Goal: Task Accomplishment & Management: Use online tool/utility

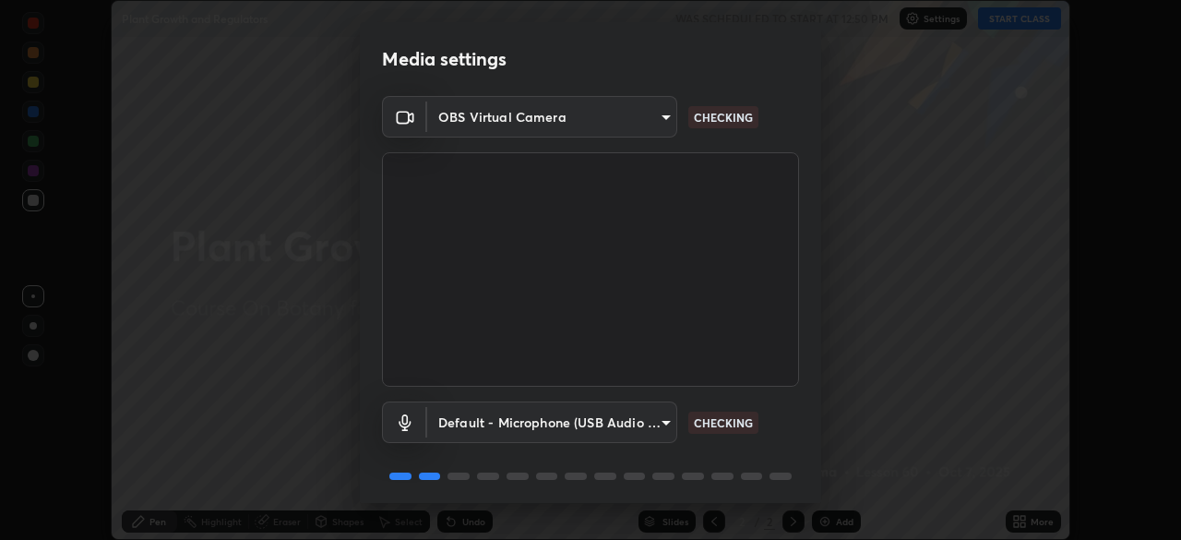
scroll to position [65, 0]
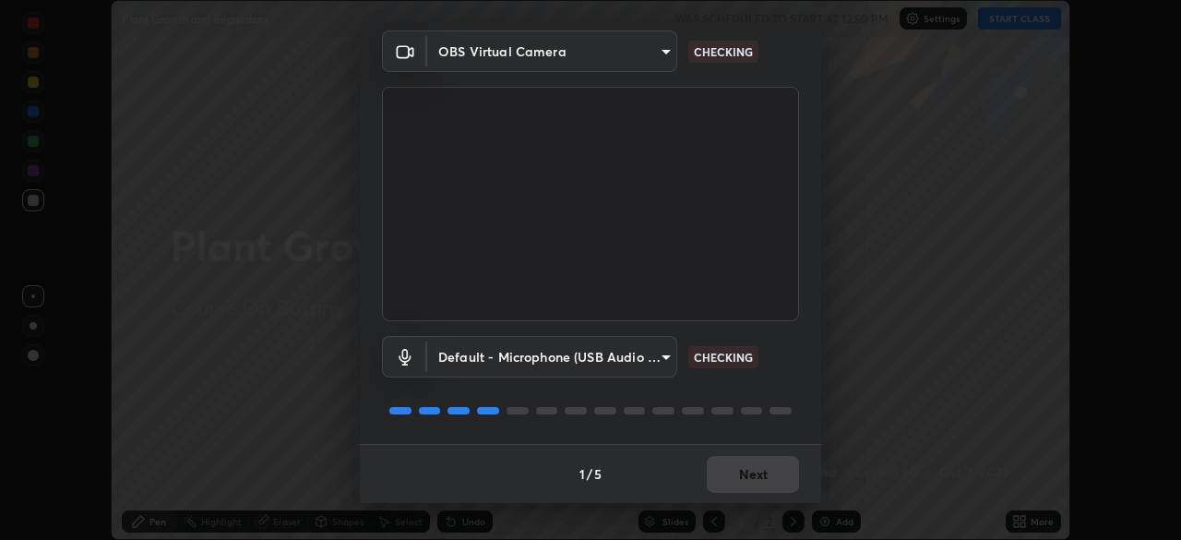
click at [742, 475] on div "1 / 5 Next" at bounding box center [590, 473] width 461 height 59
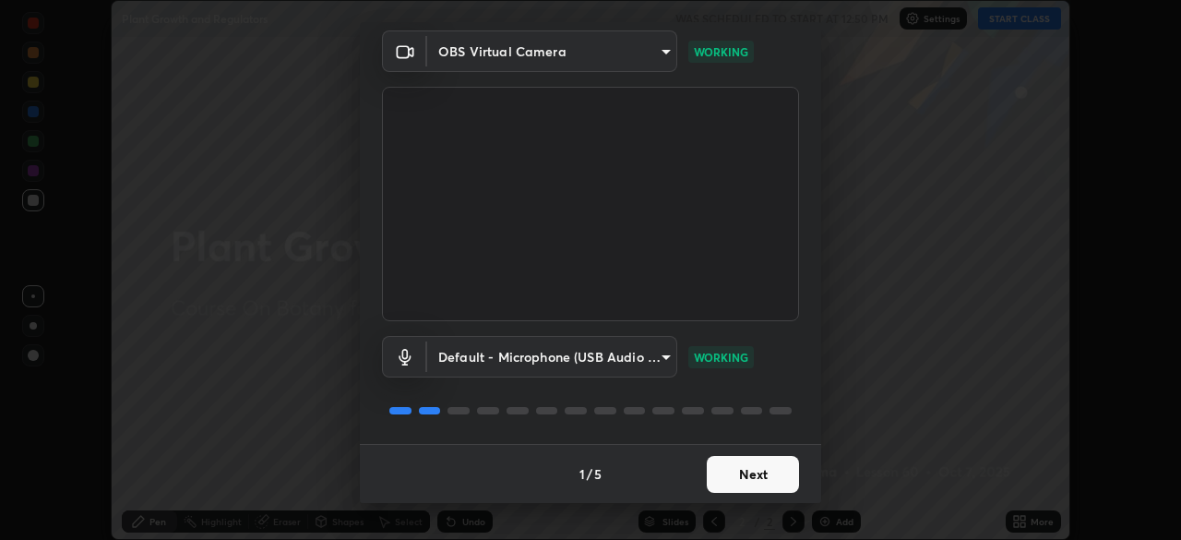
click at [743, 478] on button "Next" at bounding box center [753, 474] width 92 height 37
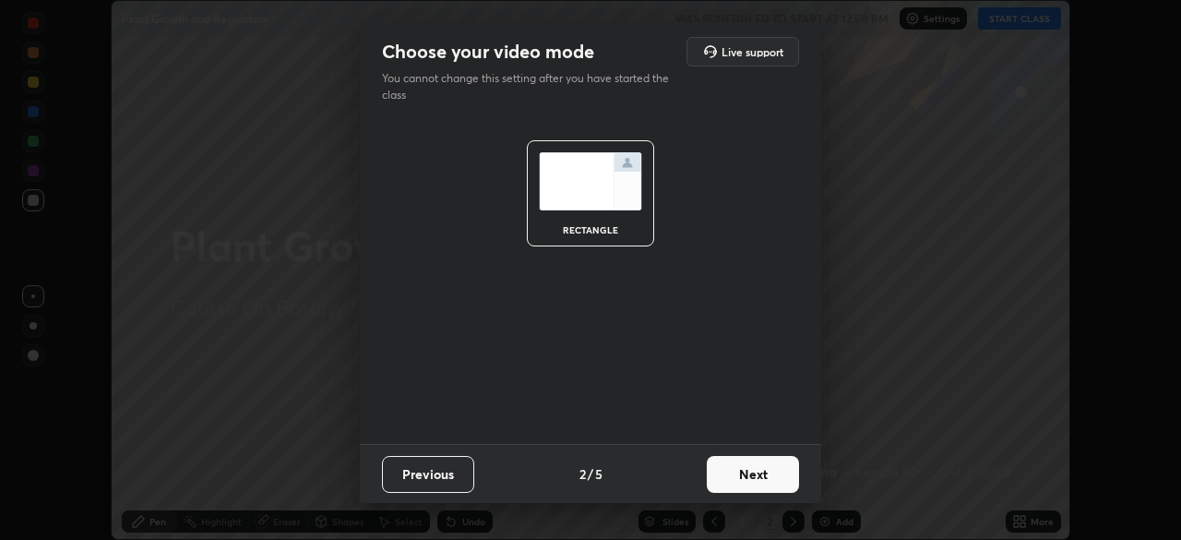
click at [743, 478] on button "Next" at bounding box center [753, 474] width 92 height 37
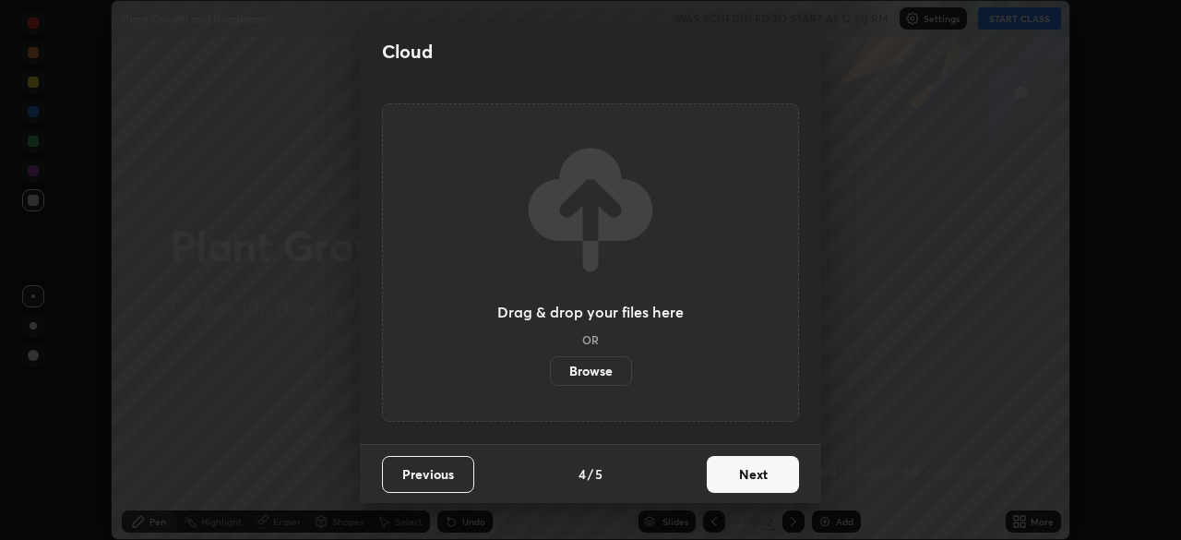
click at [742, 474] on button "Next" at bounding box center [753, 474] width 92 height 37
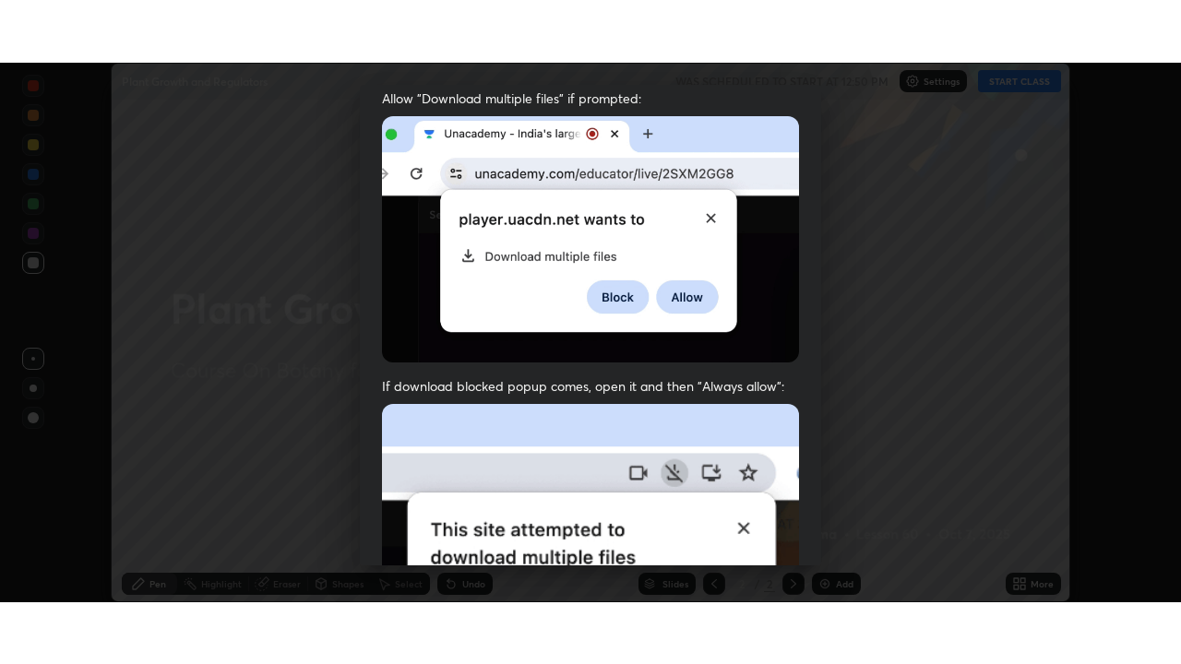
scroll to position [442, 0]
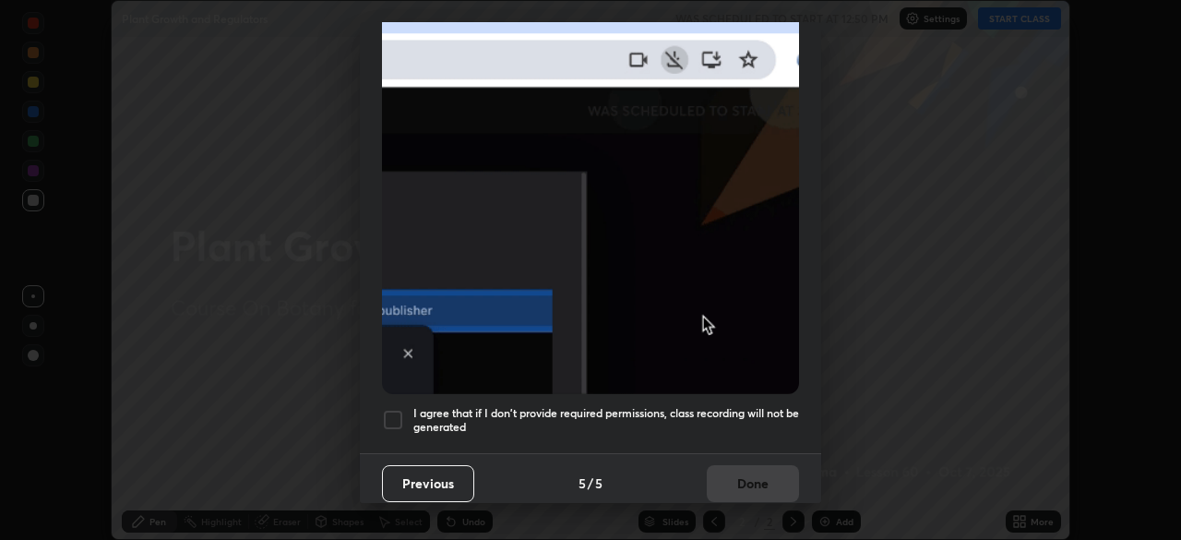
click at [393, 410] on div at bounding box center [393, 420] width 22 height 22
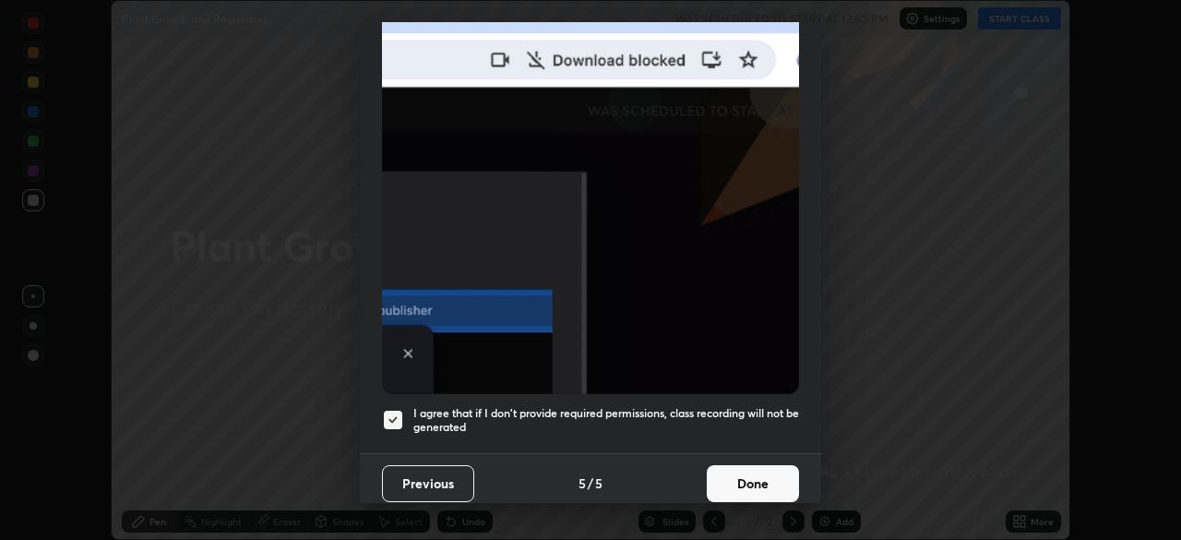
click at [756, 474] on button "Done" at bounding box center [753, 483] width 92 height 37
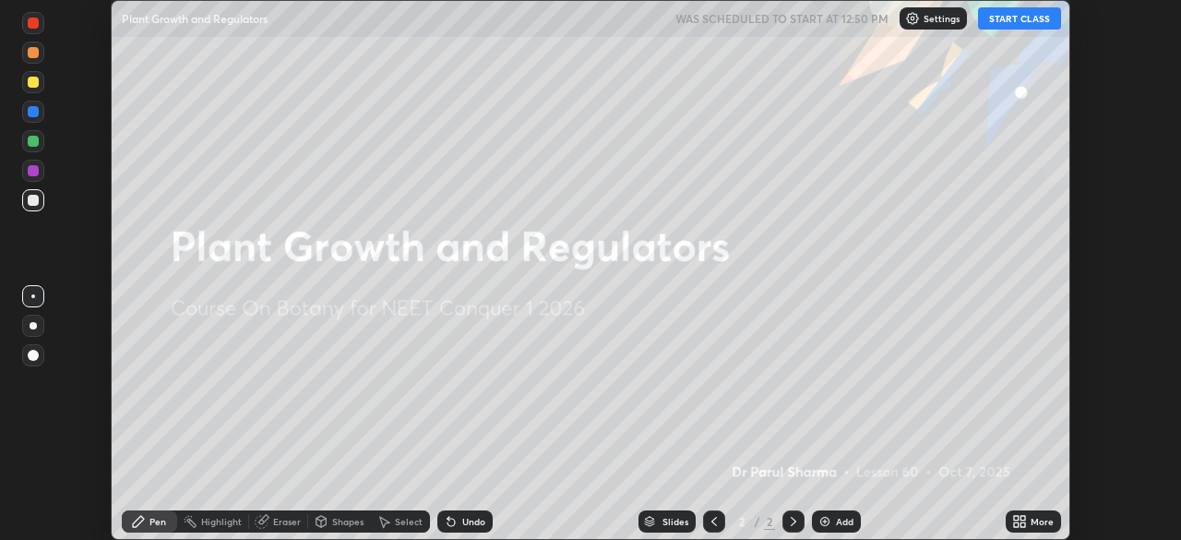
click at [1007, 16] on button "START CLASS" at bounding box center [1019, 18] width 83 height 22
click at [1016, 517] on icon at bounding box center [1016, 518] width 5 height 5
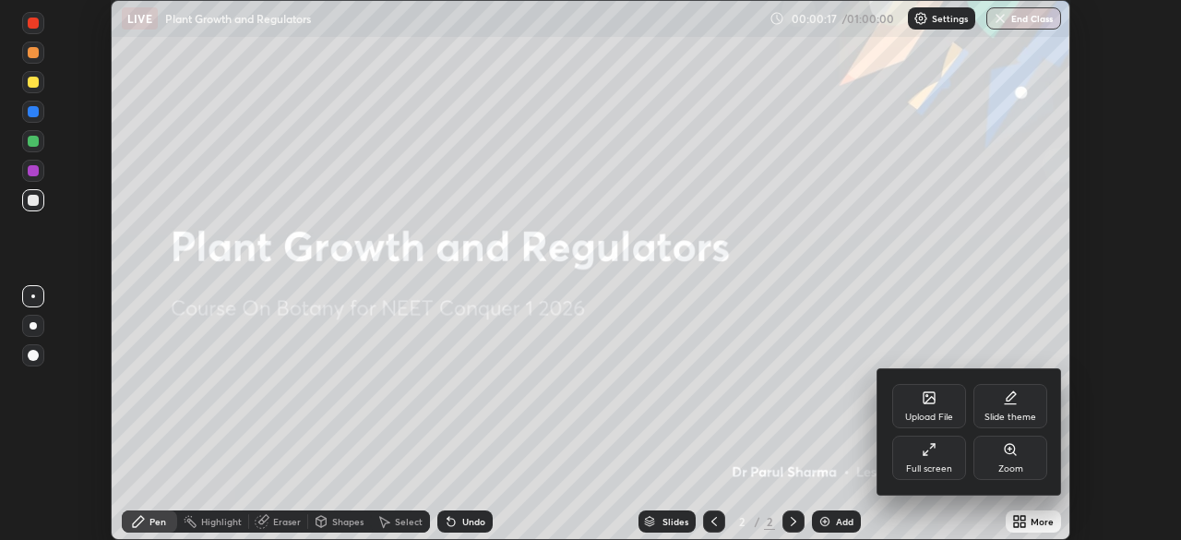
click at [932, 454] on icon at bounding box center [929, 449] width 15 height 15
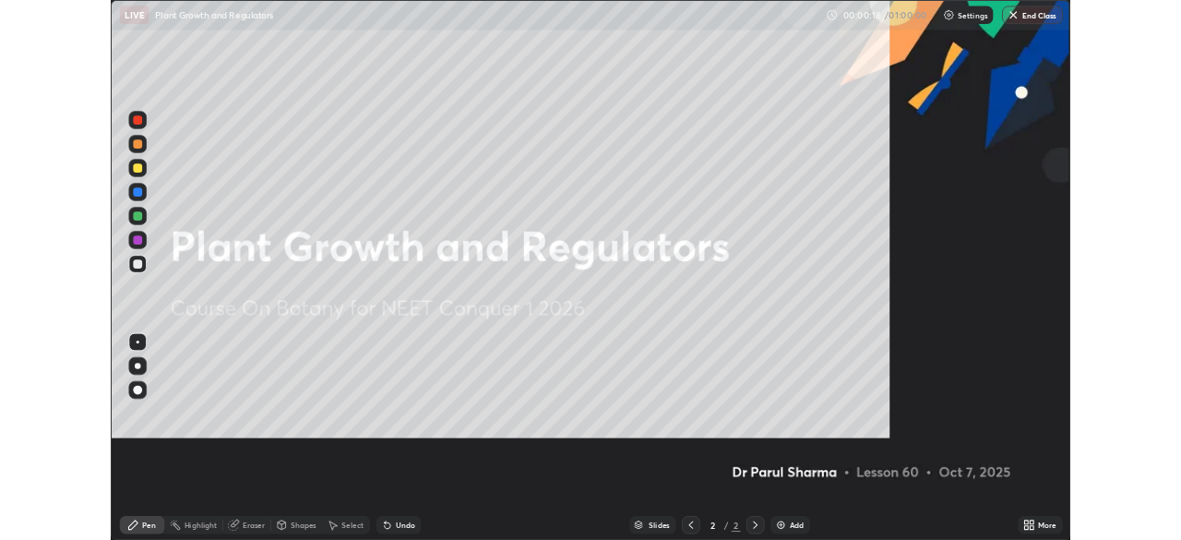
scroll to position [664, 1181]
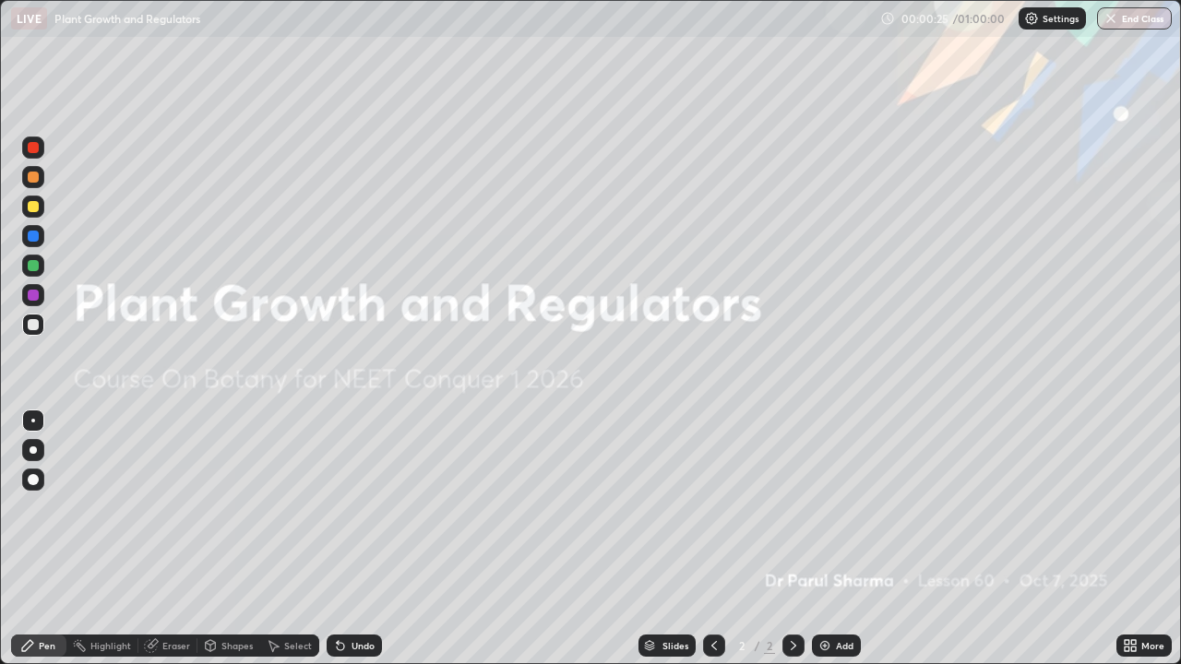
click at [1133, 539] on icon at bounding box center [1133, 649] width 5 height 5
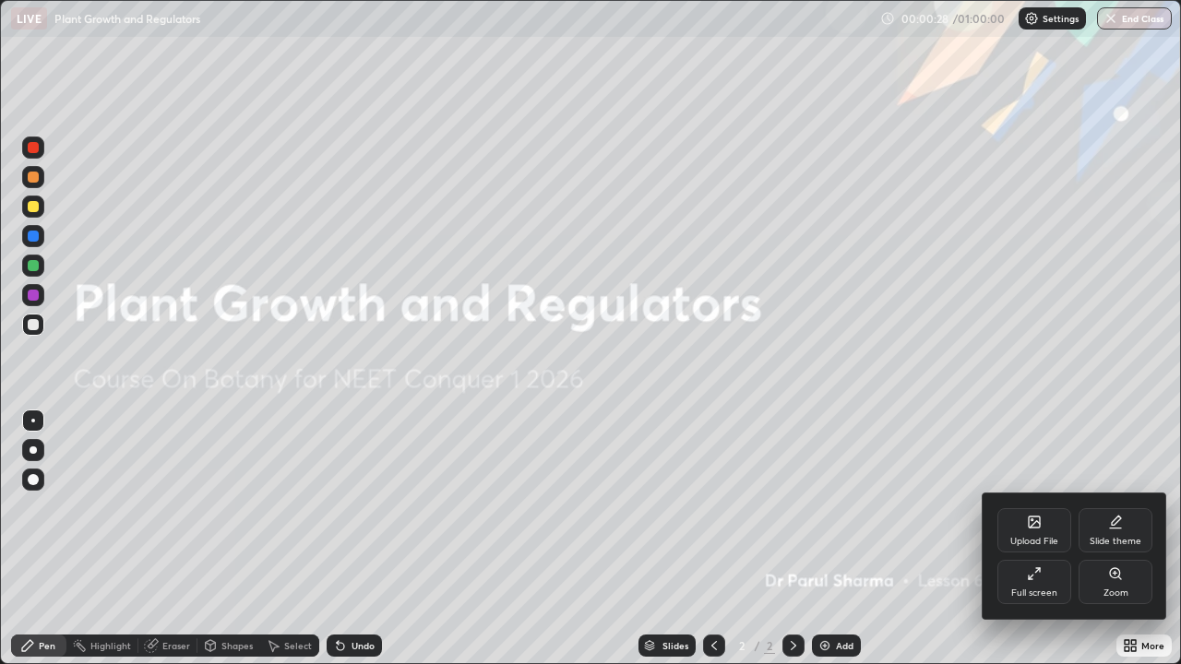
click at [1020, 450] on div at bounding box center [590, 332] width 1181 height 664
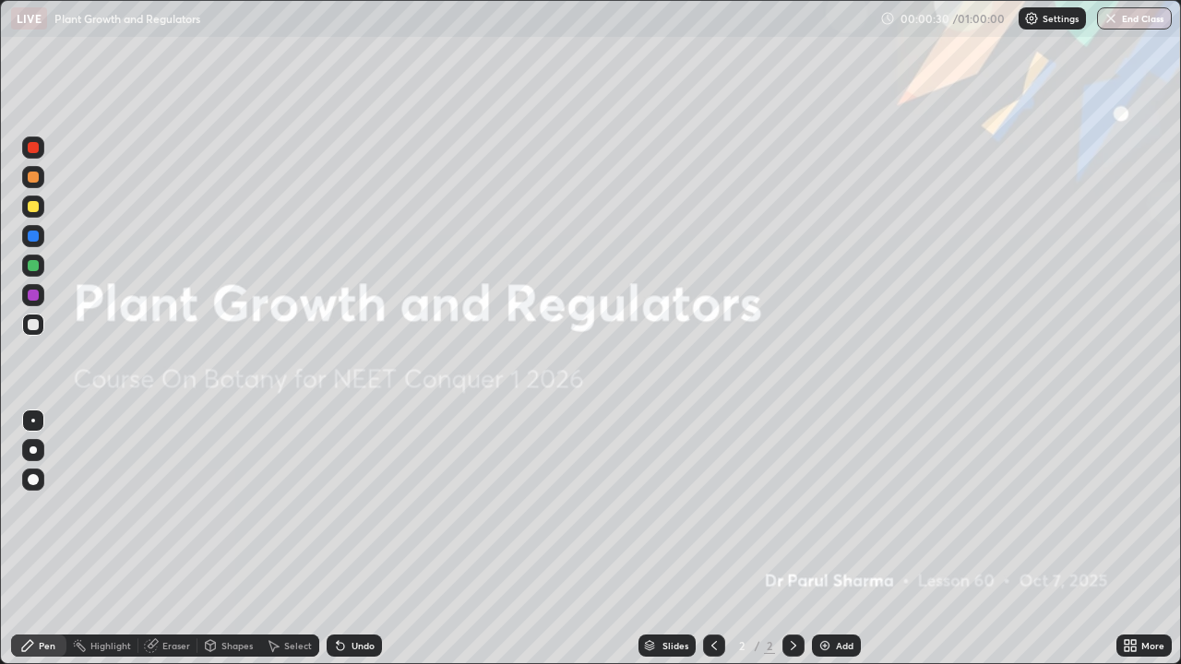
click at [1126, 539] on icon at bounding box center [1126, 642] width 5 height 5
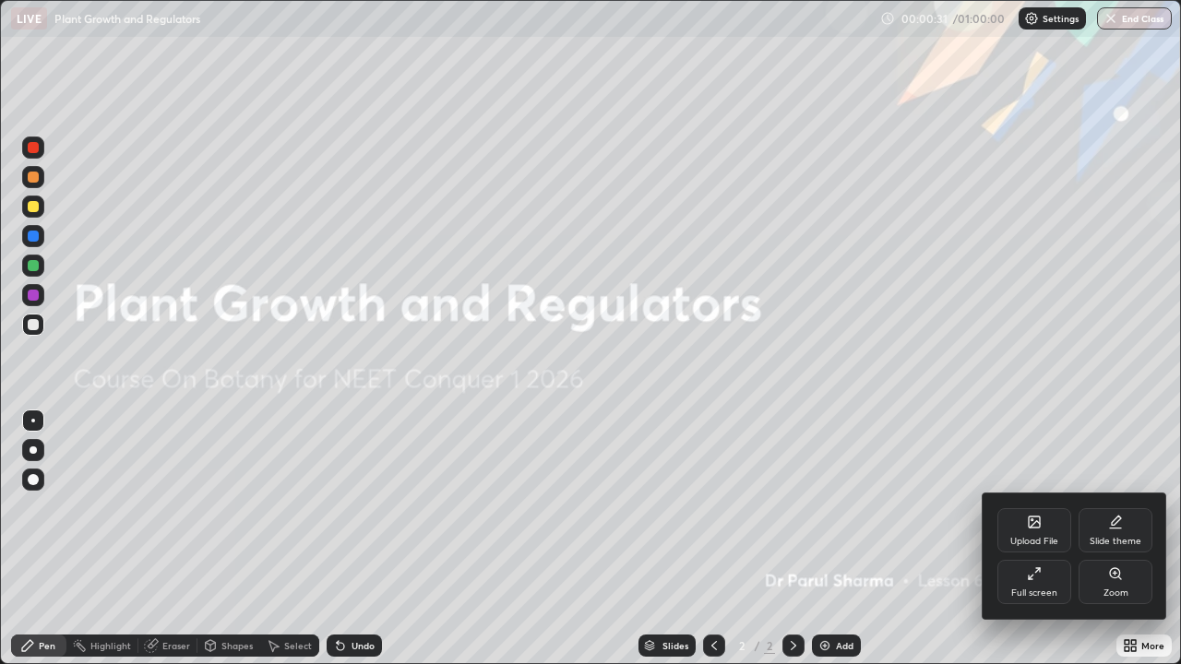
click at [1022, 520] on div "Upload File" at bounding box center [1034, 530] width 74 height 44
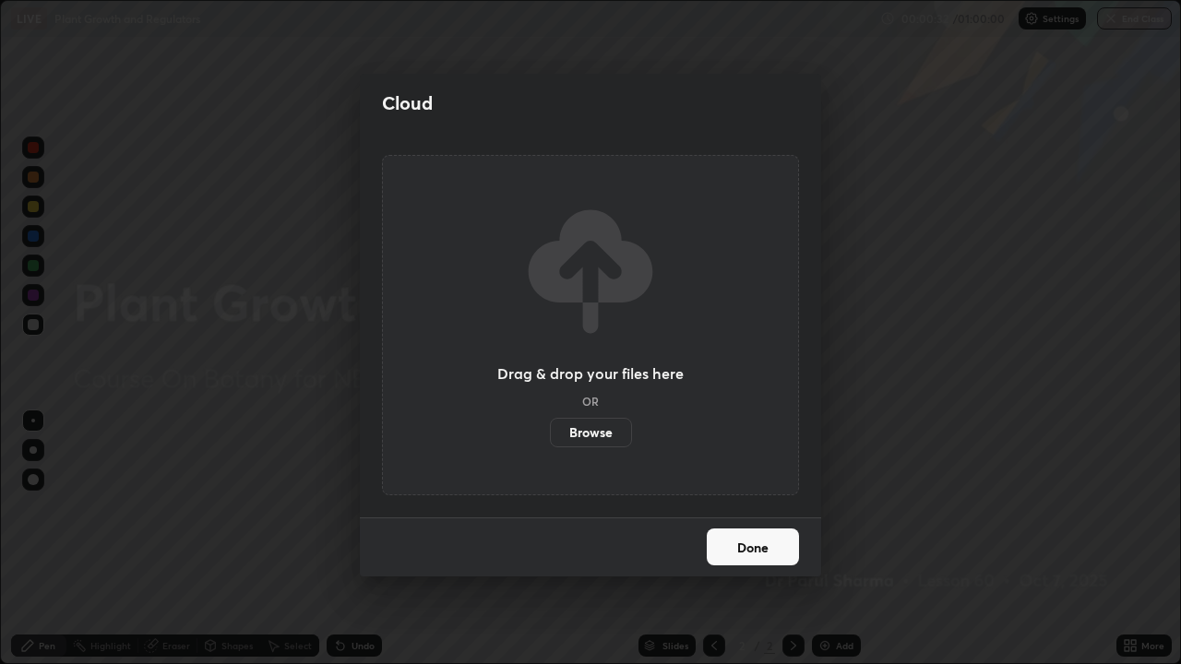
click at [596, 430] on label "Browse" at bounding box center [591, 433] width 82 height 30
click at [550, 430] on input "Browse" at bounding box center [550, 433] width 0 height 30
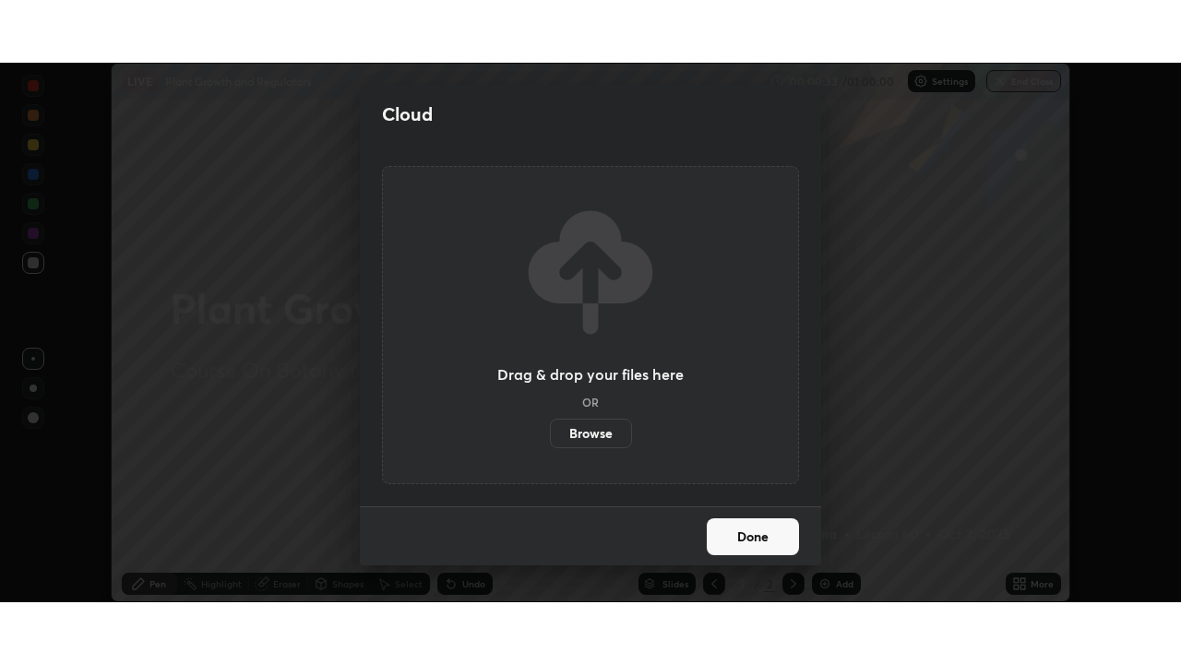
scroll to position [91706, 91065]
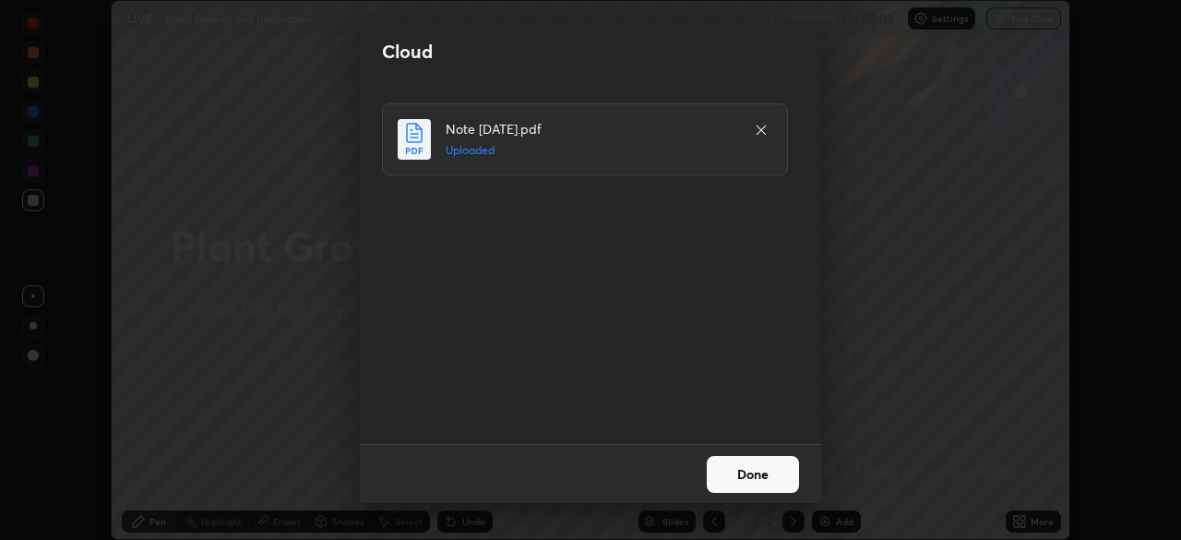
click at [765, 490] on button "Done" at bounding box center [753, 474] width 92 height 37
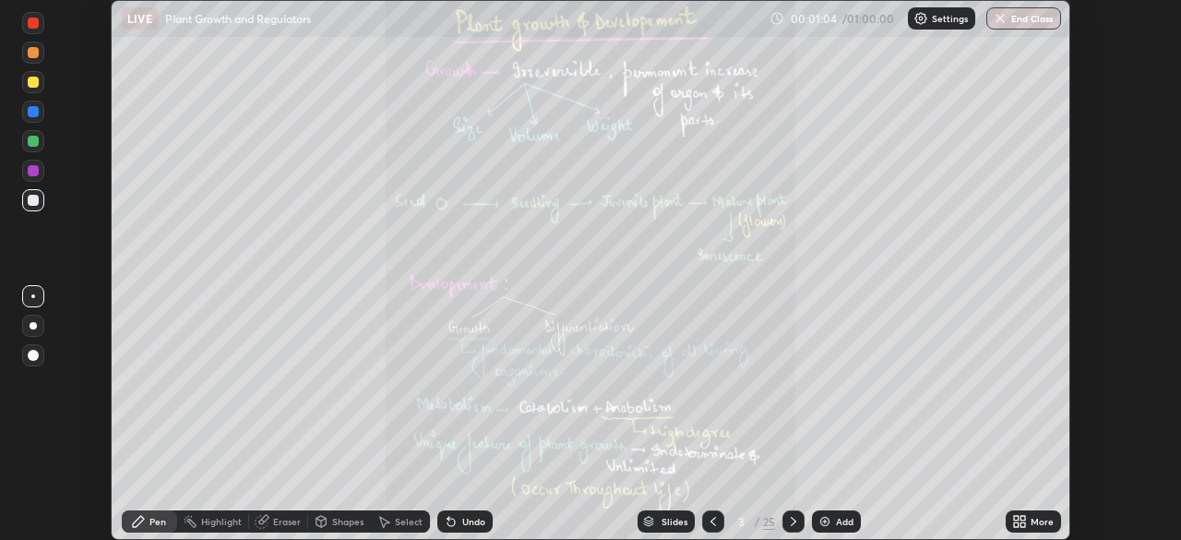
click at [1022, 523] on icon at bounding box center [1022, 524] width 5 height 5
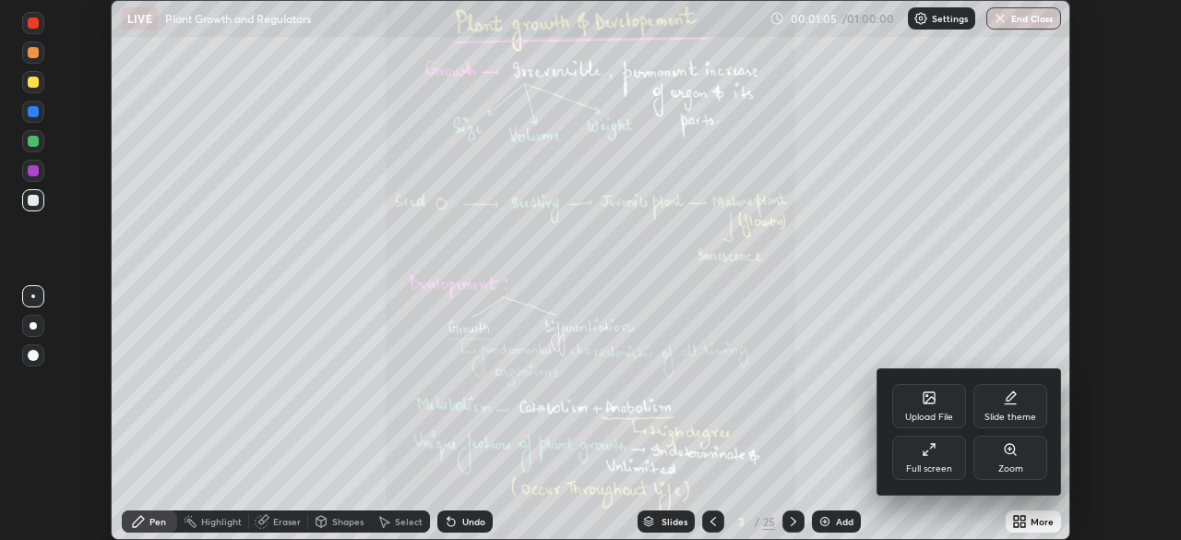
click at [934, 455] on icon at bounding box center [929, 449] width 15 height 15
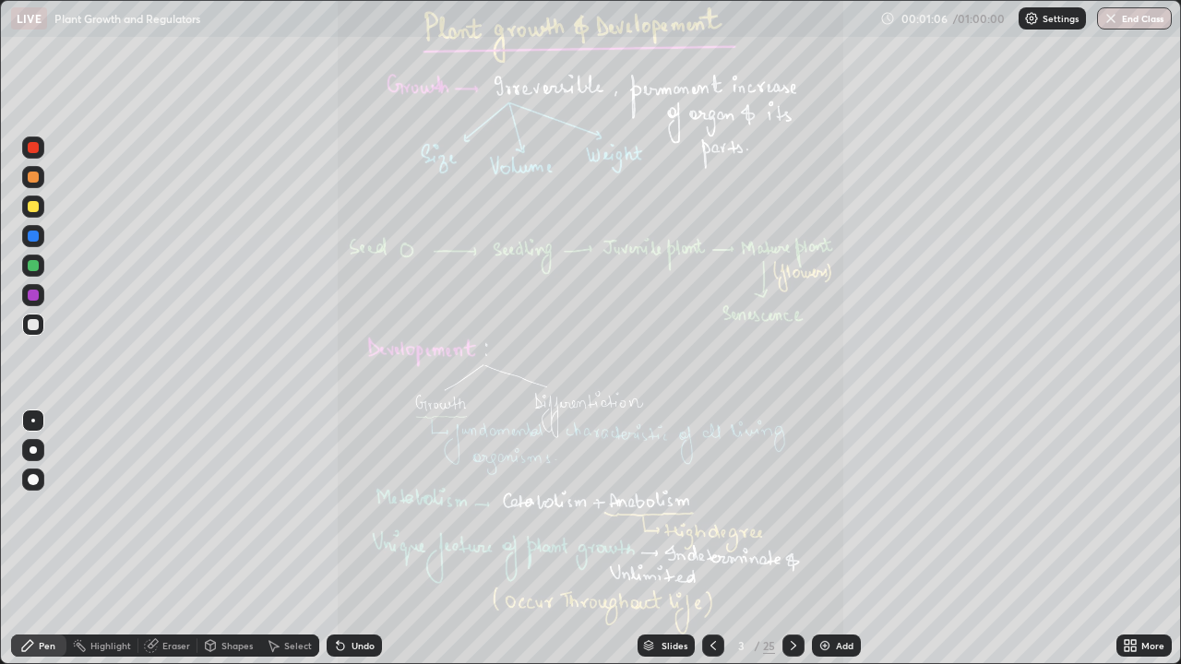
scroll to position [664, 1181]
click at [665, 539] on div "Slides" at bounding box center [674, 645] width 26 height 9
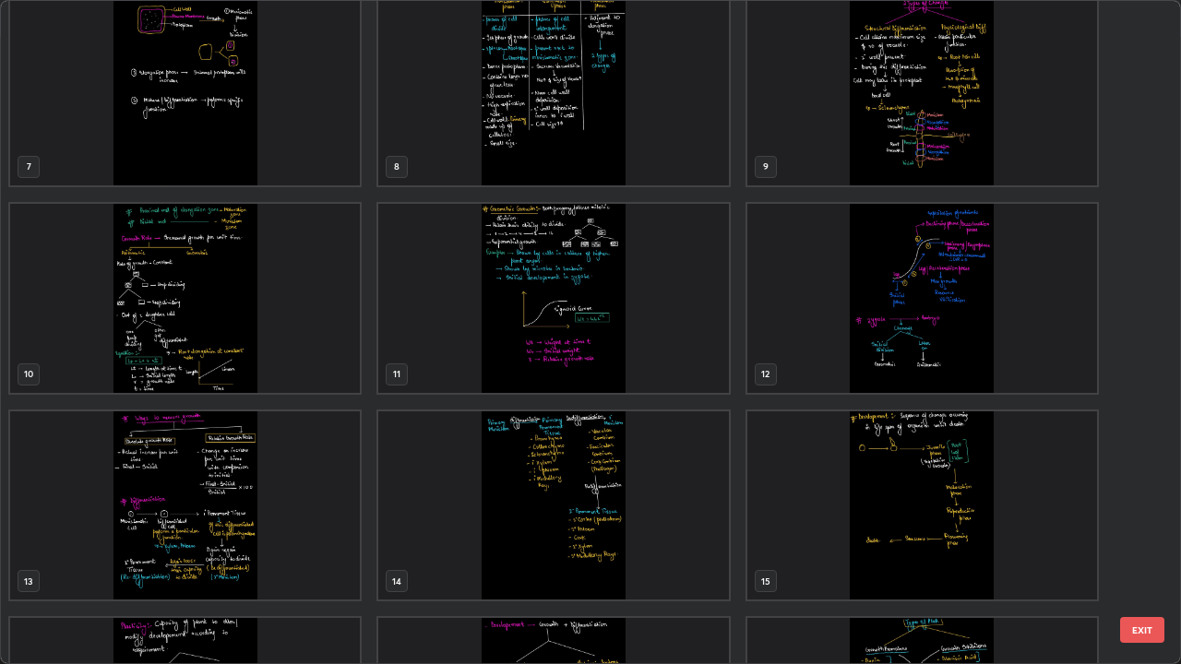
scroll to position [429, 0]
click at [307, 501] on img "grid" at bounding box center [185, 504] width 350 height 189
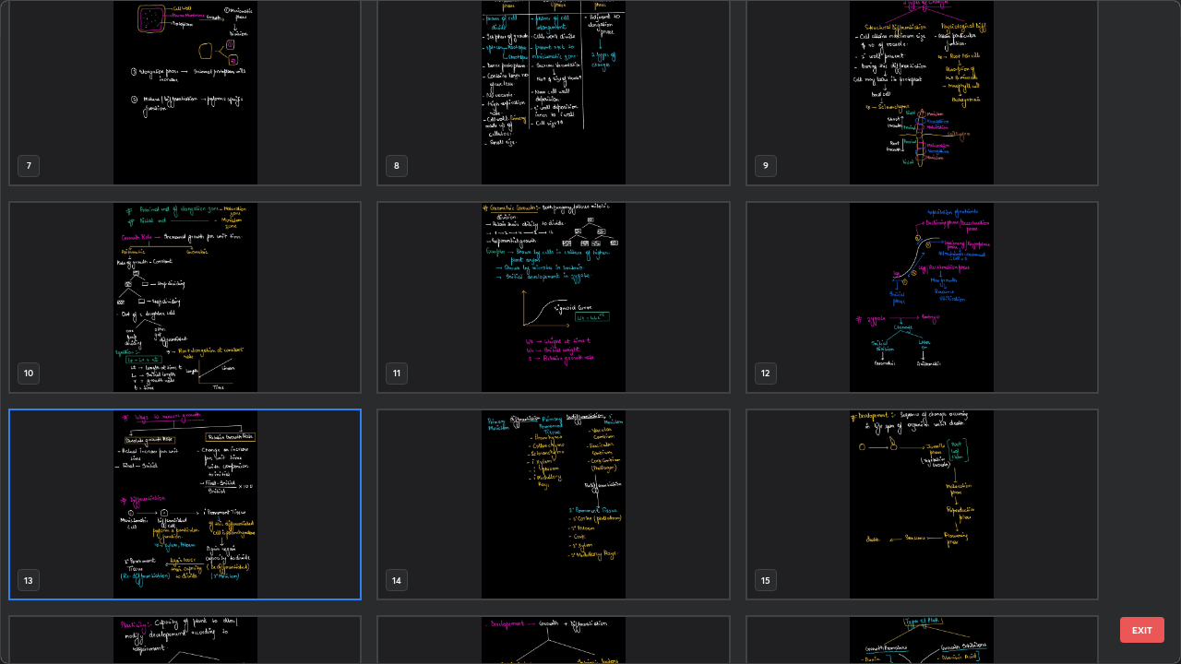
click at [266, 491] on img "grid" at bounding box center [185, 504] width 350 height 189
click at [261, 485] on img "grid" at bounding box center [185, 504] width 350 height 189
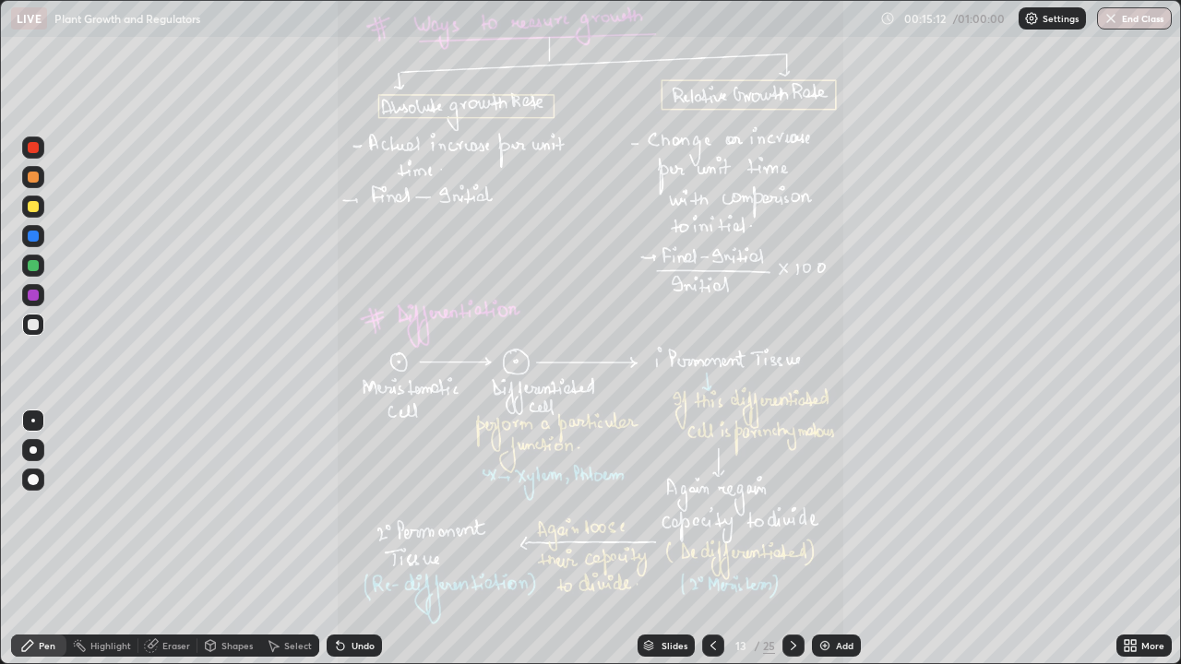
click at [709, 539] on icon at bounding box center [713, 645] width 15 height 15
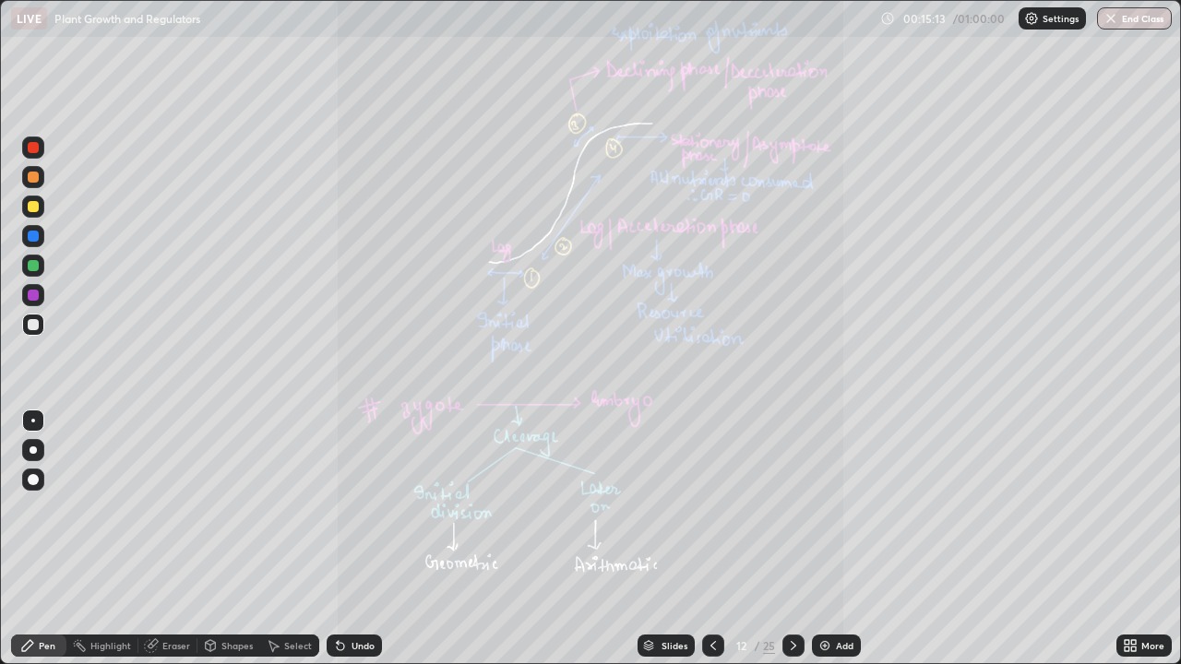
click at [667, 539] on div "Slides" at bounding box center [674, 645] width 26 height 9
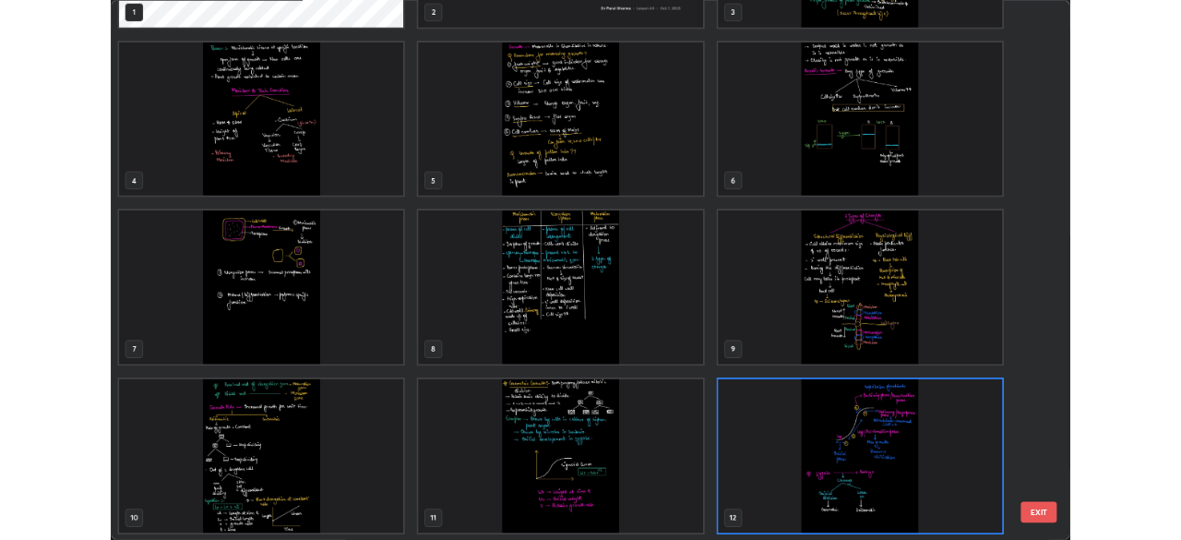
scroll to position [0, 0]
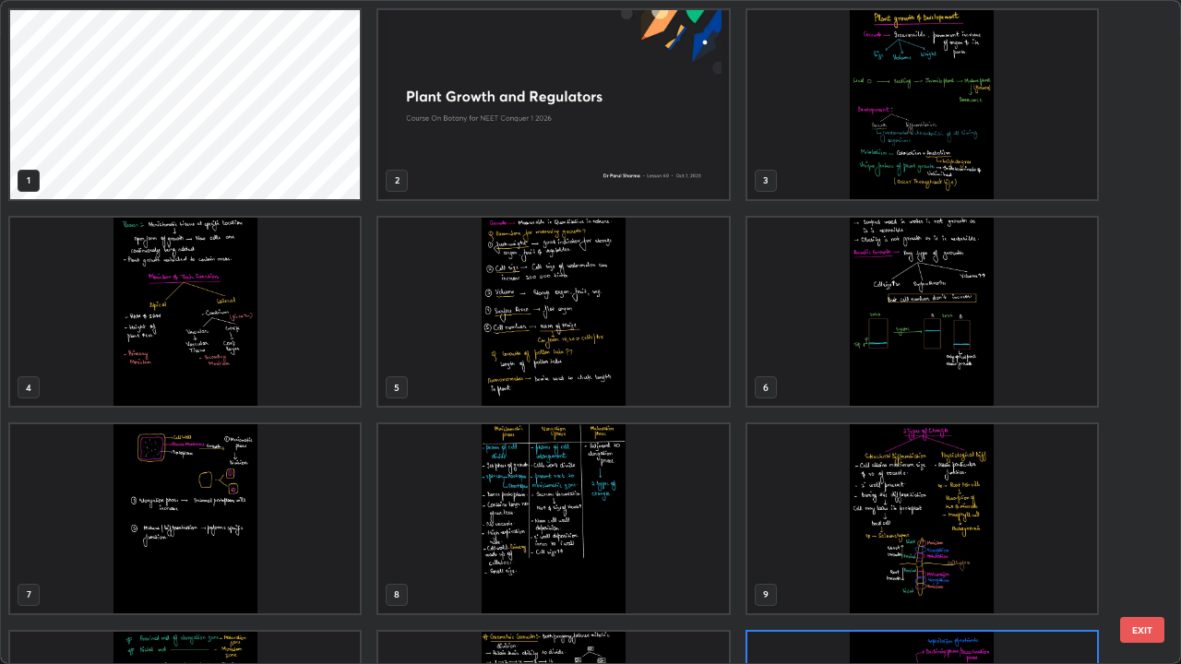
click at [892, 169] on img "grid" at bounding box center [922, 104] width 350 height 189
click at [897, 168] on img "grid" at bounding box center [922, 104] width 350 height 189
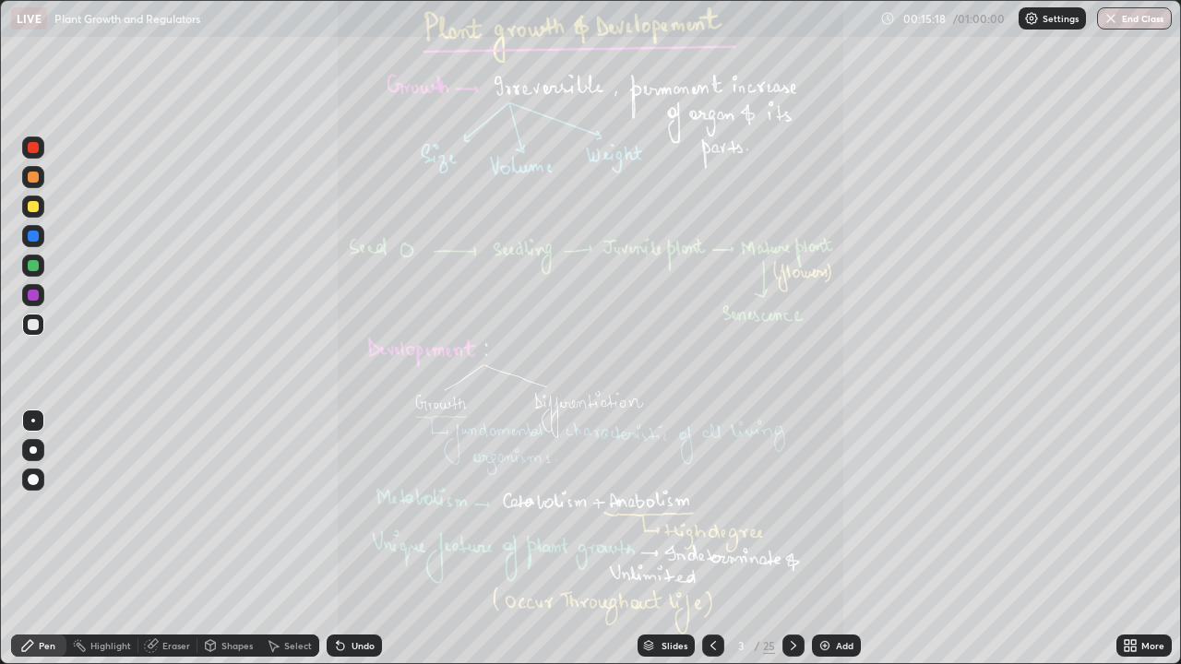
click at [1126, 539] on icon at bounding box center [1126, 649] width 5 height 5
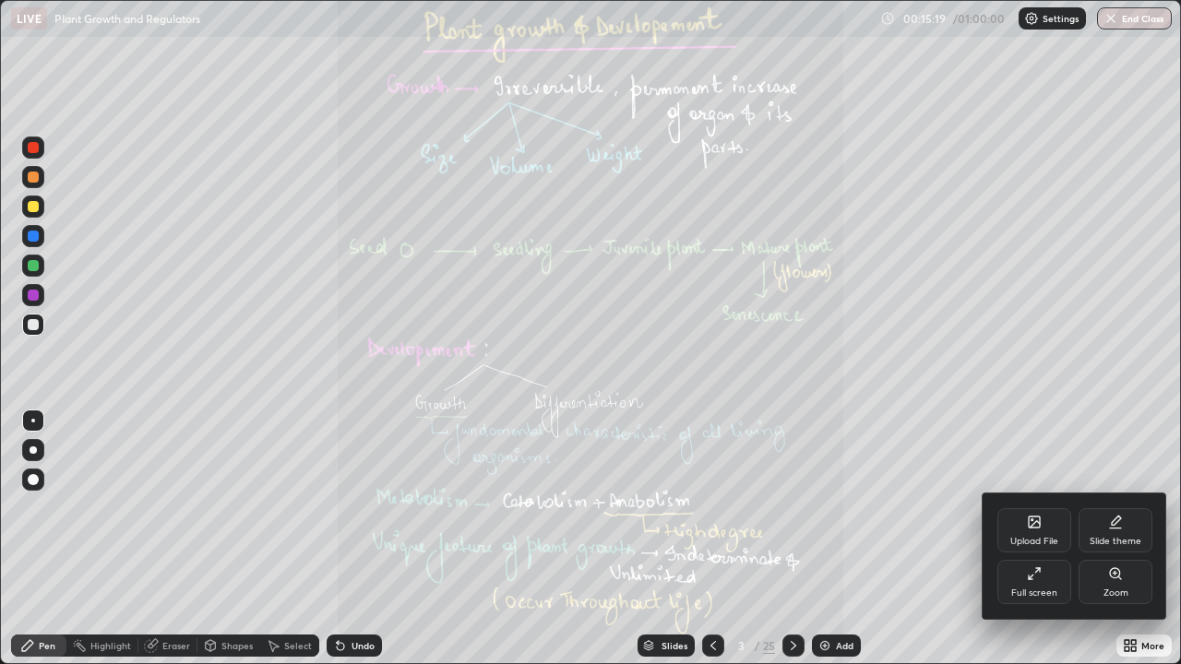
click at [1118, 539] on icon at bounding box center [1115, 573] width 10 height 10
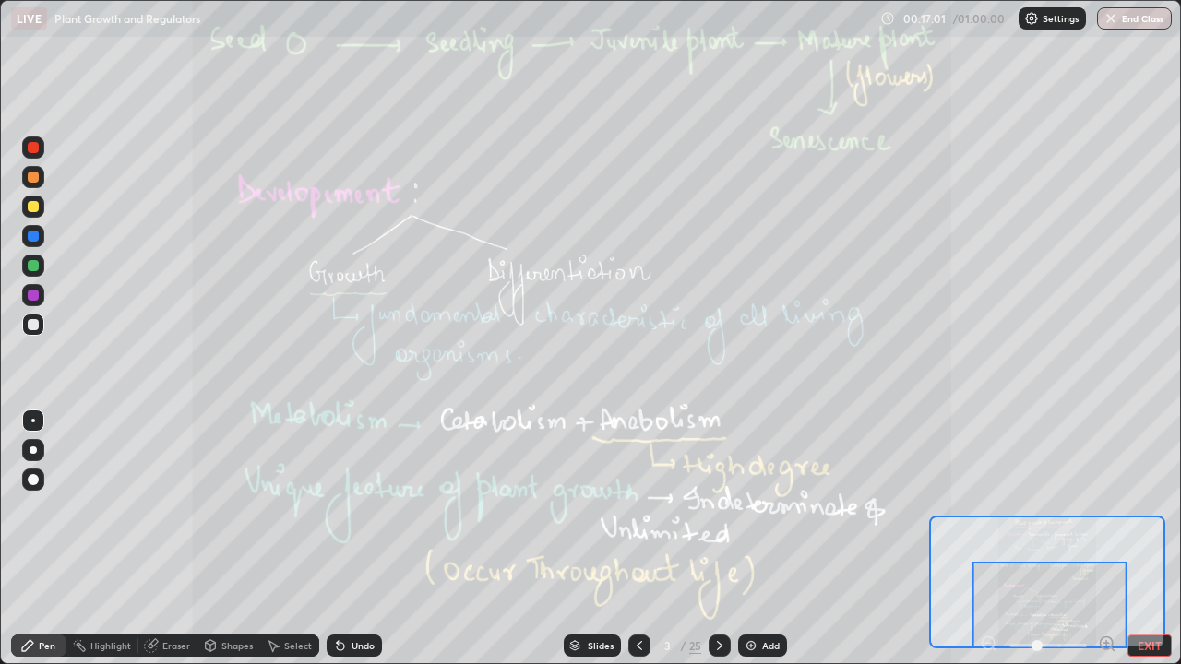
click at [715, 539] on icon at bounding box center [719, 645] width 15 height 15
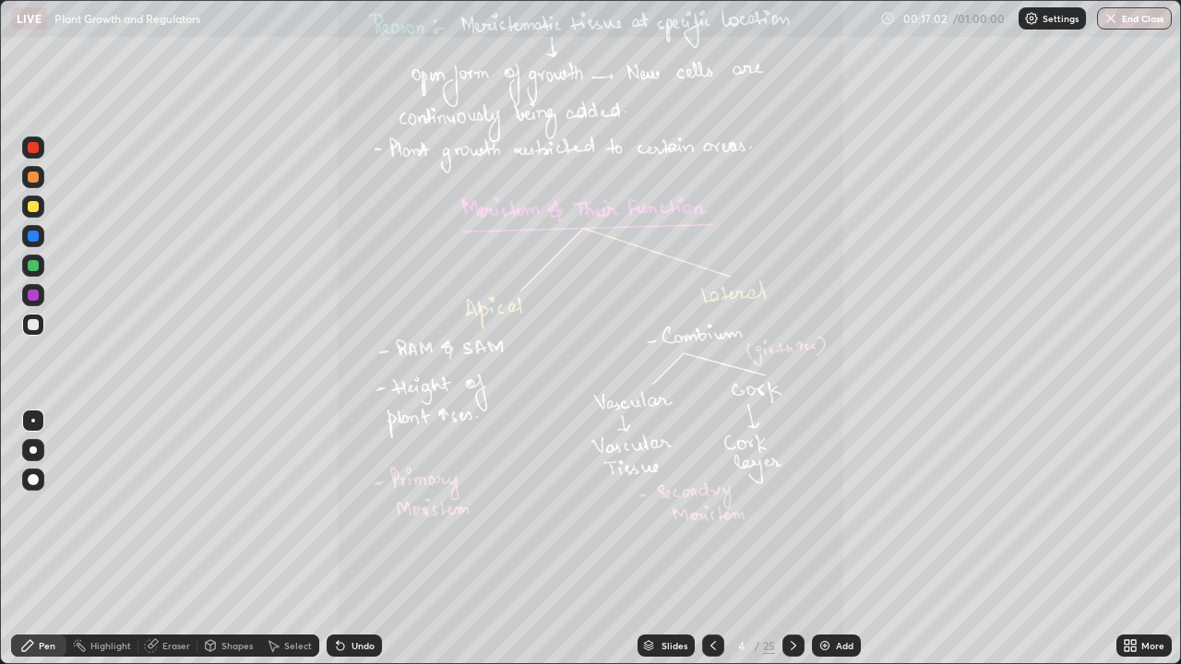
click at [1134, 539] on icon at bounding box center [1133, 649] width 5 height 5
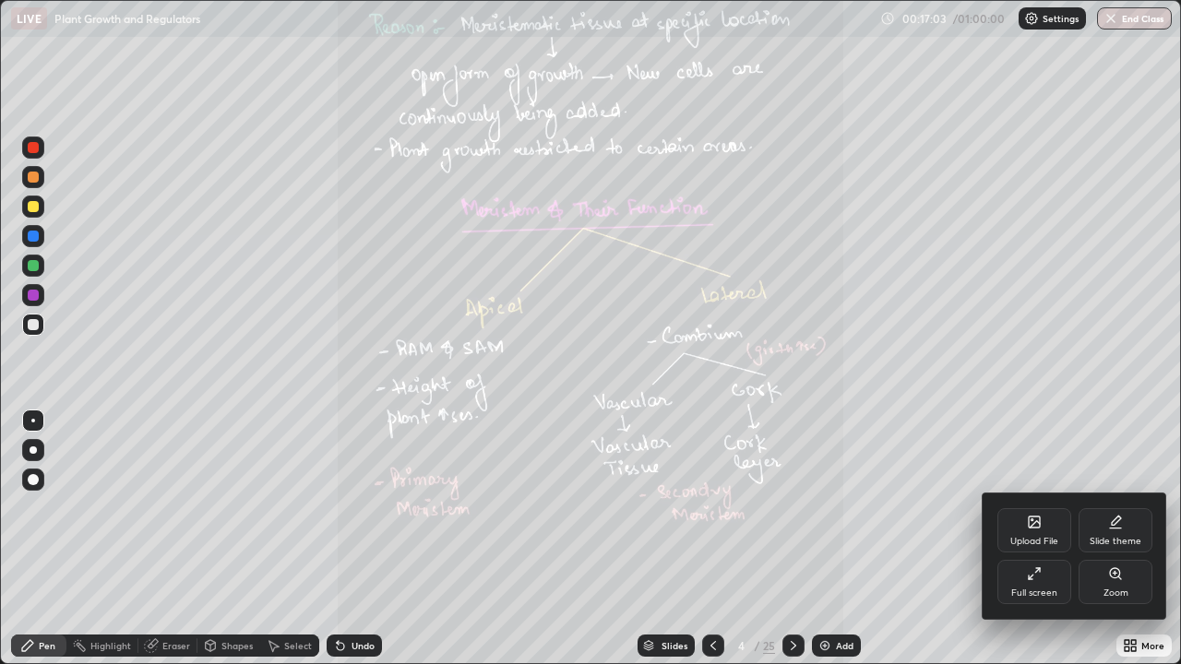
click at [1122, 539] on div "Zoom" at bounding box center [1115, 582] width 74 height 44
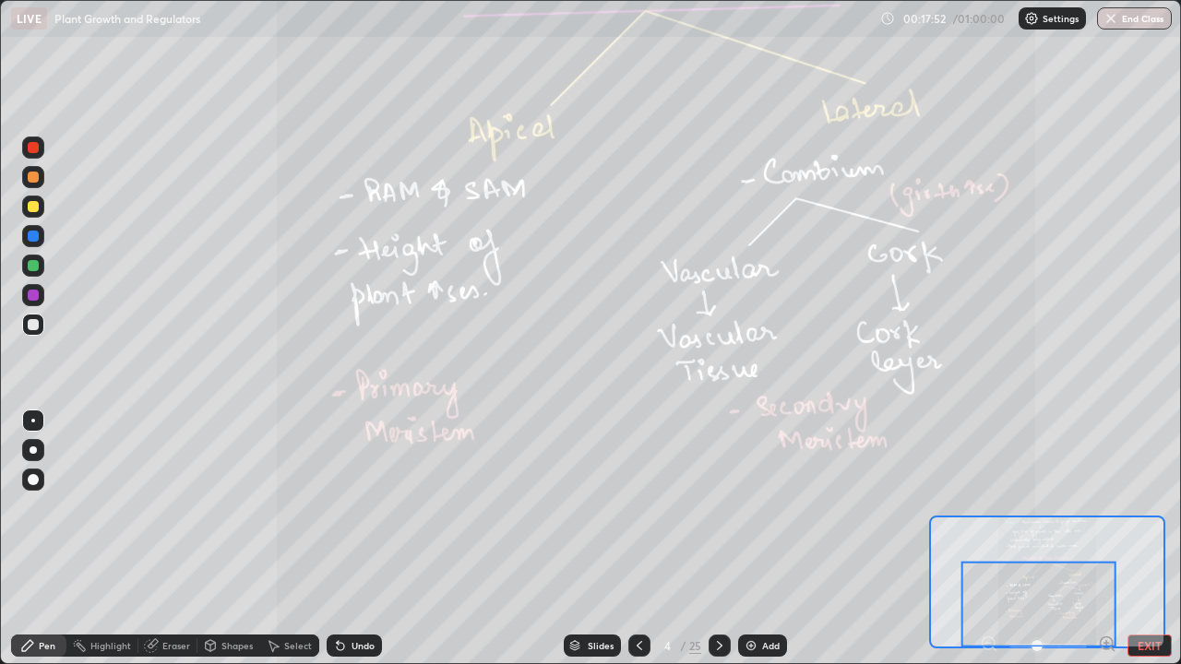
click at [720, 539] on icon at bounding box center [719, 645] width 15 height 15
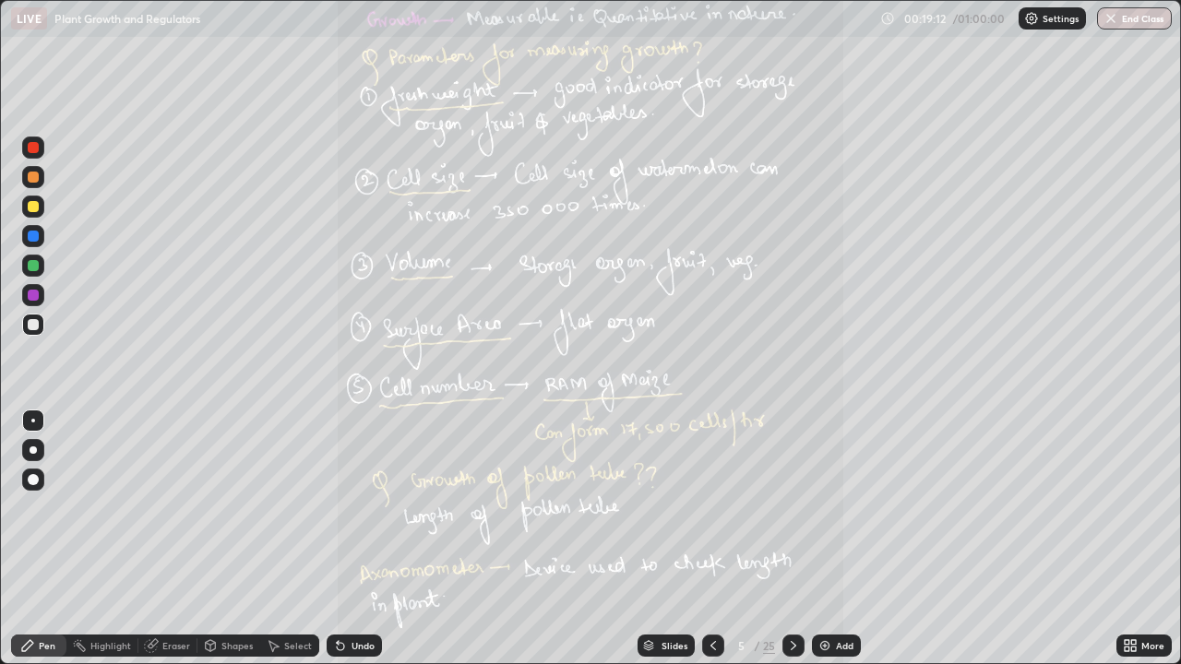
click at [790, 539] on icon at bounding box center [793, 645] width 15 height 15
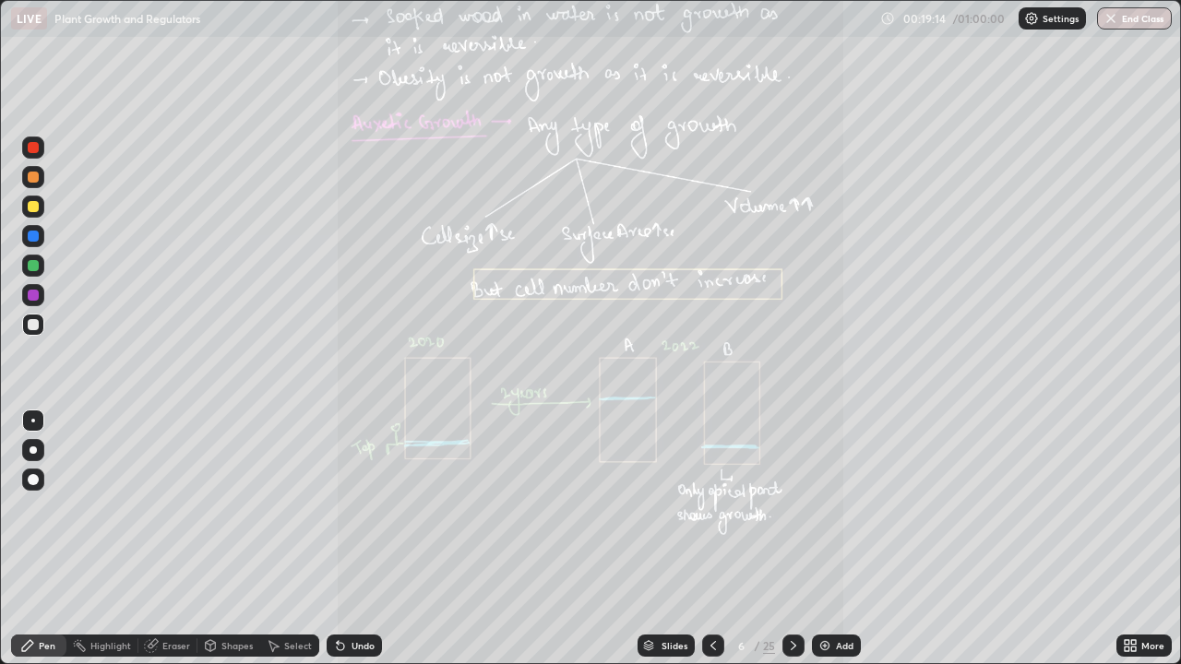
click at [1132, 539] on icon at bounding box center [1133, 649] width 5 height 5
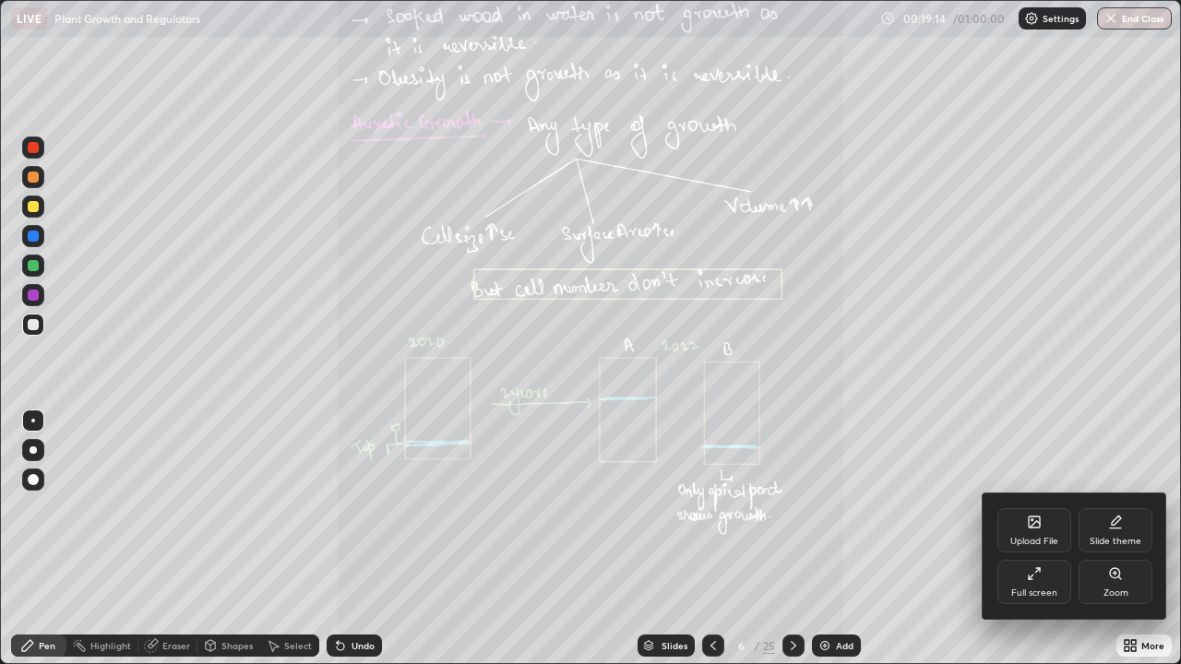
click at [1117, 539] on icon at bounding box center [1115, 573] width 10 height 10
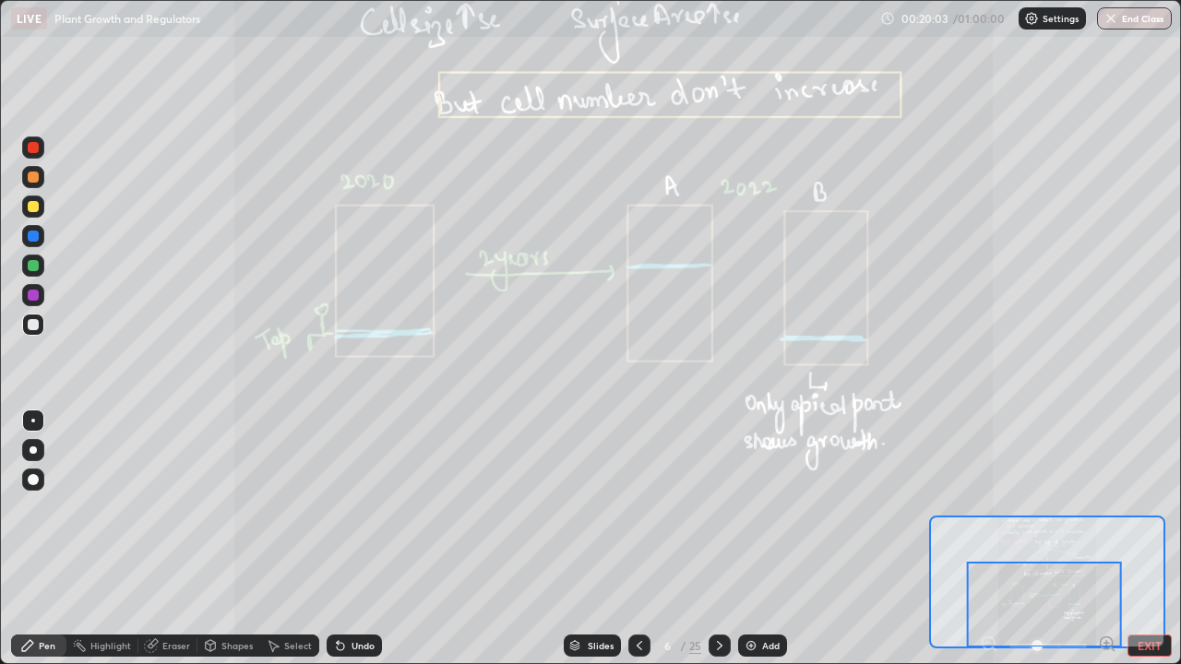
click at [717, 539] on icon at bounding box center [719, 645] width 15 height 15
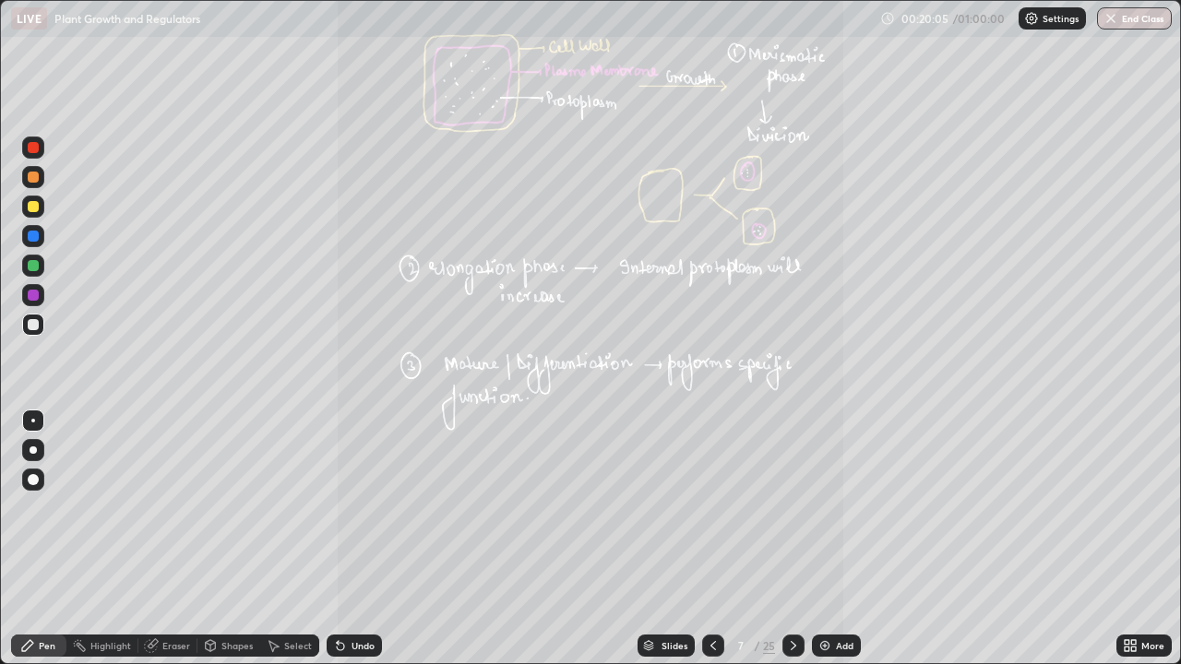
click at [1132, 539] on icon at bounding box center [1133, 642] width 5 height 5
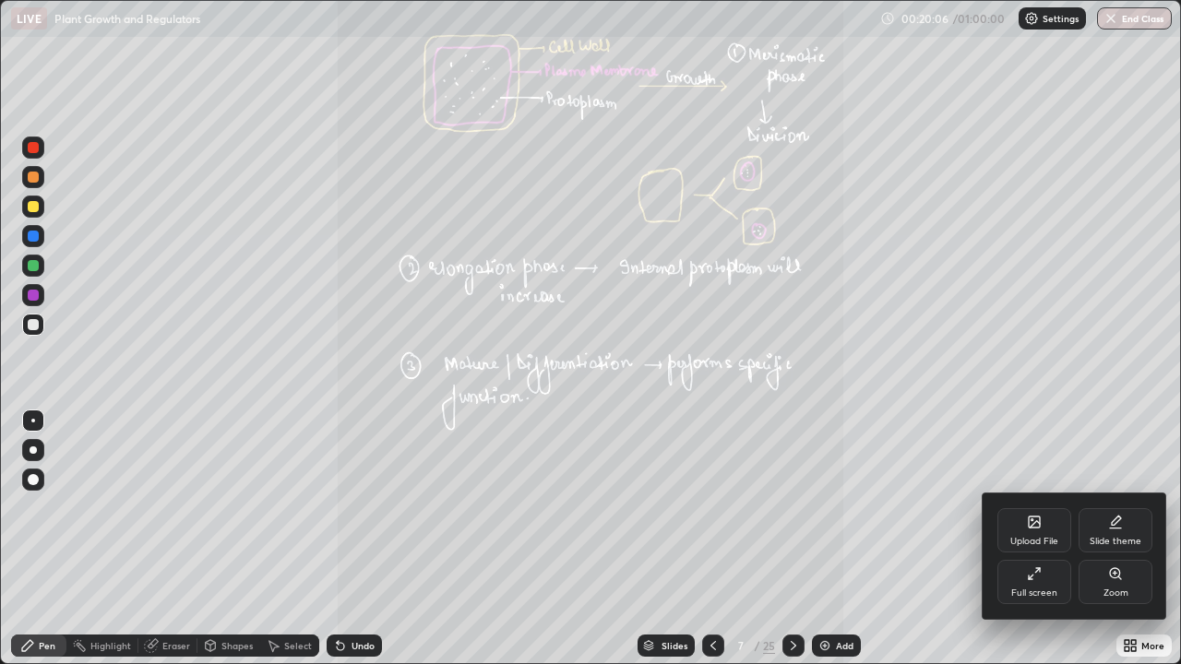
click at [1117, 539] on icon at bounding box center [1115, 573] width 10 height 10
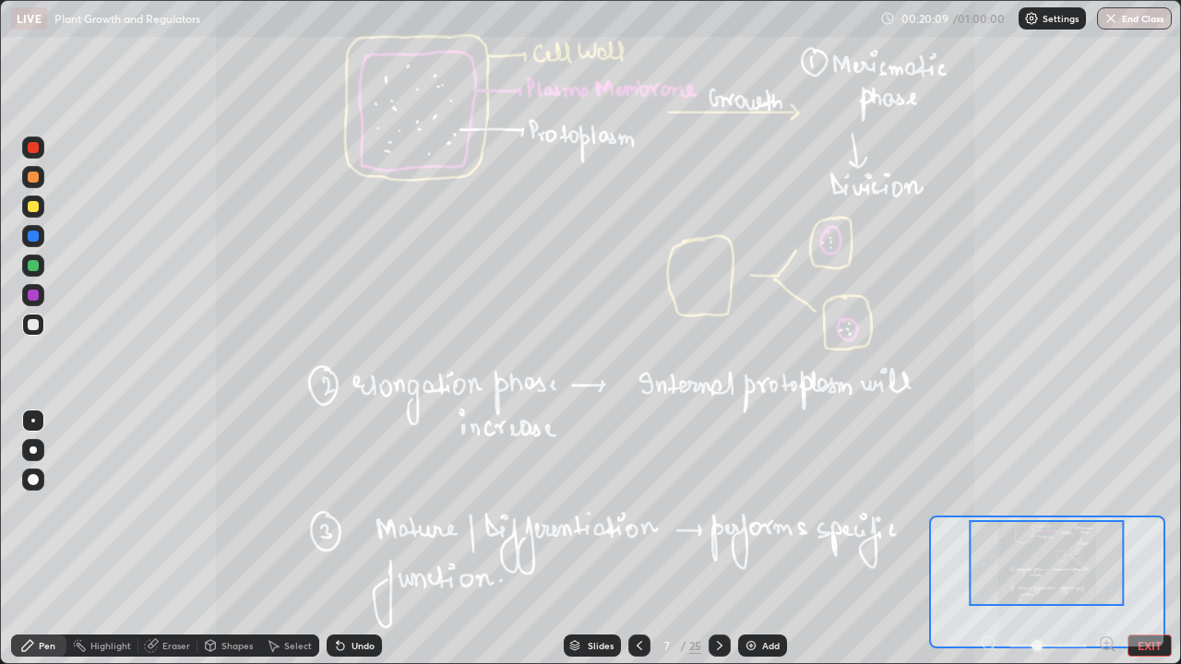
click at [1092, 539] on div at bounding box center [1046, 563] width 155 height 86
click at [718, 539] on icon at bounding box center [720, 645] width 6 height 9
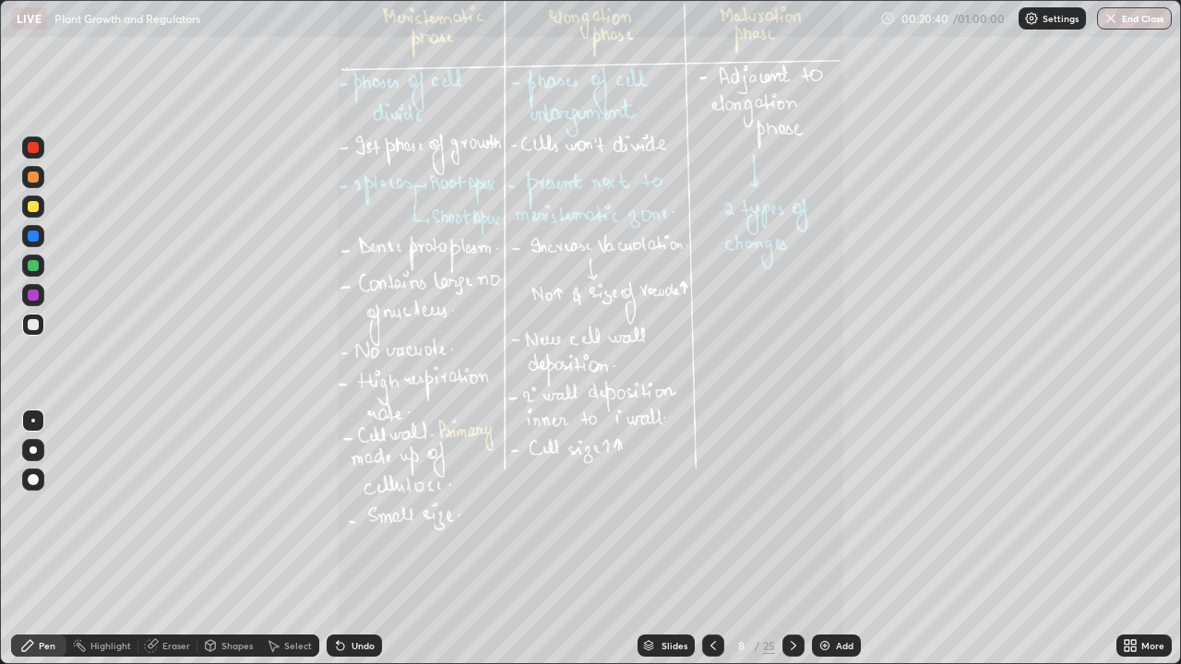
click at [1126, 539] on icon at bounding box center [1126, 649] width 5 height 5
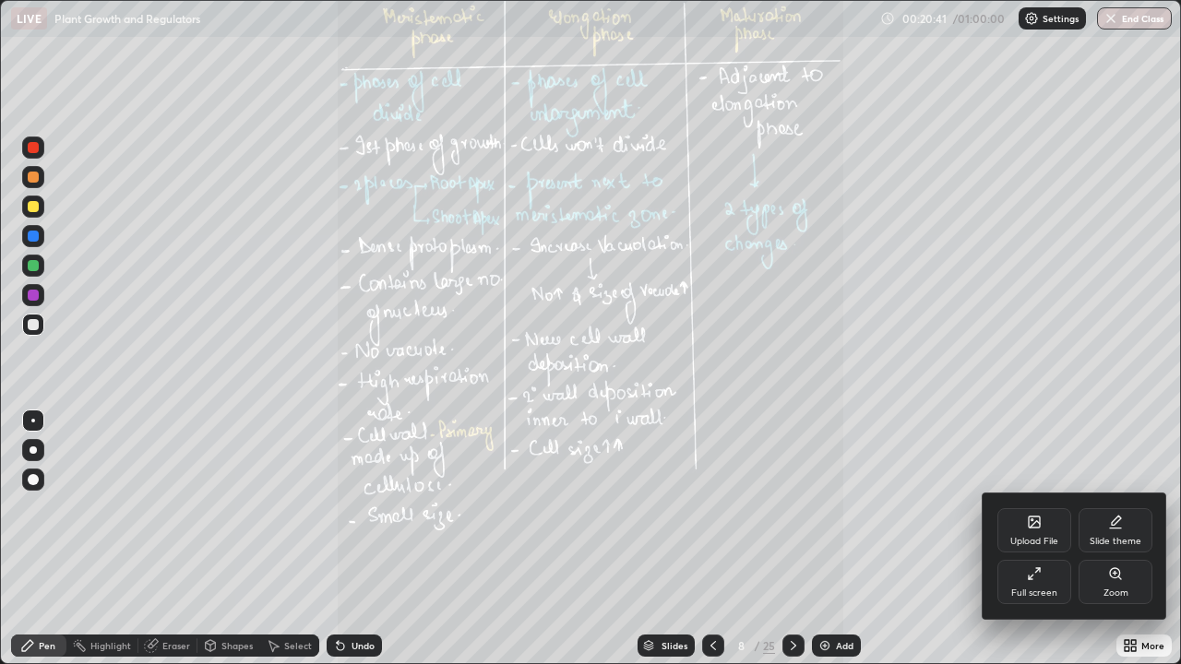
click at [1115, 539] on div "Zoom" at bounding box center [1115, 582] width 74 height 44
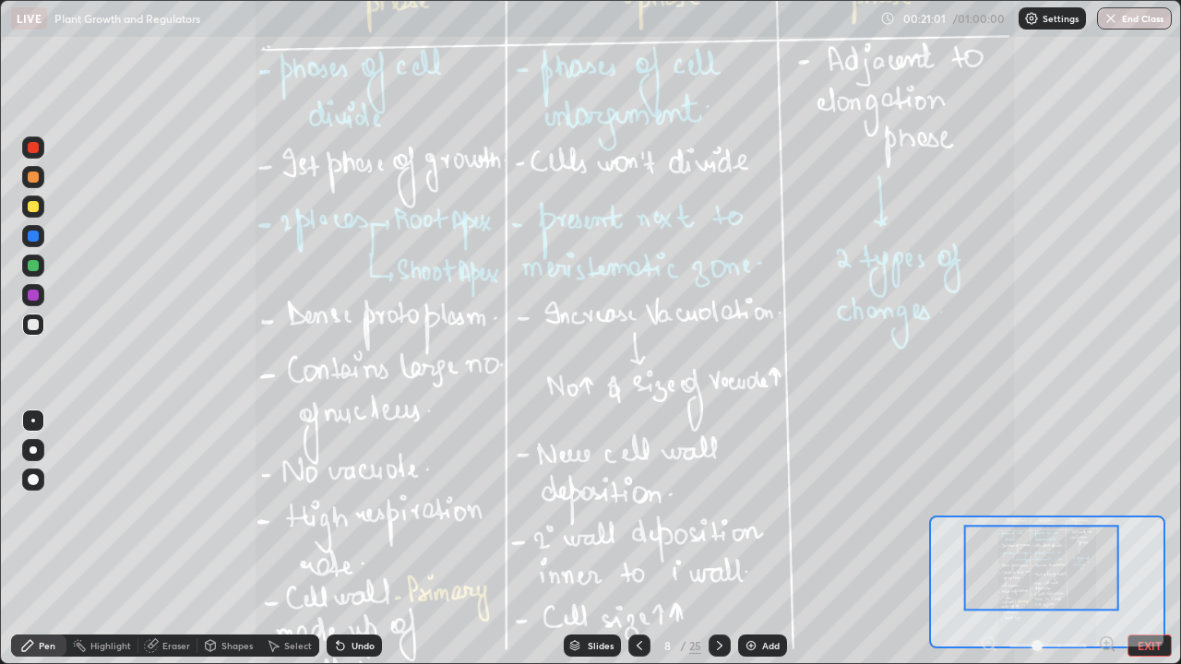
click at [718, 539] on icon at bounding box center [719, 645] width 15 height 15
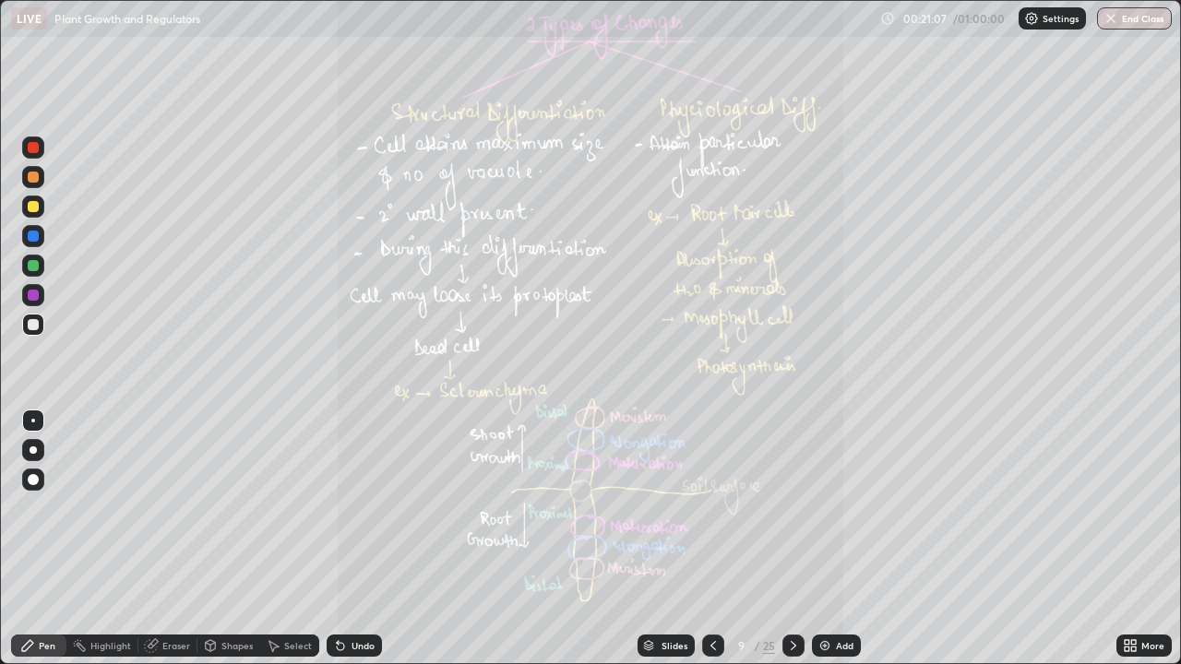
click at [1127, 539] on icon at bounding box center [1126, 642] width 5 height 5
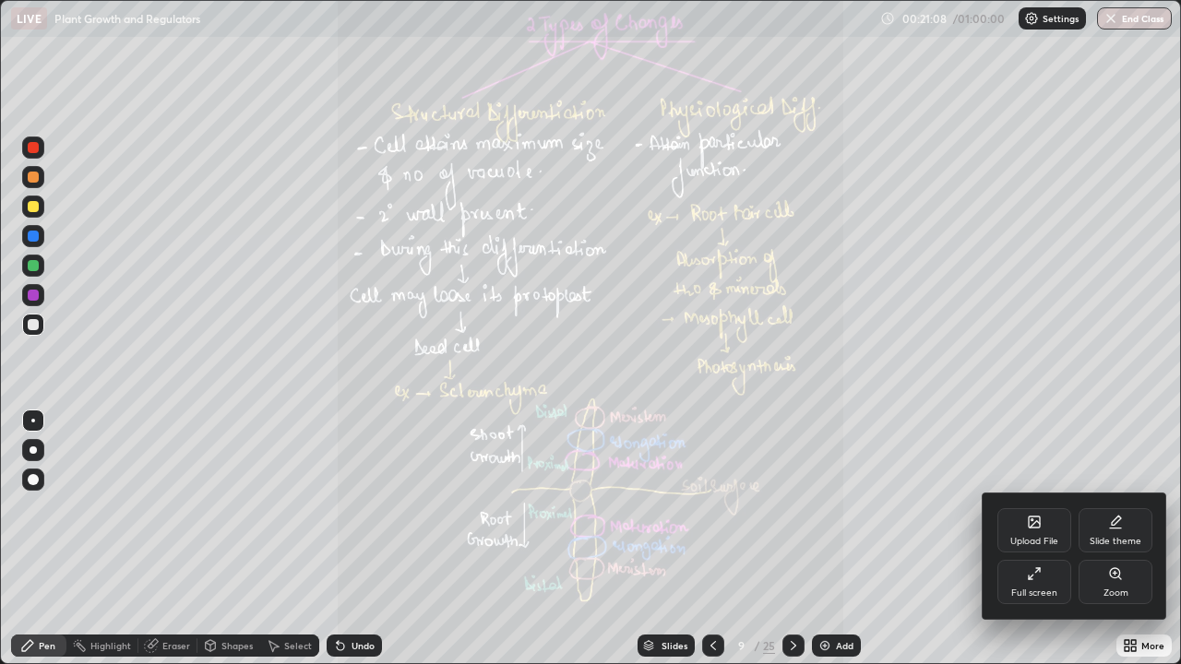
click at [1111, 539] on icon at bounding box center [1115, 573] width 15 height 15
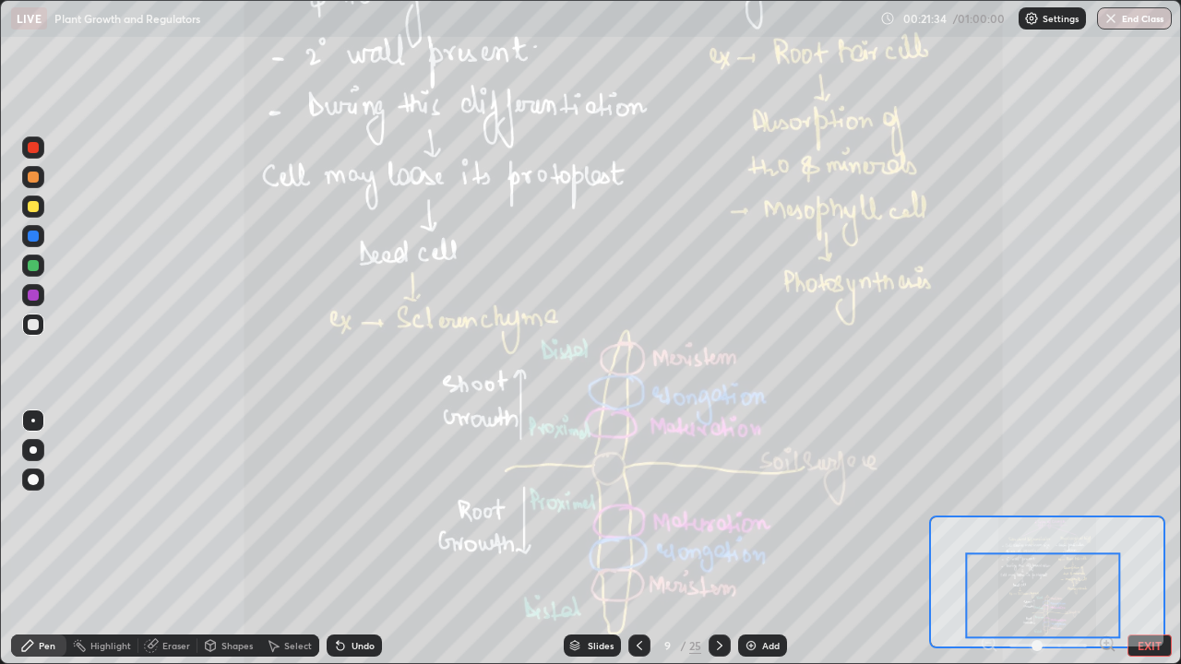
click at [637, 539] on icon at bounding box center [639, 645] width 6 height 9
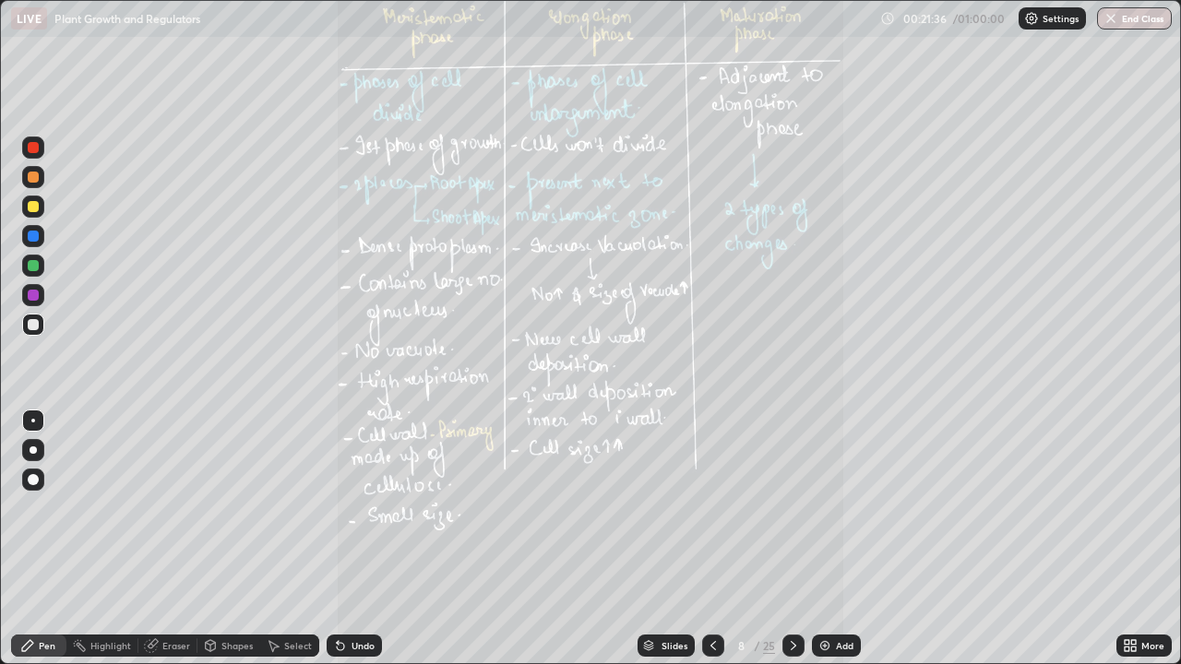
click at [1126, 539] on icon at bounding box center [1126, 649] width 5 height 5
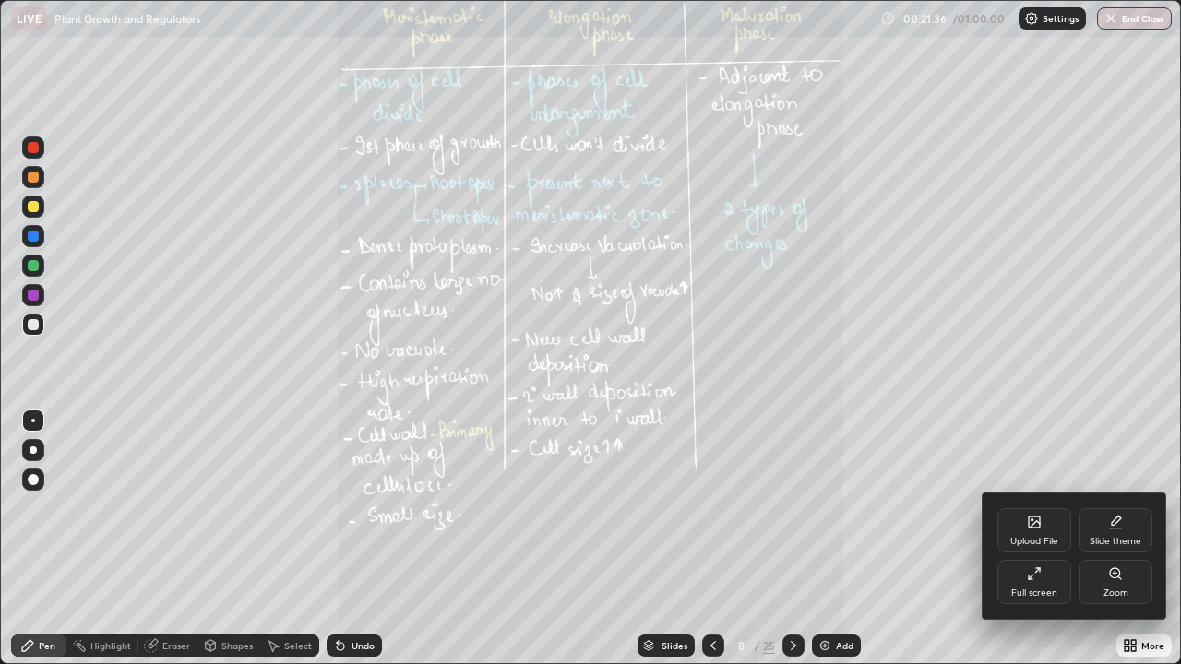
click at [1112, 539] on icon at bounding box center [1115, 573] width 15 height 15
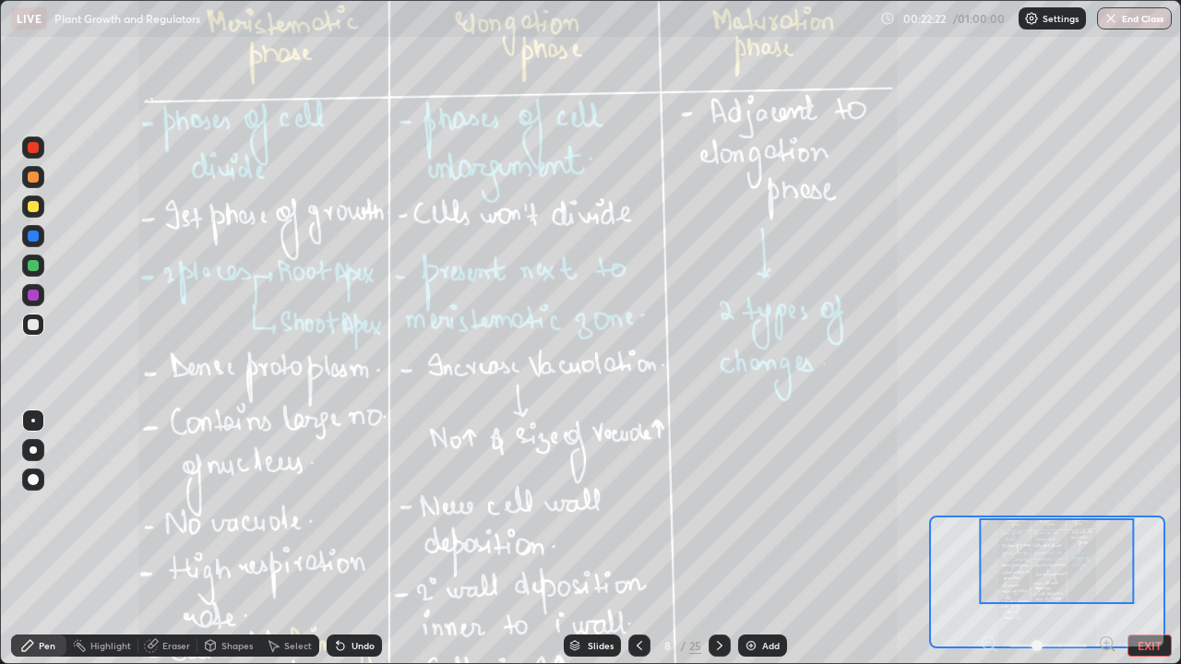
click at [718, 539] on icon at bounding box center [719, 645] width 15 height 15
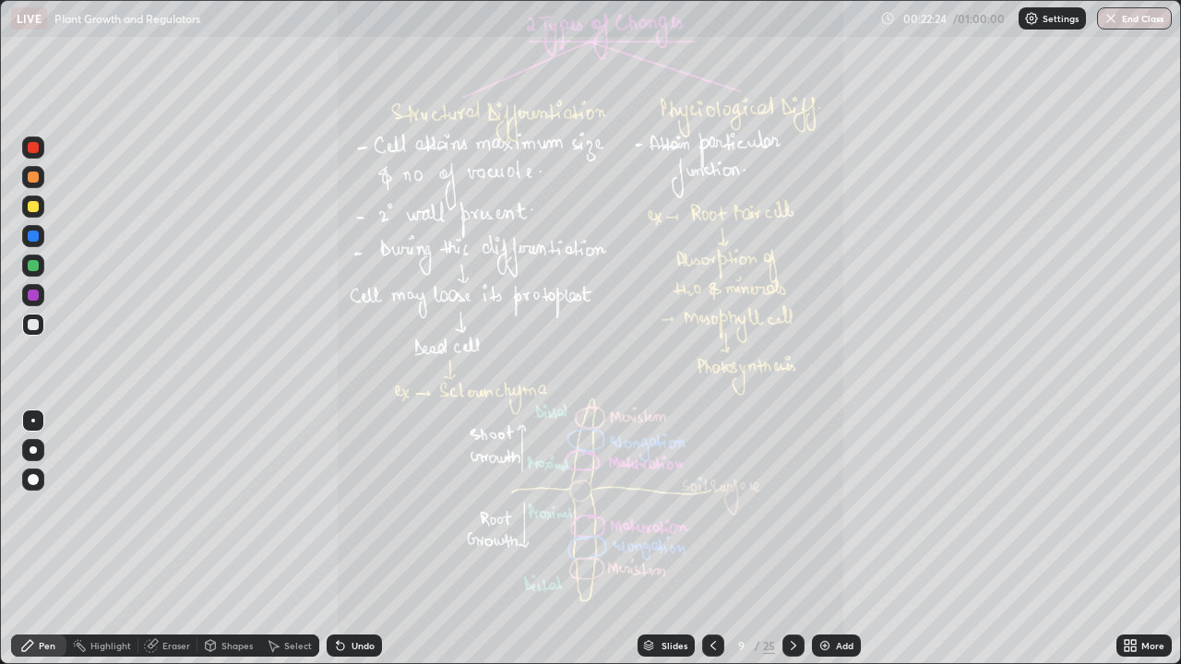
click at [1126, 539] on icon at bounding box center [1126, 642] width 5 height 5
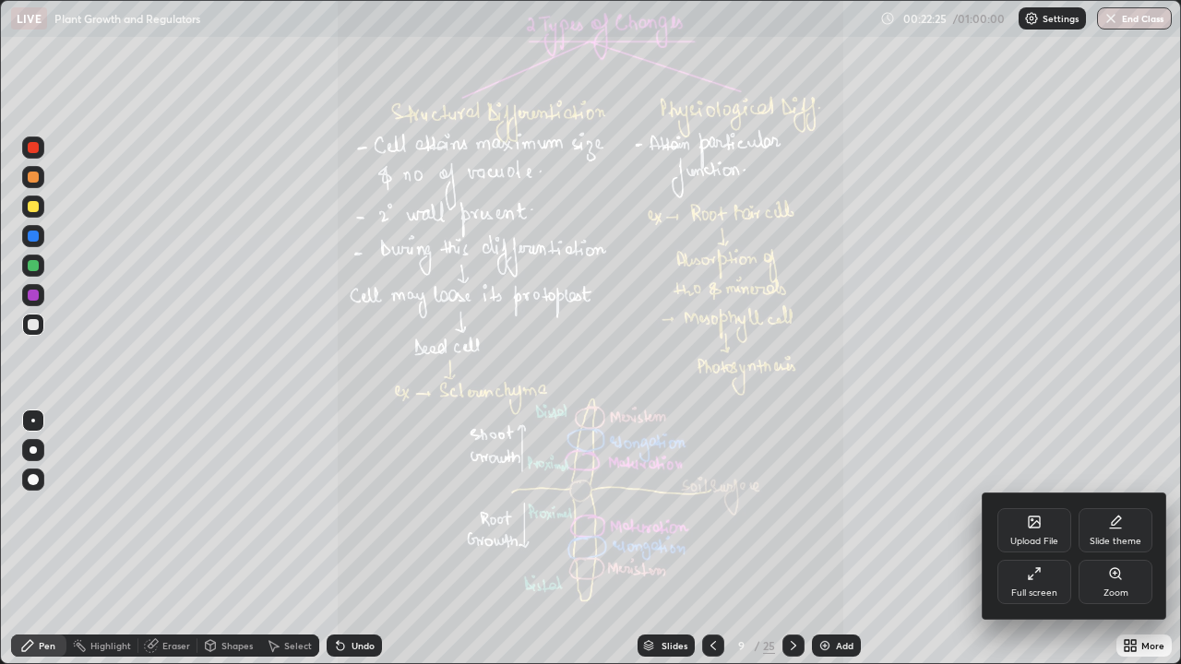
click at [1119, 539] on icon at bounding box center [1115, 573] width 15 height 15
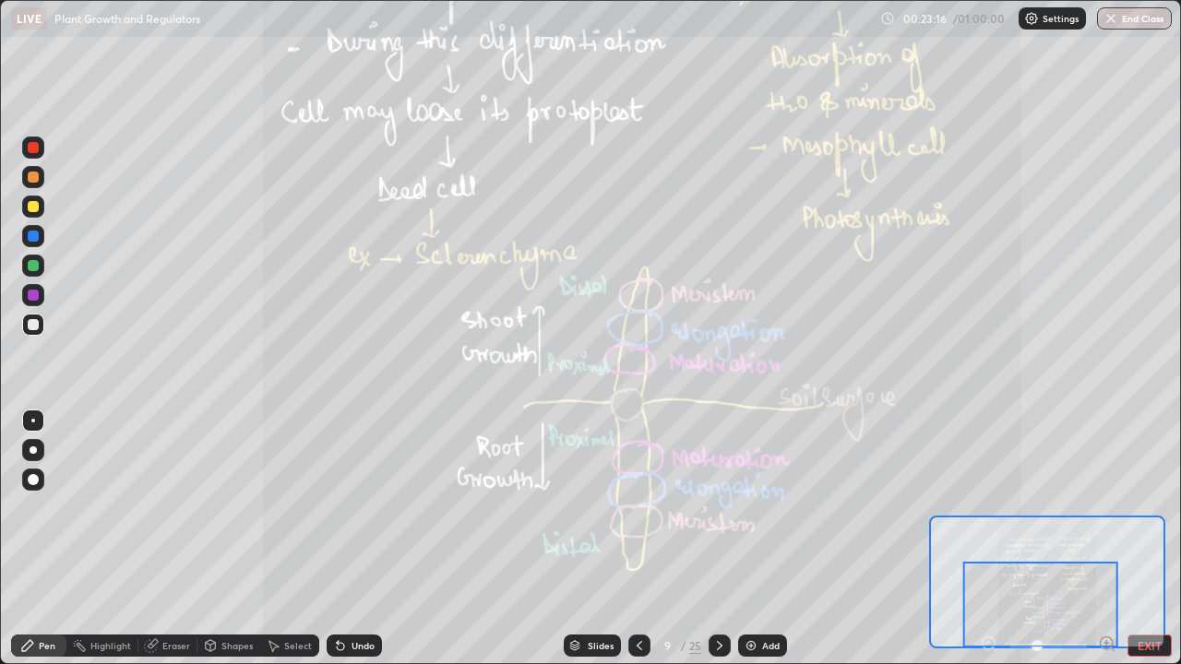
click at [718, 539] on icon at bounding box center [719, 645] width 15 height 15
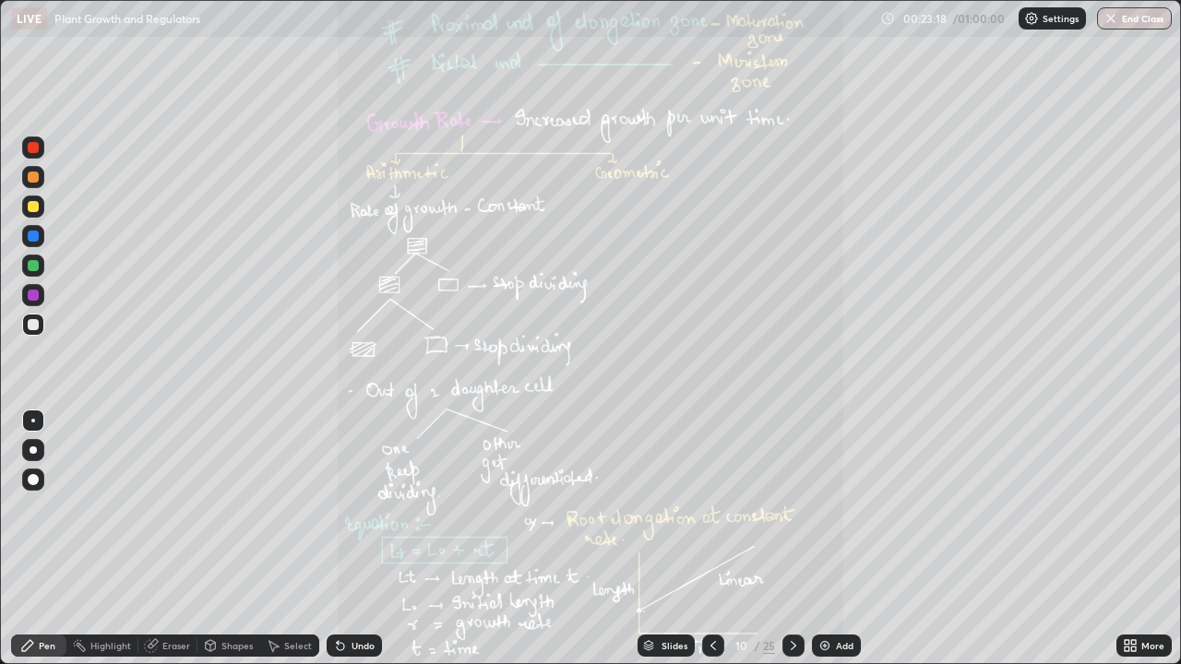
click at [1143, 539] on div "More" at bounding box center [1152, 645] width 23 height 9
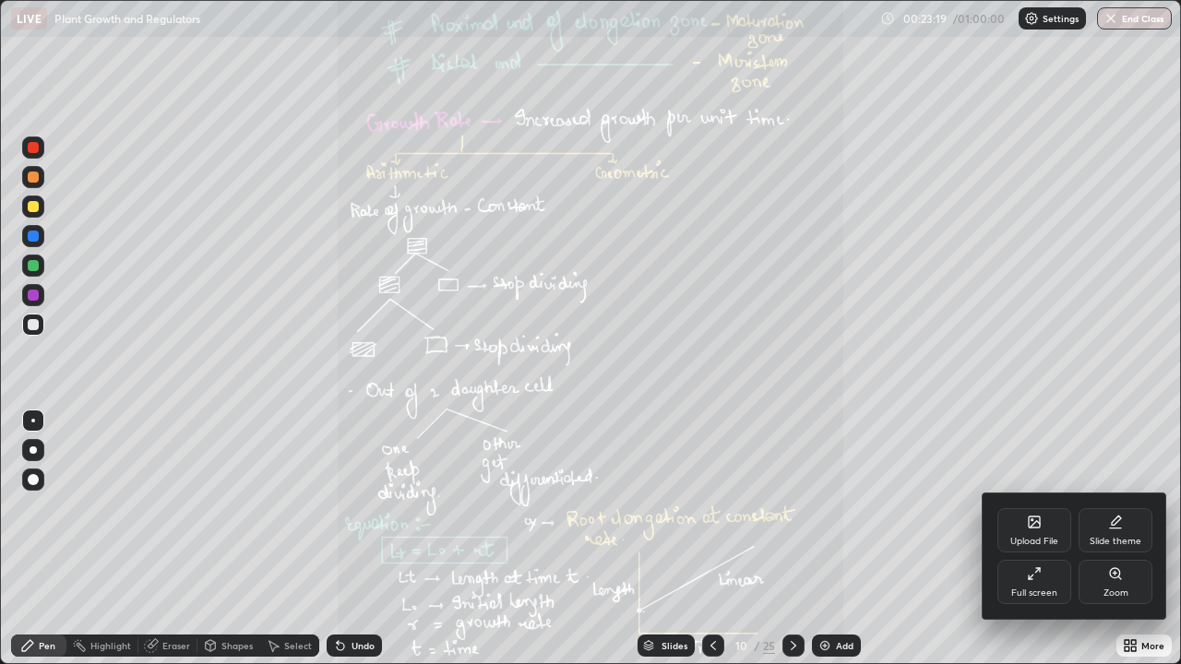
click at [1118, 539] on icon at bounding box center [1115, 573] width 15 height 15
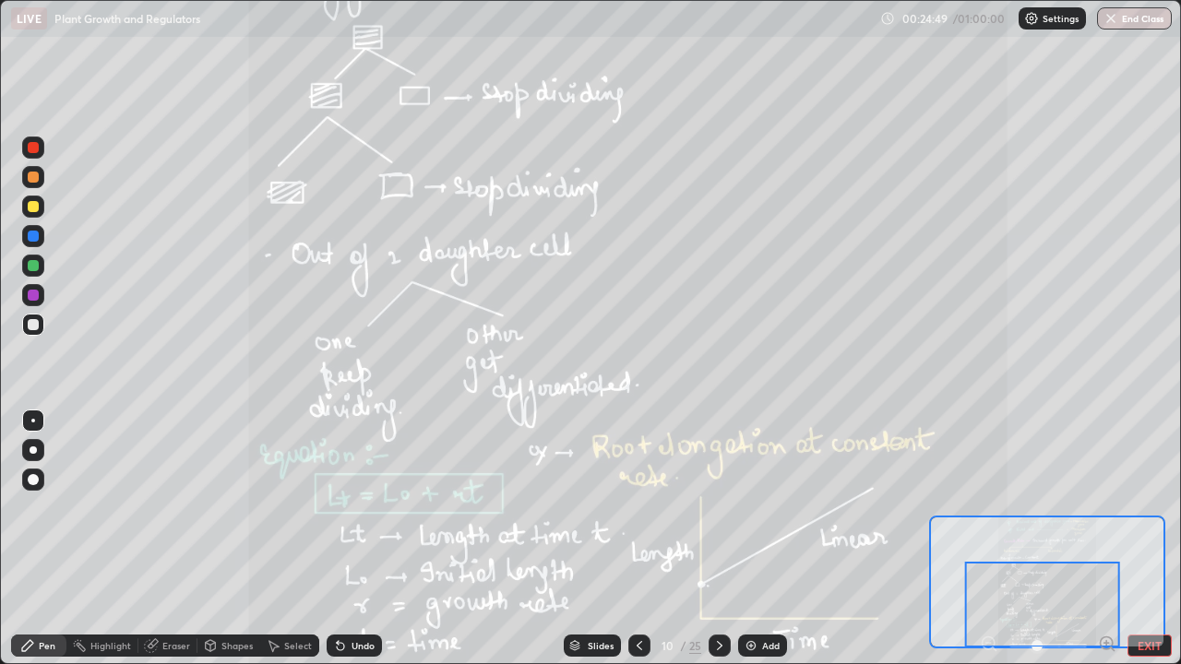
click at [720, 539] on icon at bounding box center [720, 645] width 6 height 9
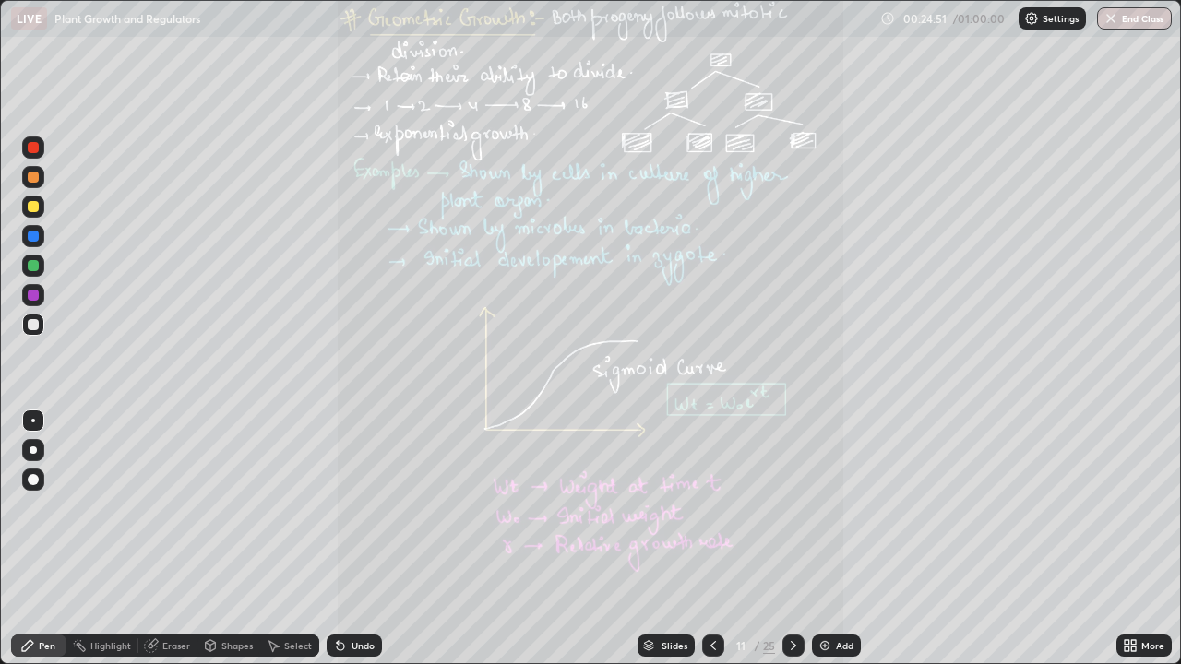
click at [1128, 539] on icon at bounding box center [1126, 649] width 5 height 5
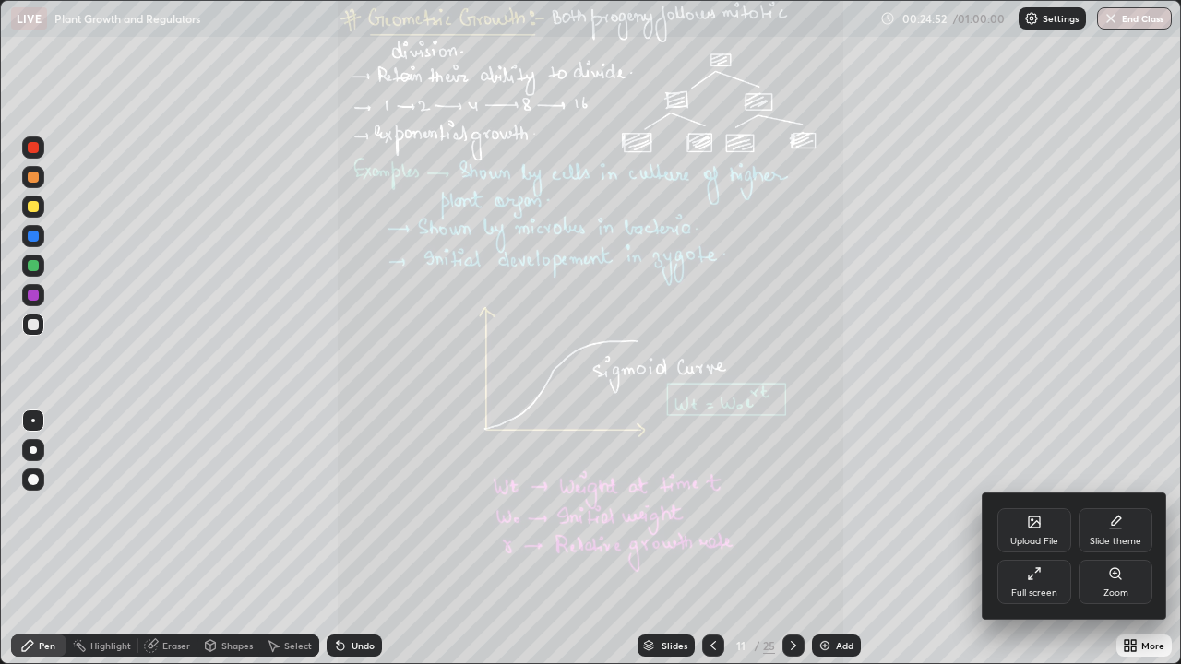
click at [1124, 539] on div "Zoom" at bounding box center [1115, 582] width 74 height 44
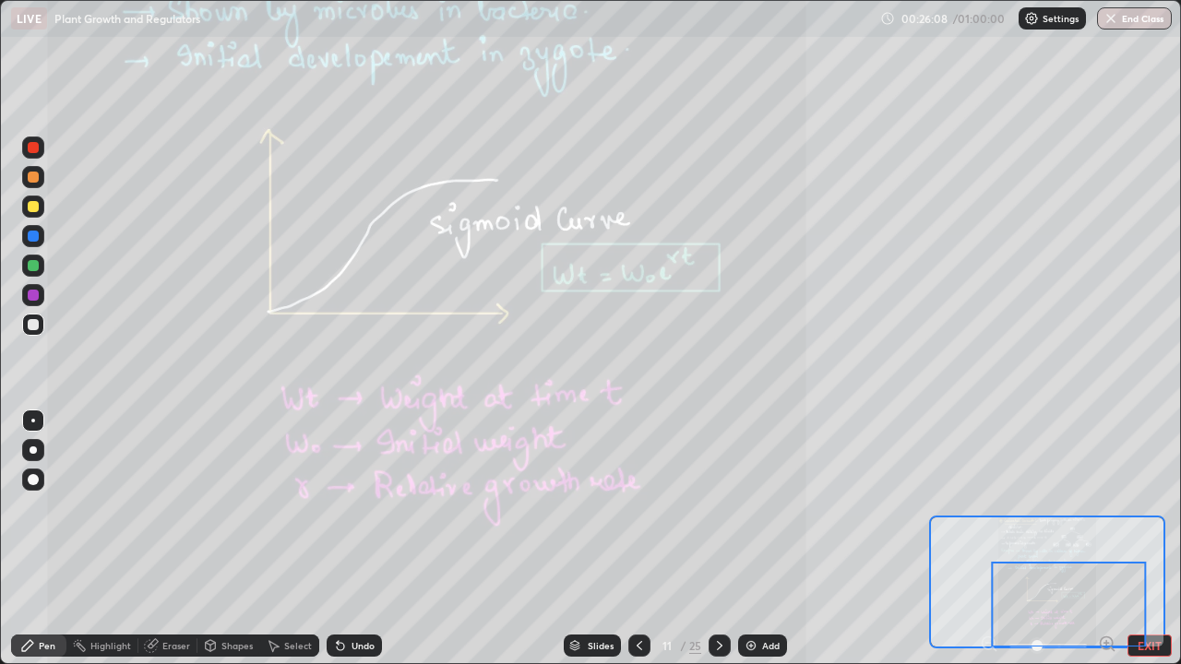
click at [719, 539] on icon at bounding box center [720, 645] width 6 height 9
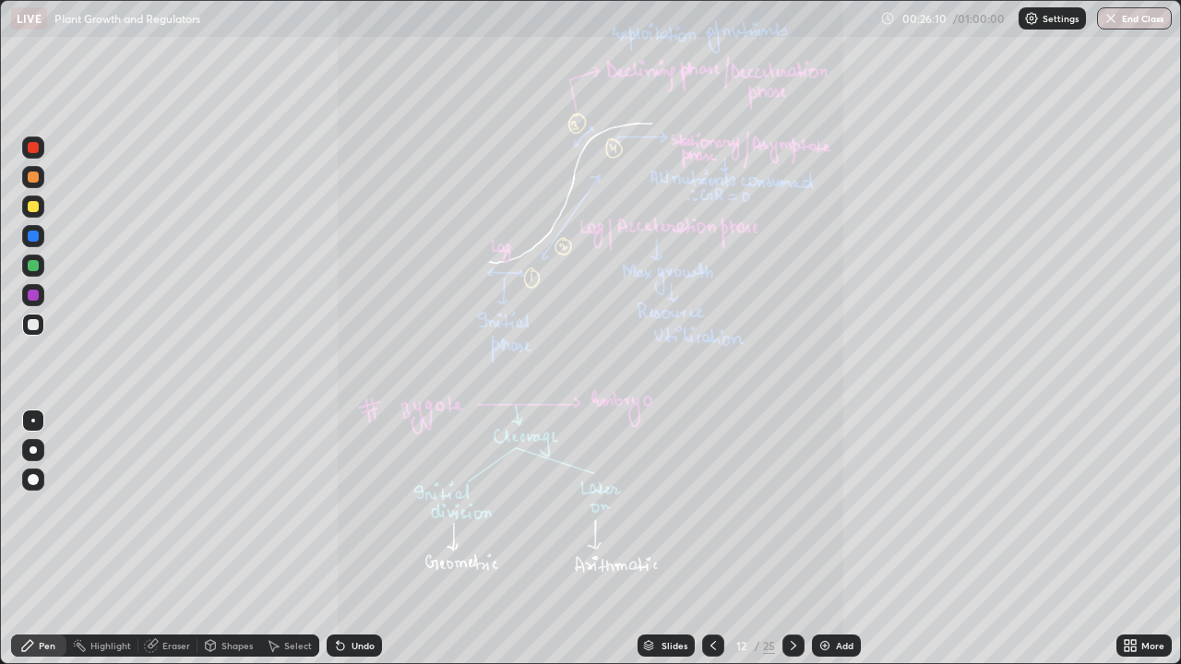
click at [1125, 539] on icon at bounding box center [1126, 649] width 5 height 5
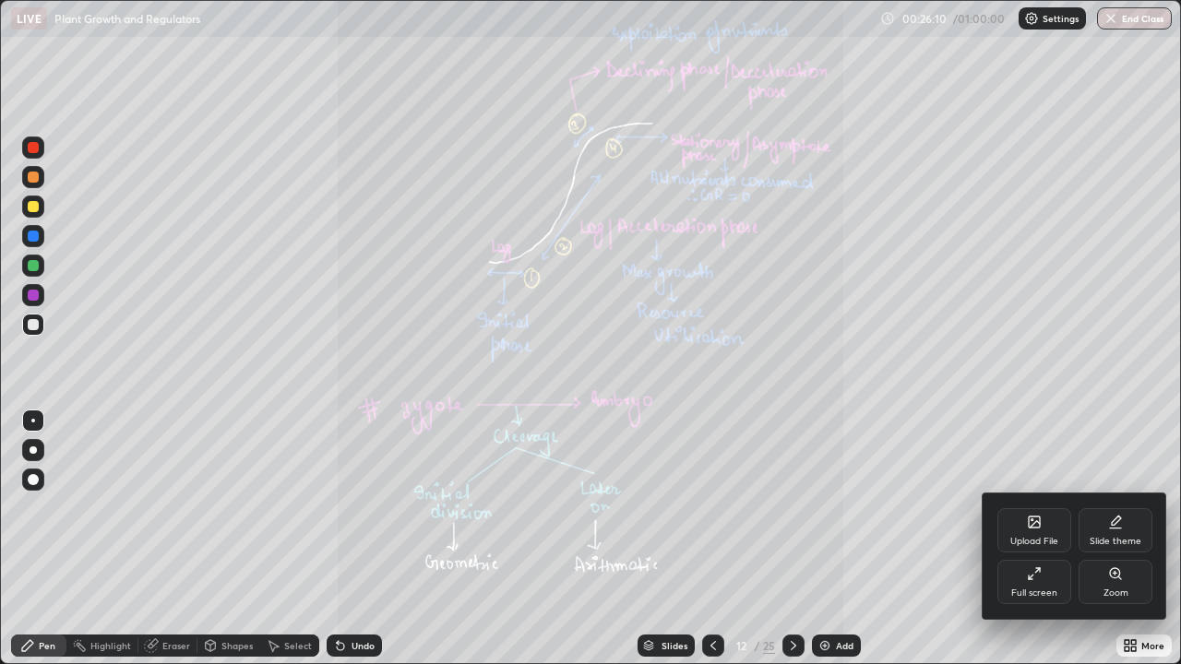
click at [1122, 539] on icon at bounding box center [1115, 573] width 15 height 15
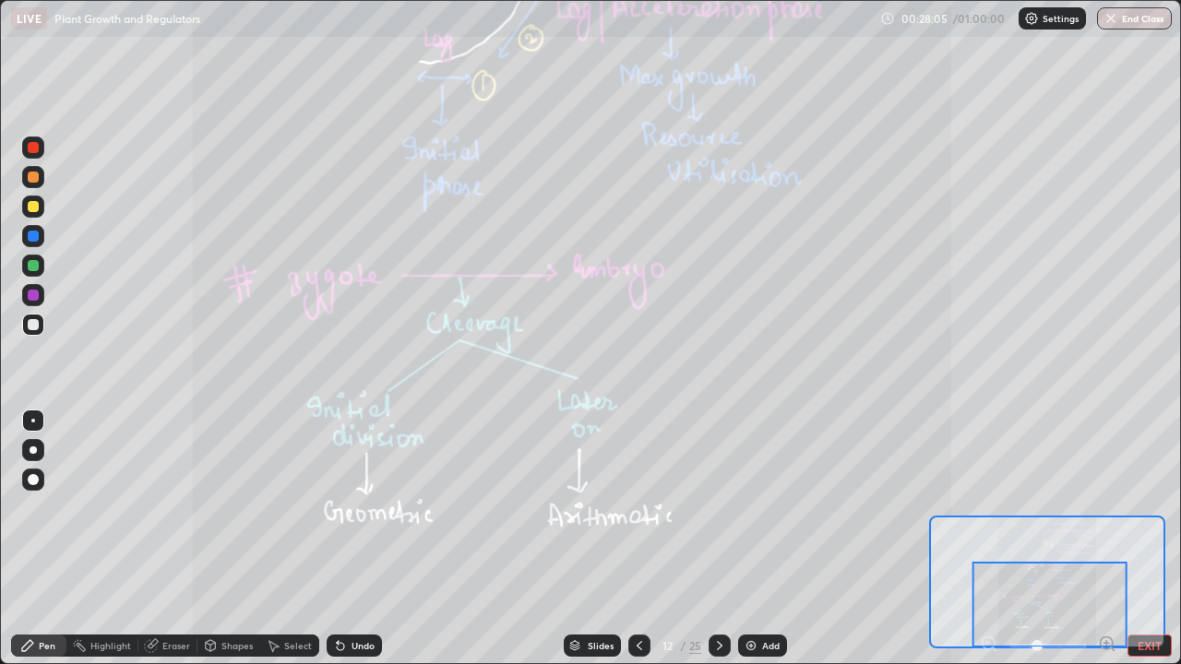
click at [717, 539] on icon at bounding box center [719, 645] width 15 height 15
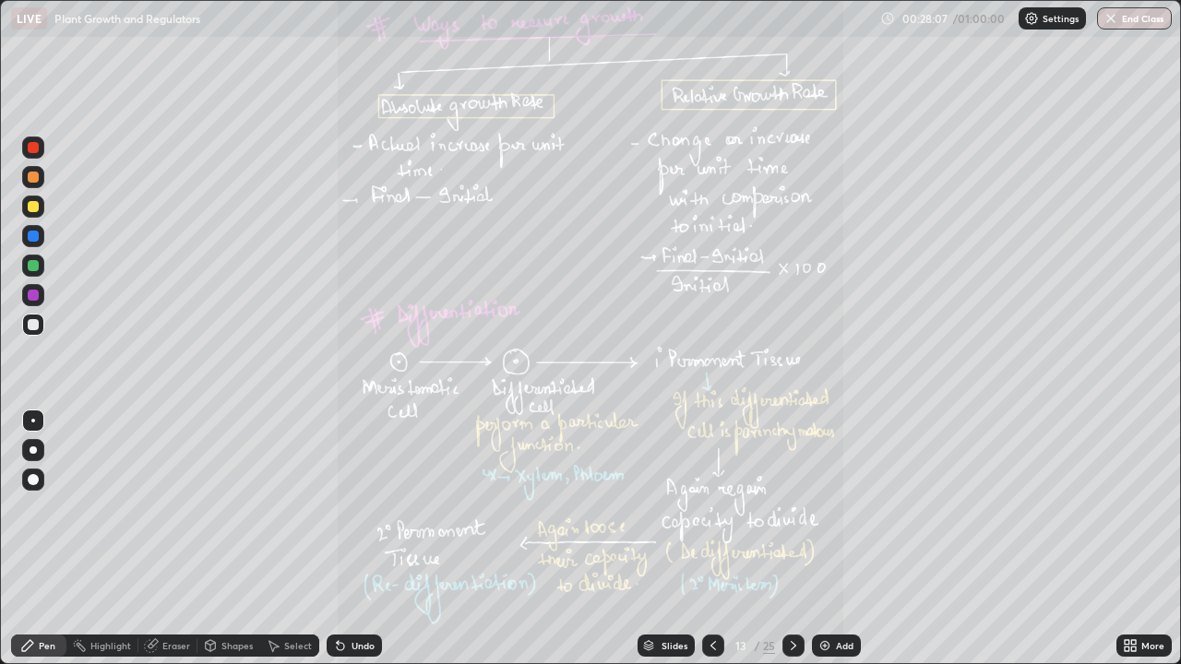
click at [1131, 539] on icon at bounding box center [1130, 645] width 15 height 15
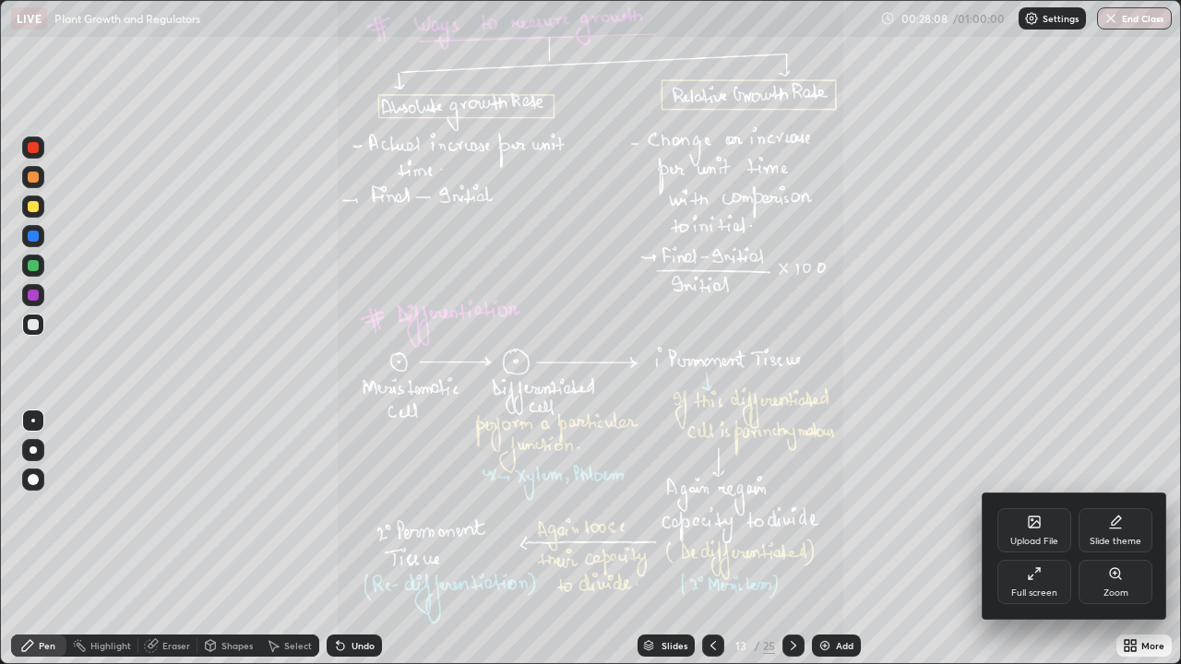
click at [1115, 539] on icon at bounding box center [1115, 573] width 15 height 15
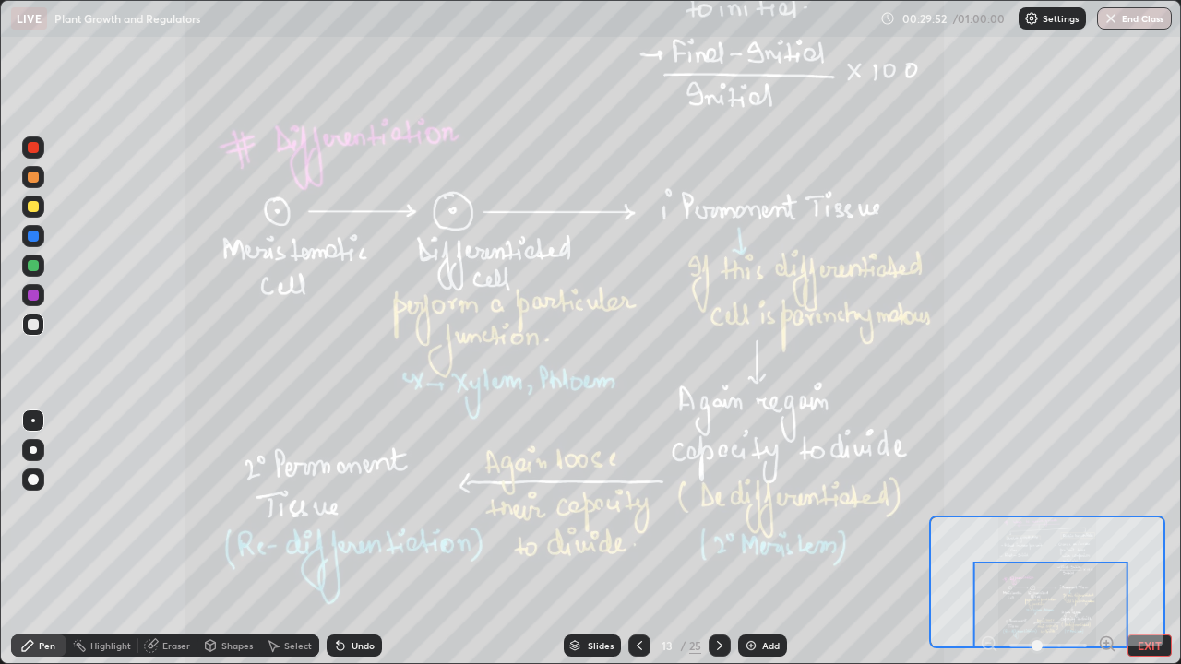
click at [718, 539] on icon at bounding box center [719, 645] width 15 height 15
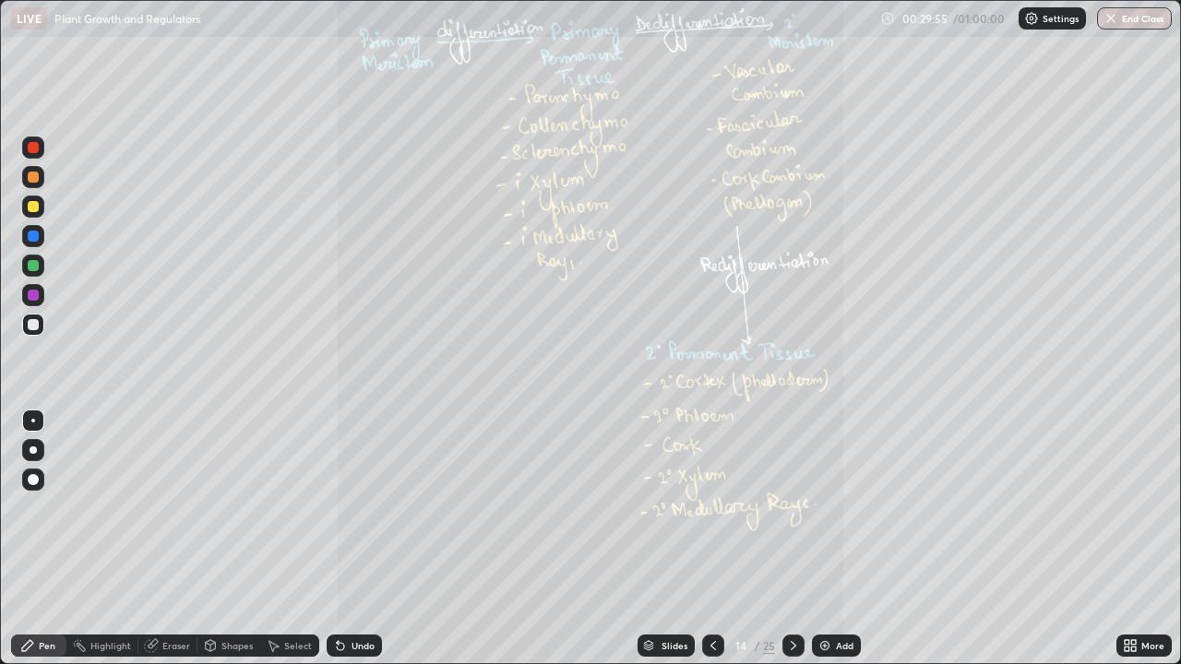
click at [1126, 539] on icon at bounding box center [1126, 649] width 5 height 5
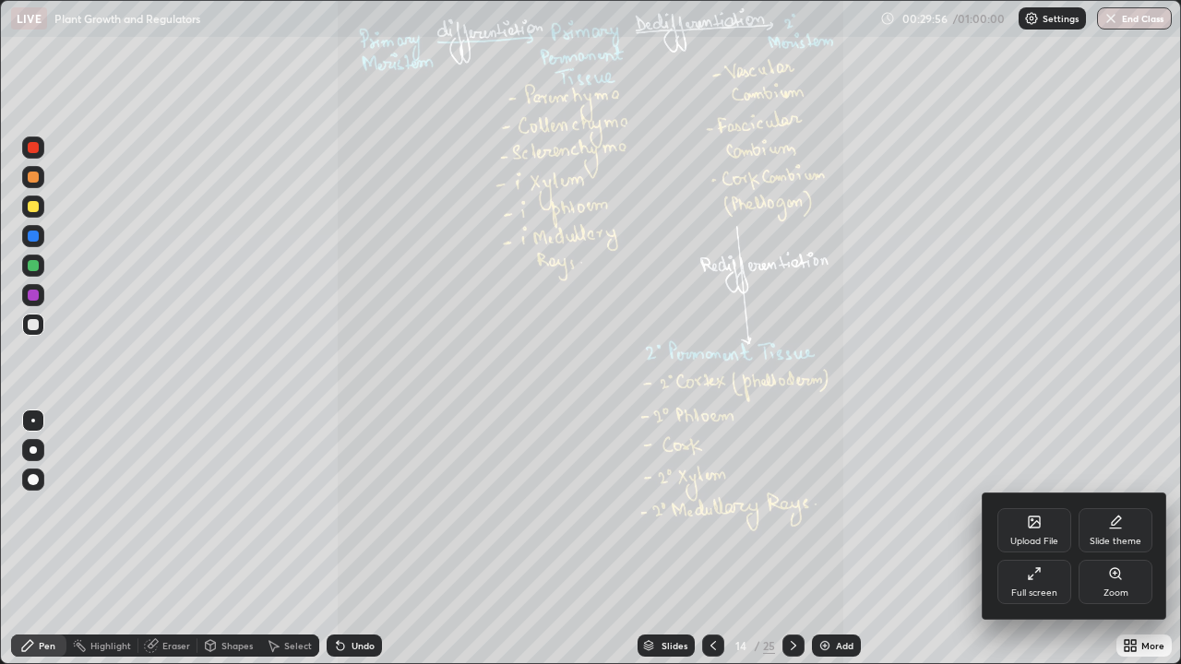
click at [1123, 539] on div "Zoom" at bounding box center [1115, 582] width 74 height 44
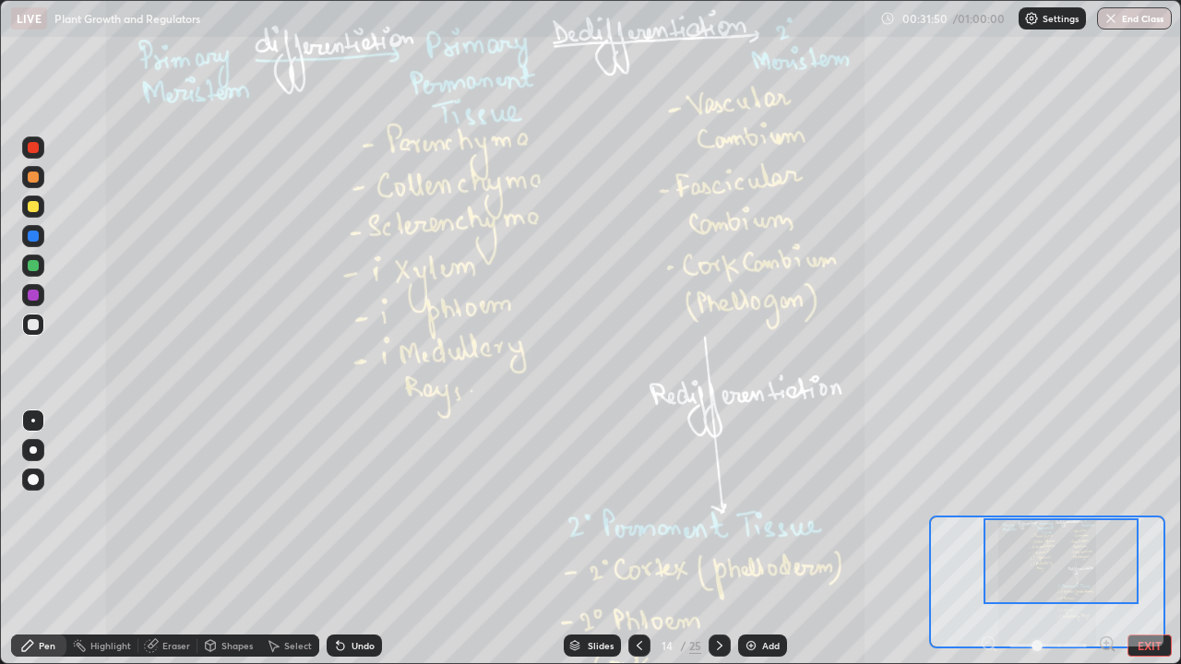
click at [637, 539] on icon at bounding box center [639, 645] width 15 height 15
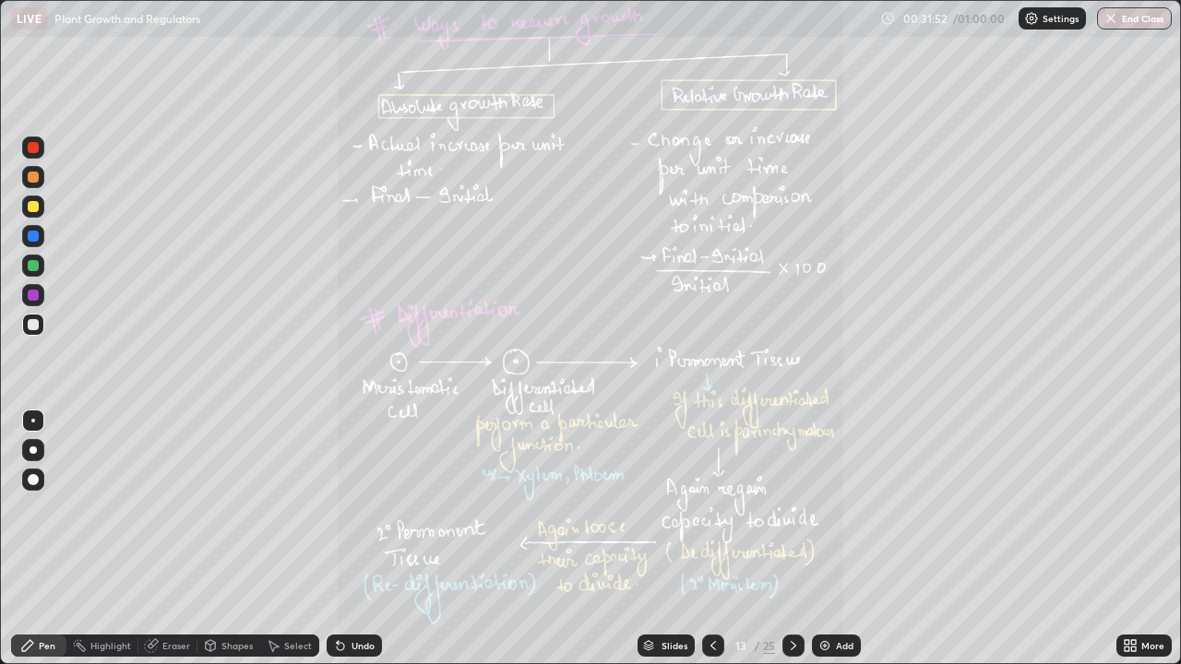
click at [1133, 539] on icon at bounding box center [1133, 649] width 5 height 5
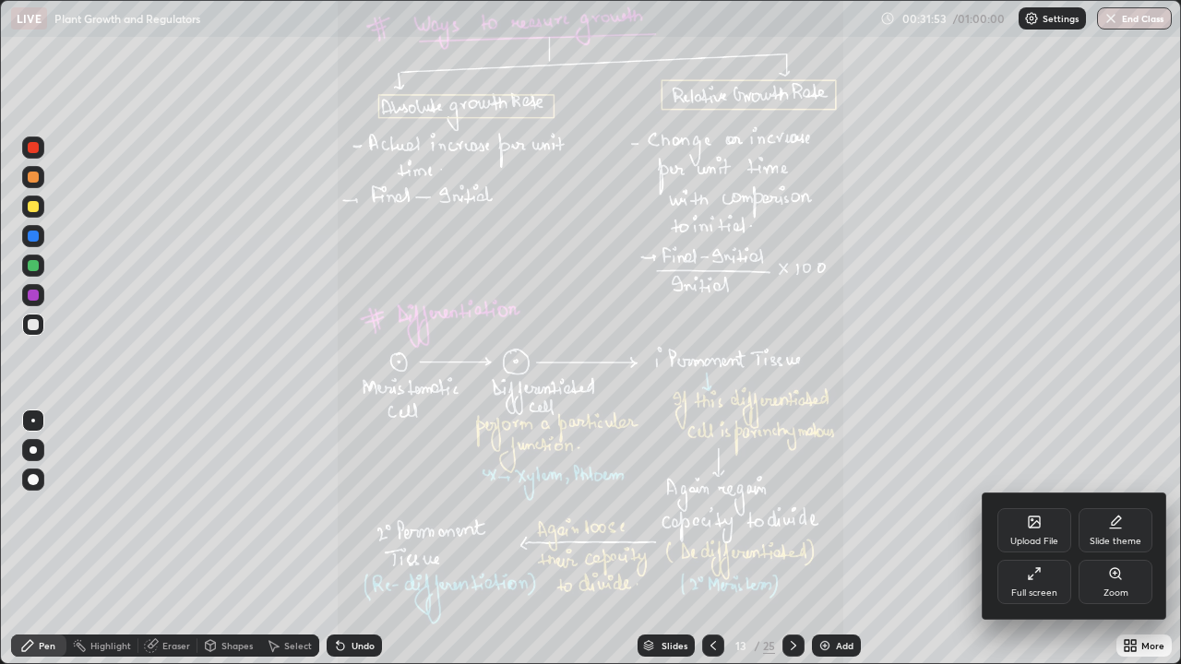
click at [1112, 539] on icon at bounding box center [1115, 573] width 10 height 10
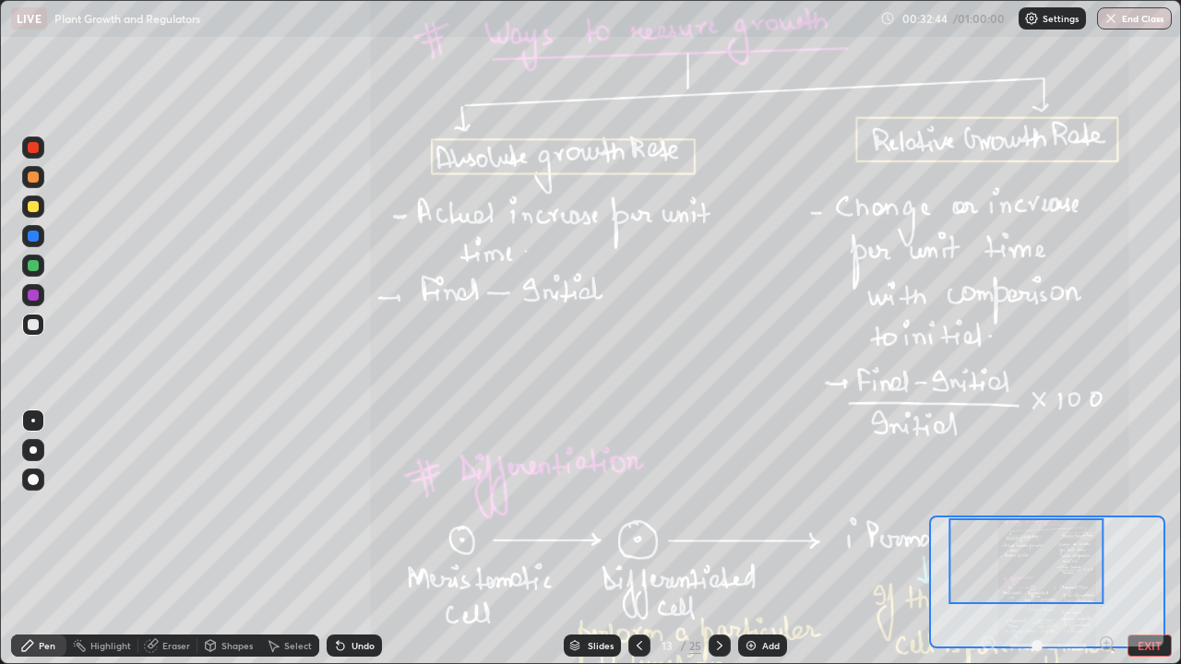
click at [986, 539] on div at bounding box center [1048, 646] width 137 height 22
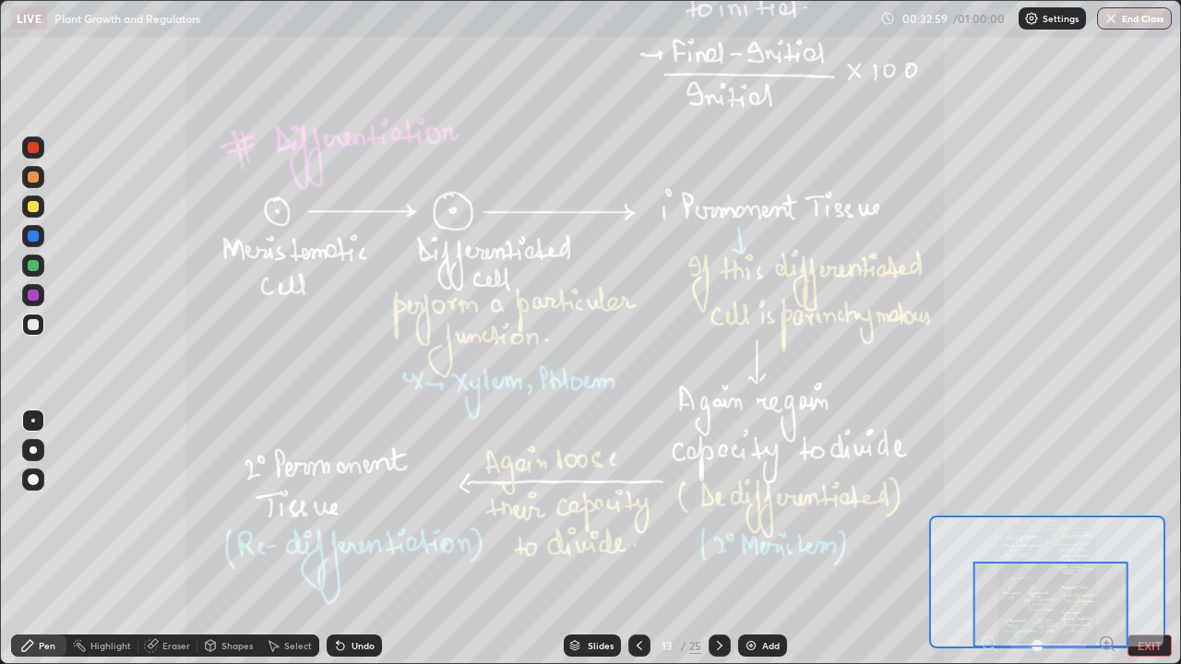
click at [708, 539] on div at bounding box center [719, 645] width 22 height 37
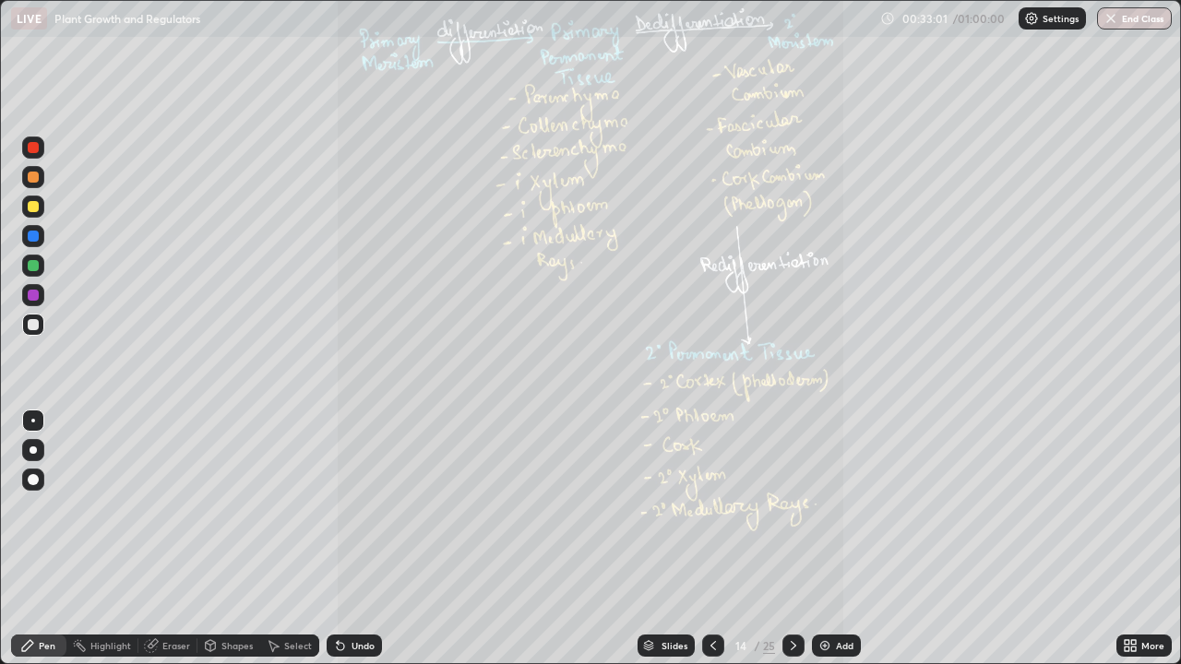
click at [784, 539] on div at bounding box center [793, 646] width 22 height 22
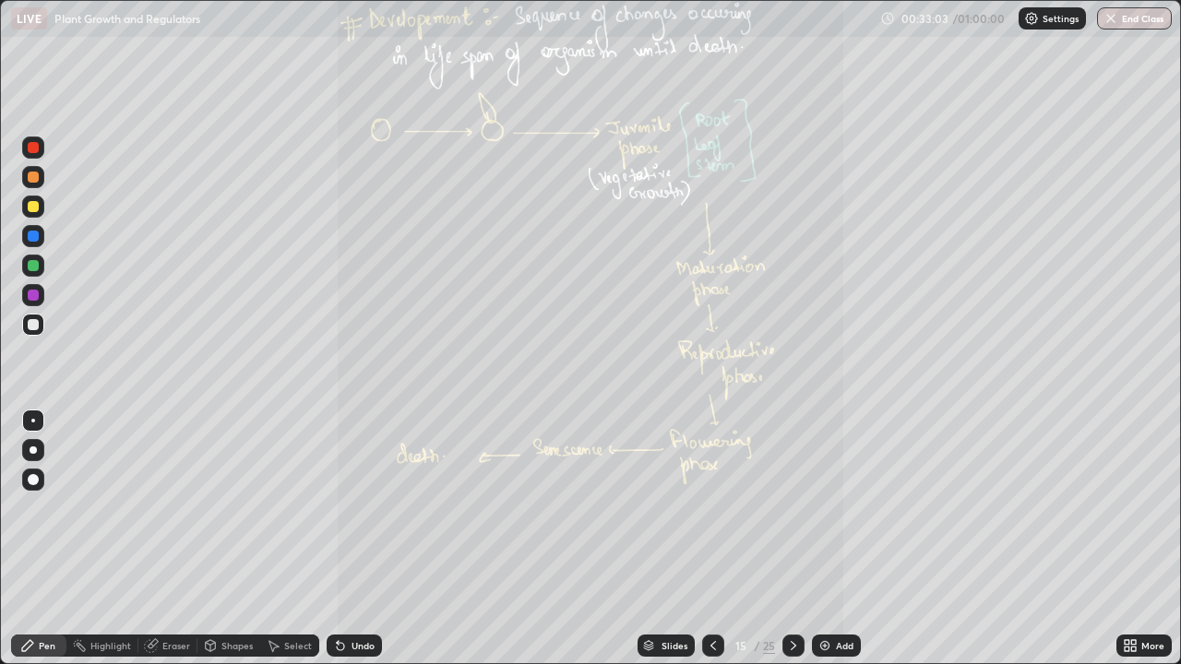
click at [1129, 539] on icon at bounding box center [1126, 649] width 5 height 5
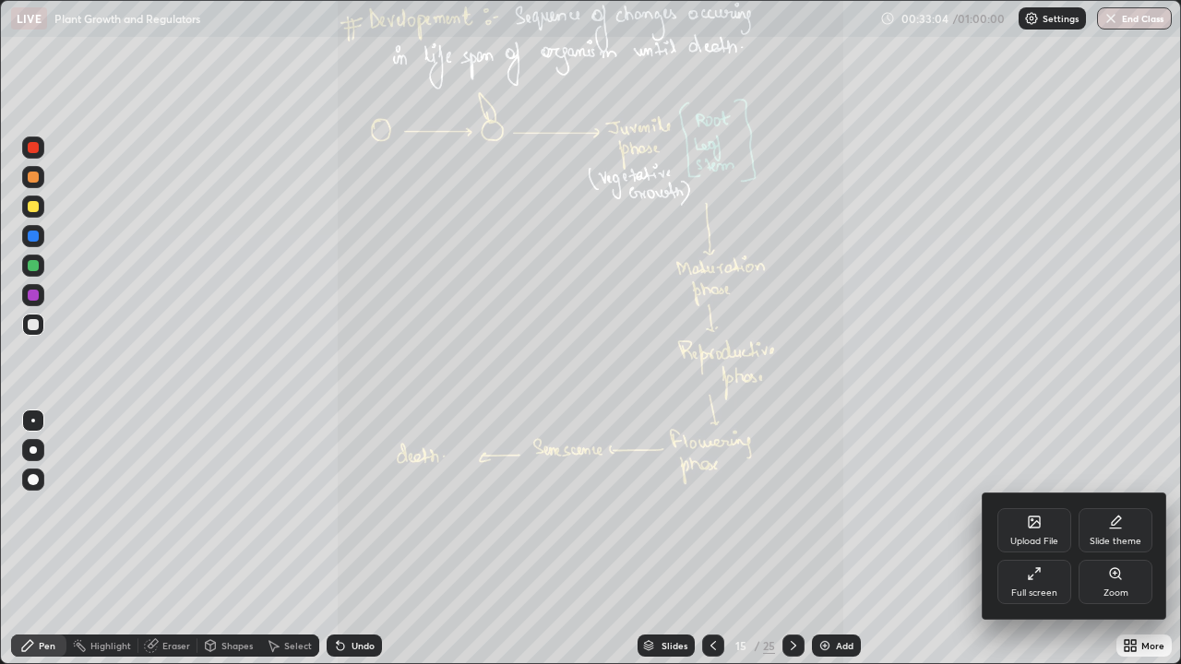
click at [1118, 539] on icon at bounding box center [1119, 578] width 3 height 3
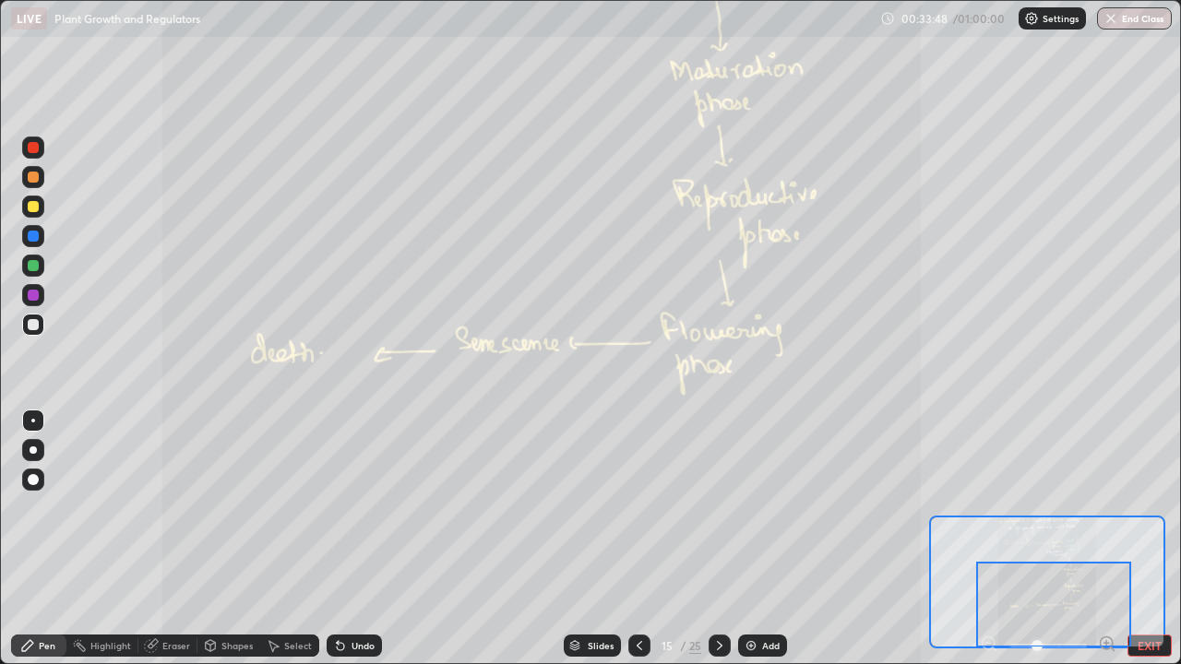
click at [717, 539] on icon at bounding box center [719, 645] width 15 height 15
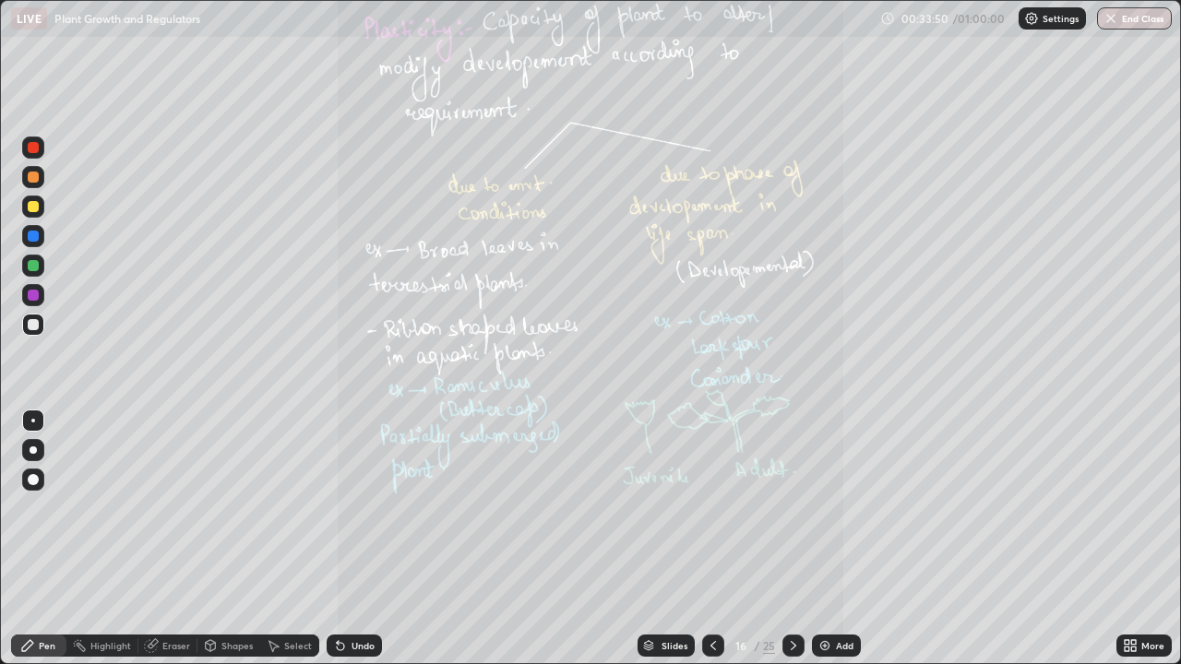
click at [1125, 539] on icon at bounding box center [1126, 649] width 5 height 5
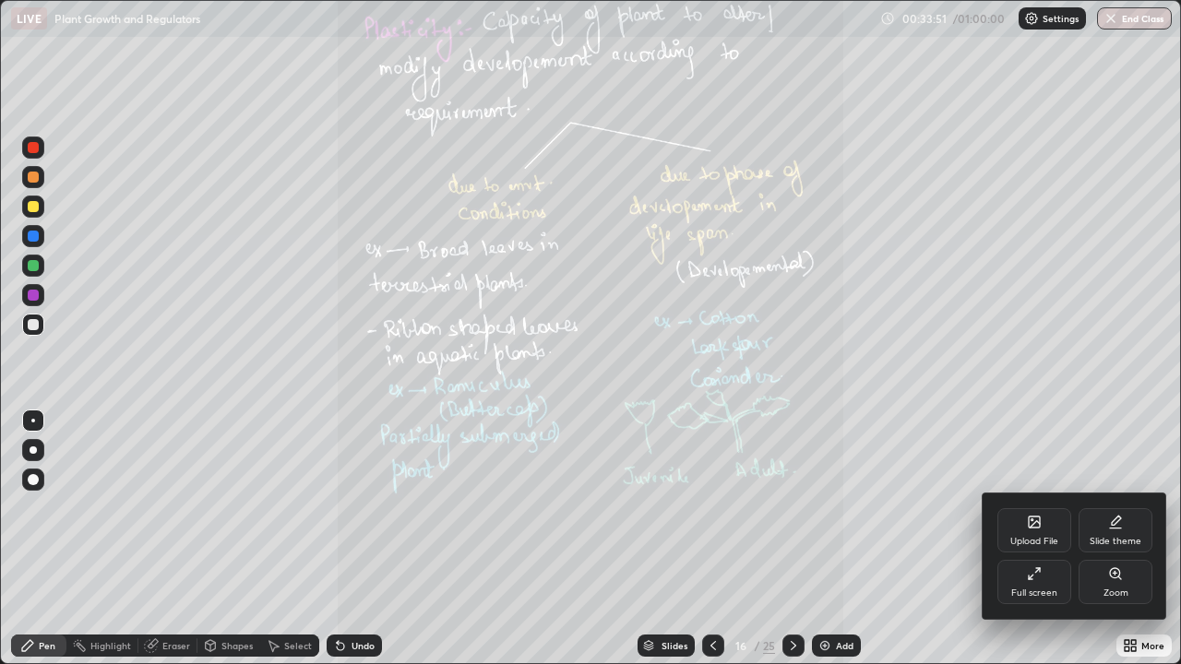
click at [1119, 539] on icon at bounding box center [1115, 573] width 15 height 15
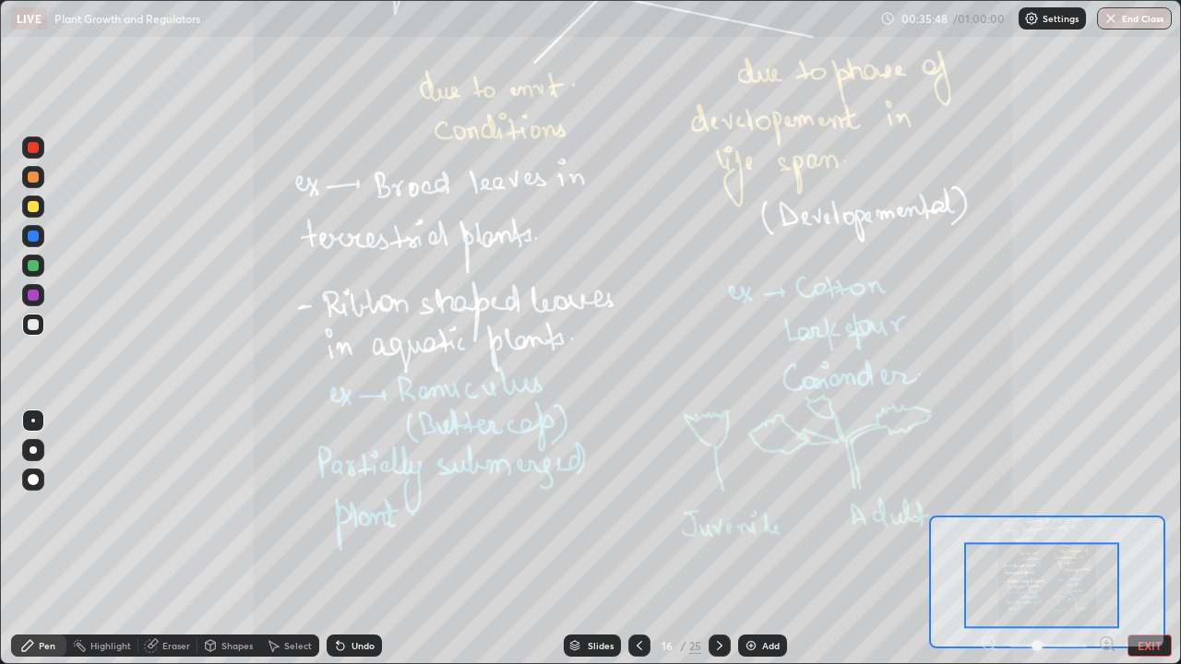
click at [715, 539] on div at bounding box center [719, 646] width 22 height 22
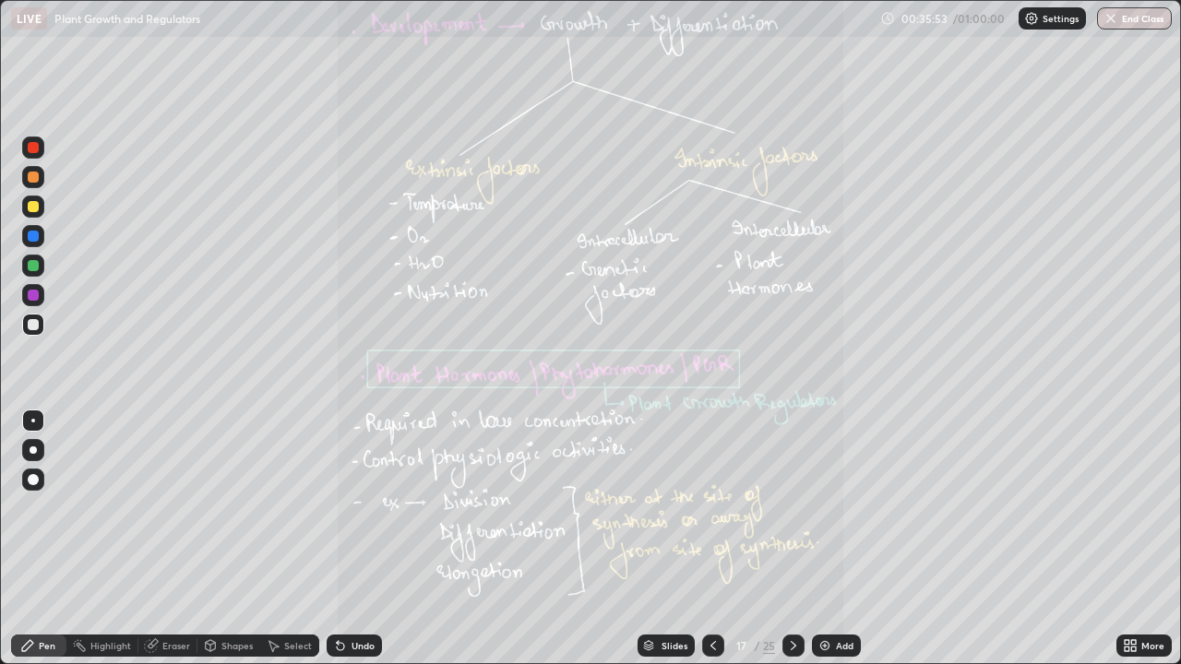
click at [1126, 539] on icon at bounding box center [1126, 642] width 5 height 5
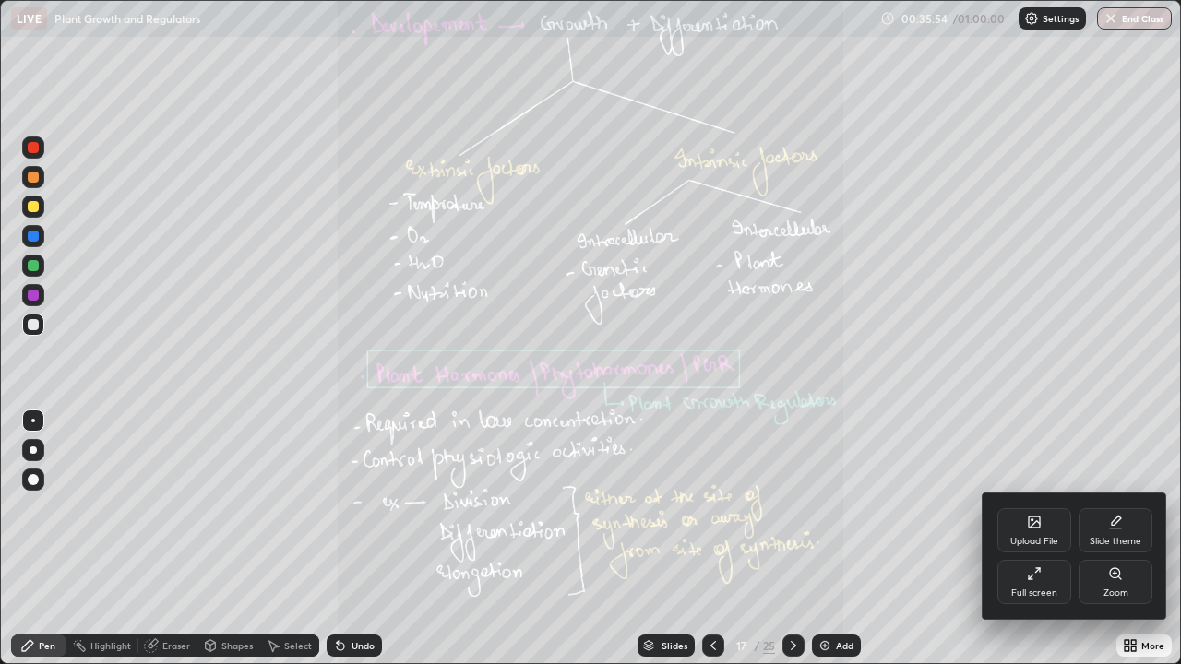
click at [1116, 539] on div "Zoom" at bounding box center [1115, 582] width 74 height 44
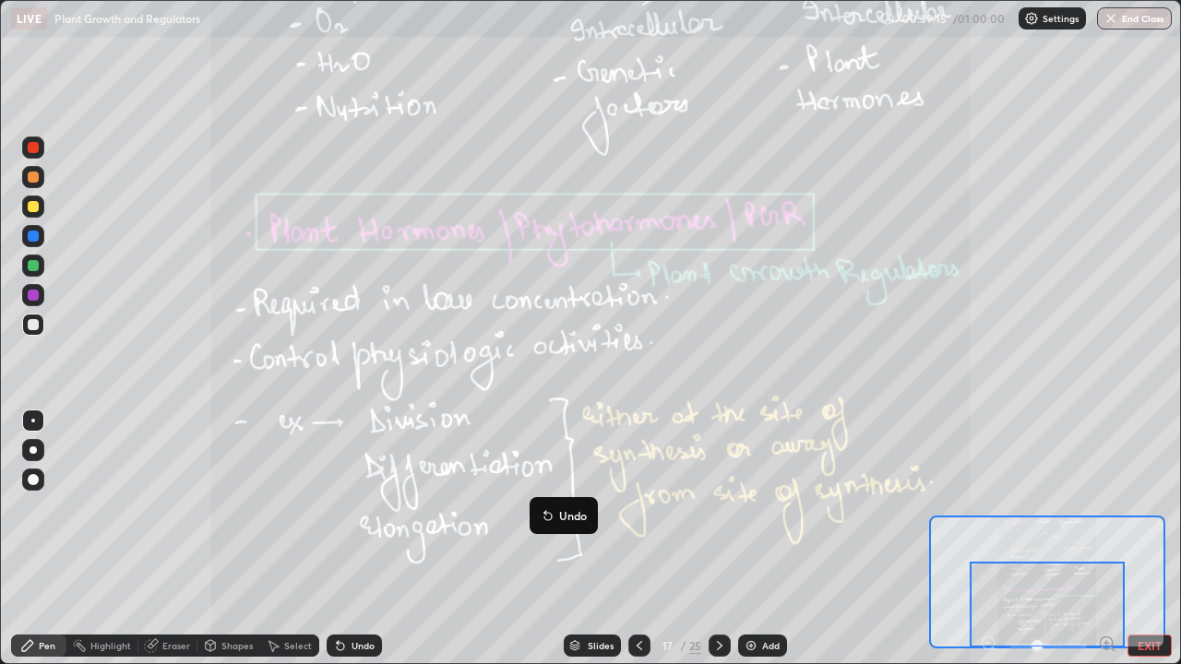
click at [715, 539] on icon at bounding box center [719, 645] width 15 height 15
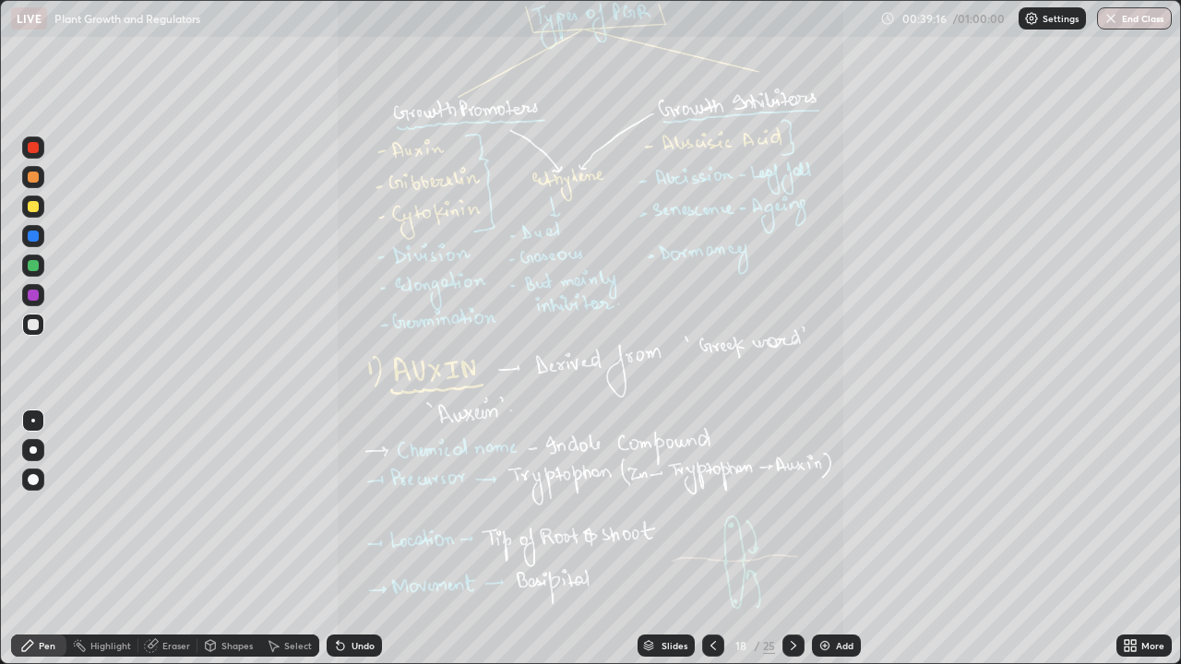
click at [1126, 539] on icon at bounding box center [1126, 642] width 5 height 5
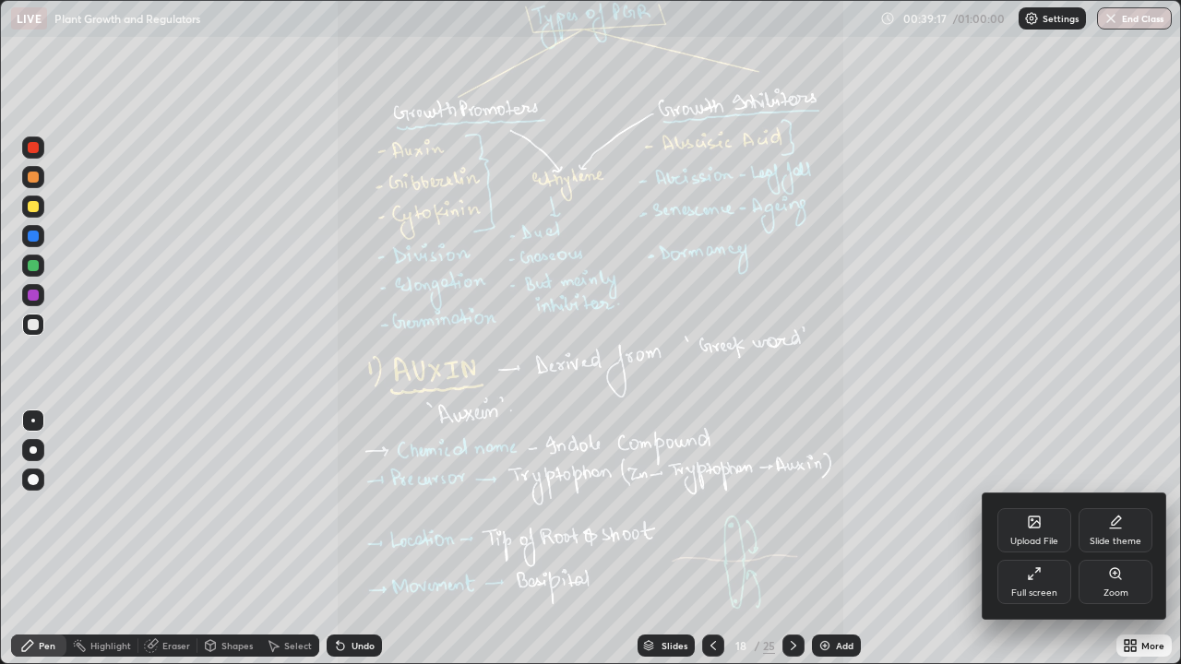
click at [1118, 539] on div "Zoom" at bounding box center [1115, 593] width 25 height 9
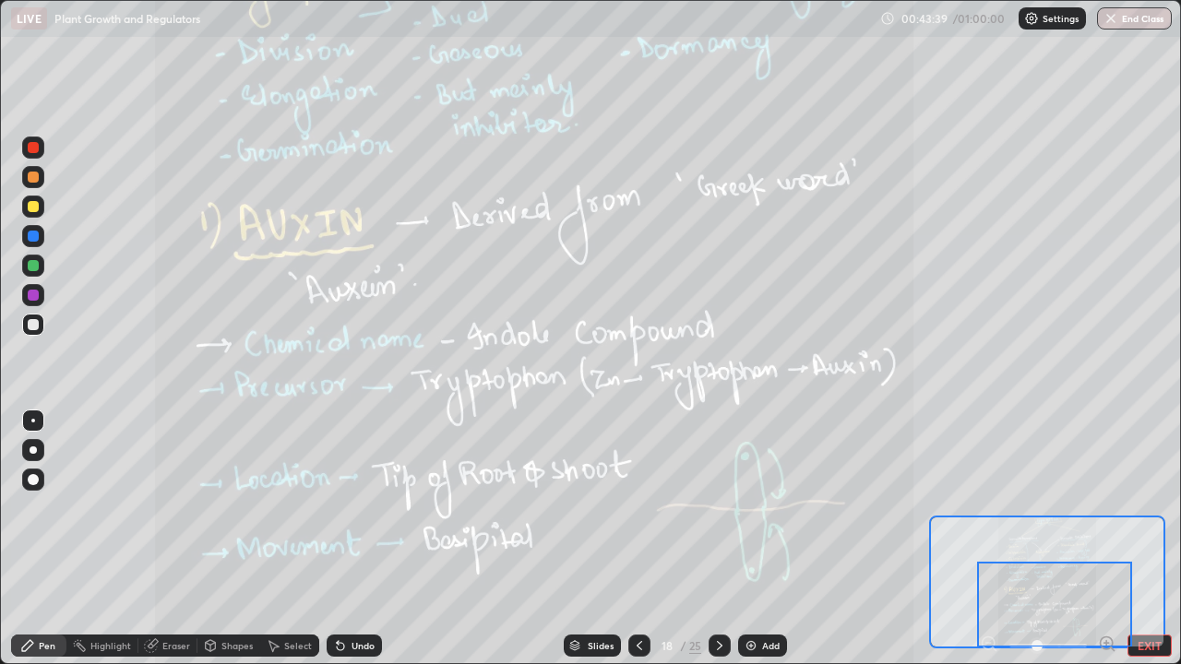
click at [718, 539] on icon at bounding box center [719, 645] width 15 height 15
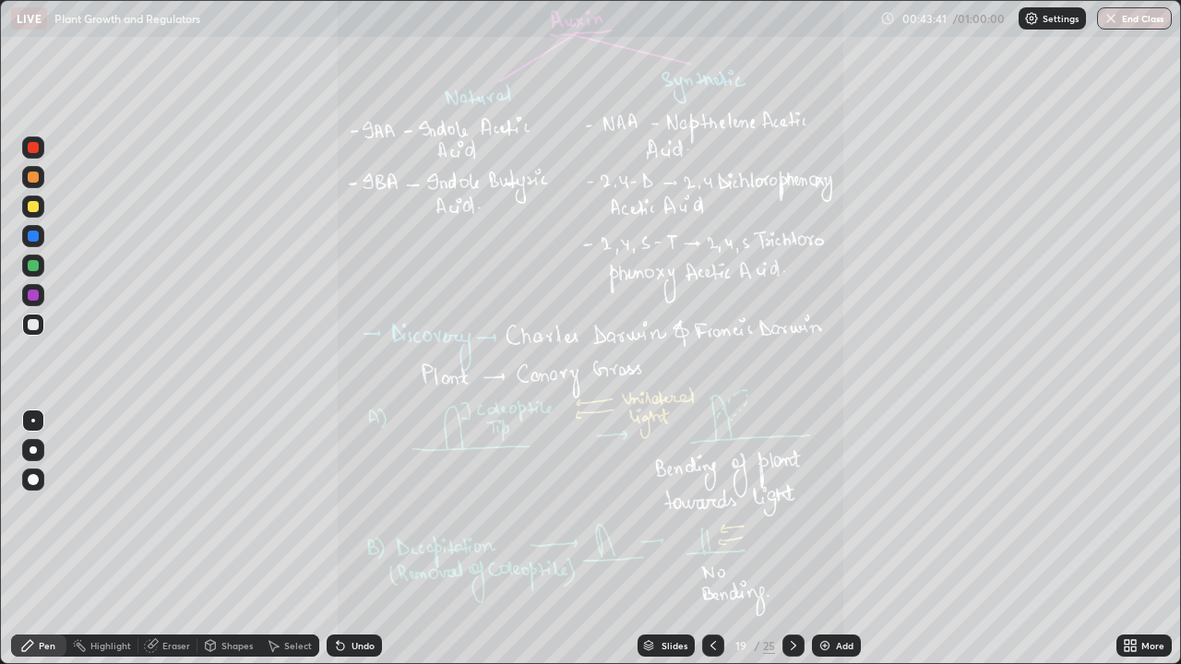
click at [1131, 539] on icon at bounding box center [1133, 642] width 5 height 5
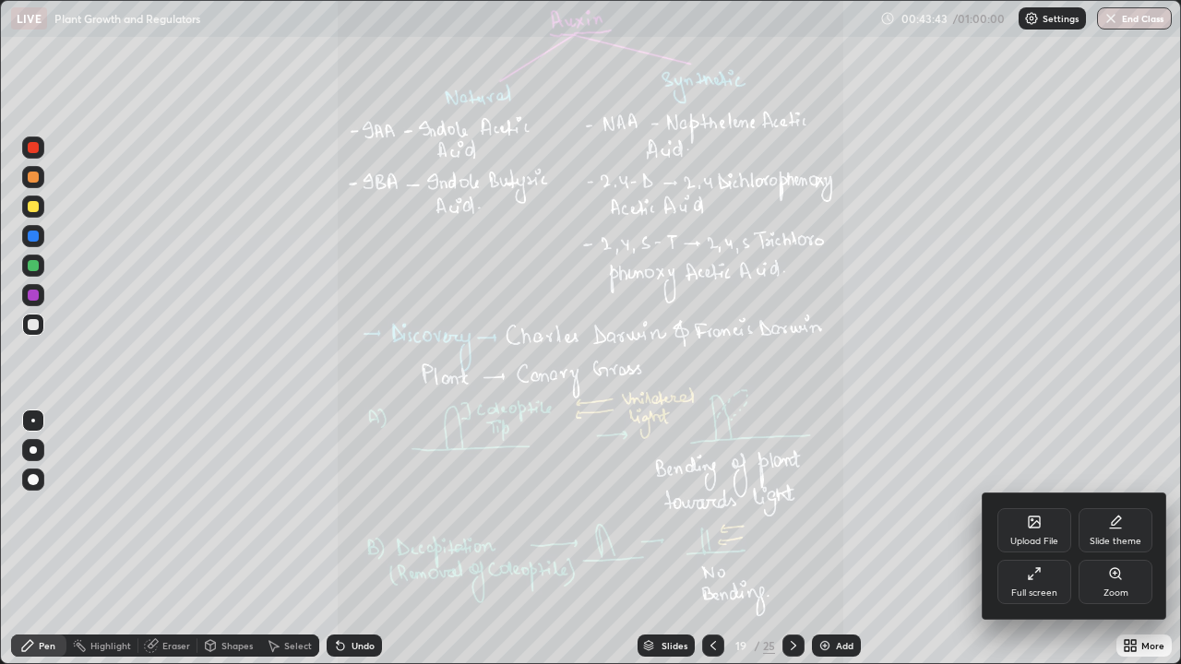
click at [1118, 539] on icon at bounding box center [1115, 573] width 10 height 10
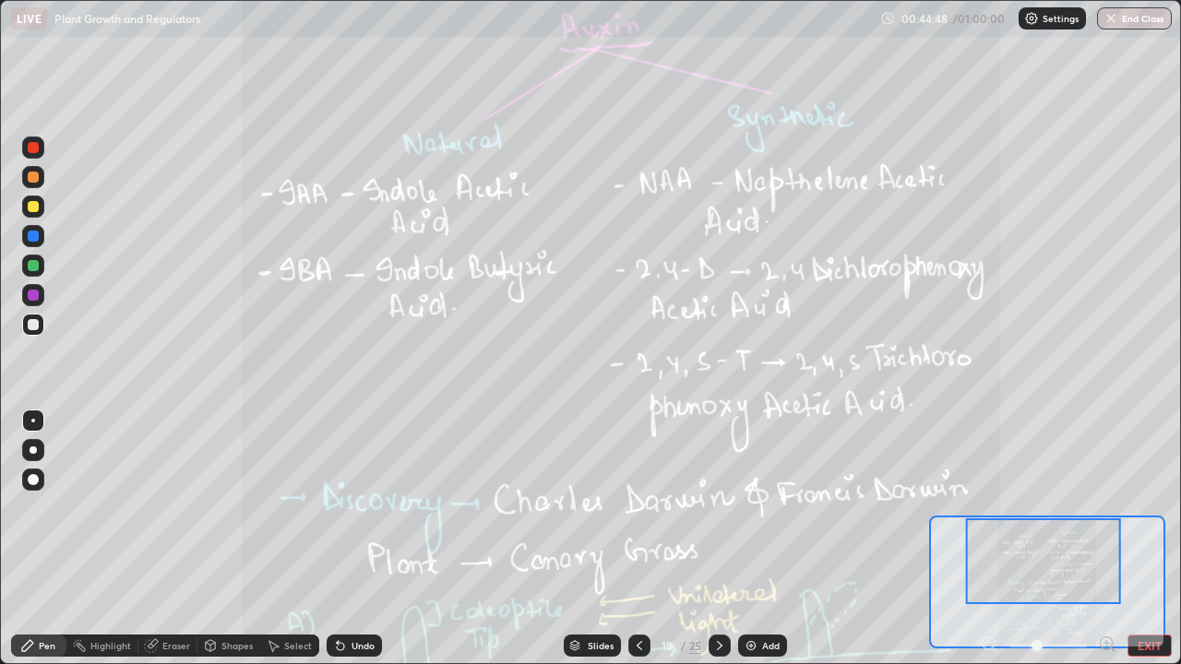
click at [638, 539] on icon at bounding box center [639, 645] width 15 height 15
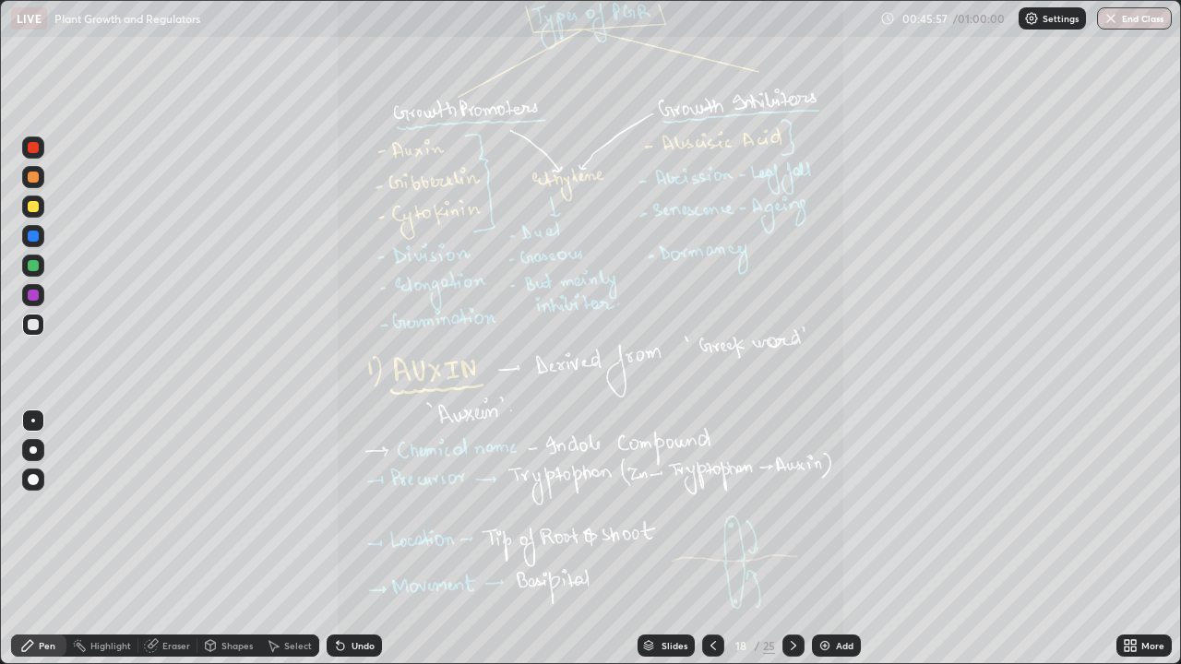
click at [791, 539] on icon at bounding box center [794, 645] width 6 height 9
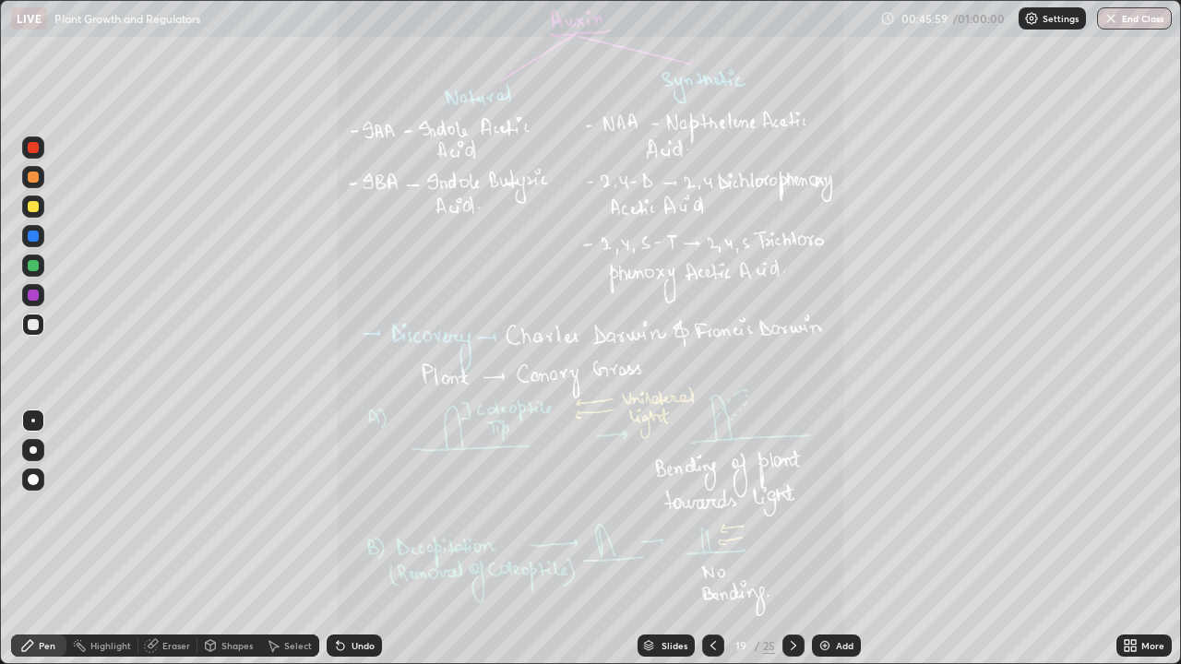
click at [1133, 539] on icon at bounding box center [1133, 642] width 5 height 5
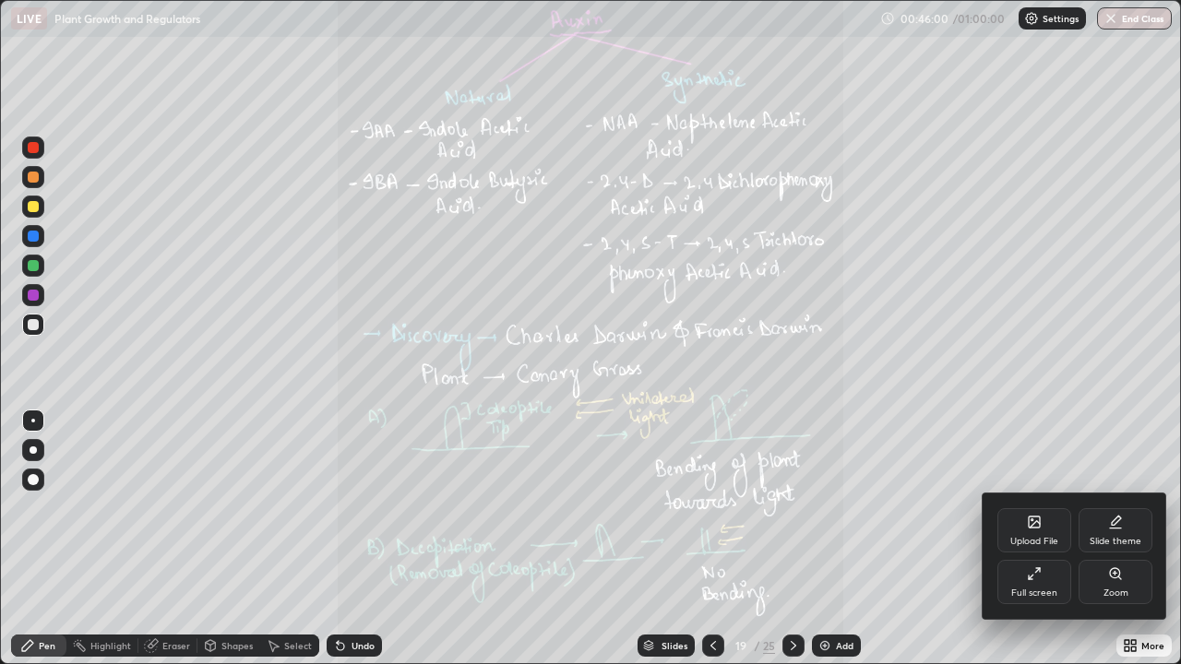
click at [1121, 539] on div "Zoom" at bounding box center [1115, 582] width 74 height 44
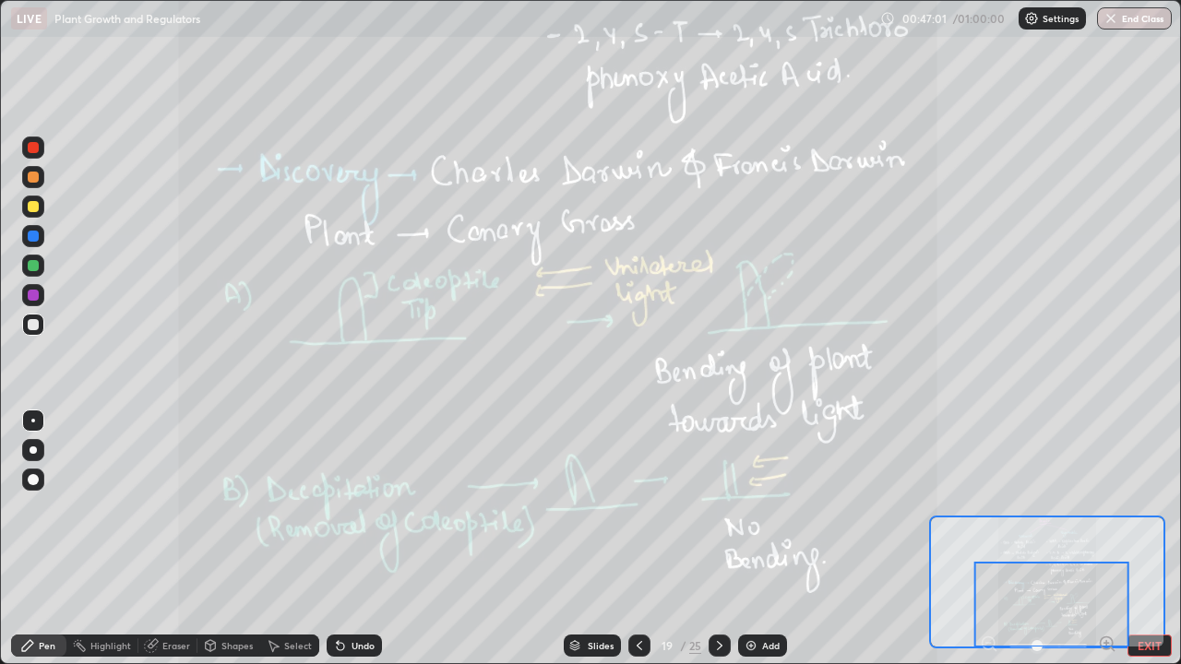
click at [719, 539] on icon at bounding box center [719, 645] width 15 height 15
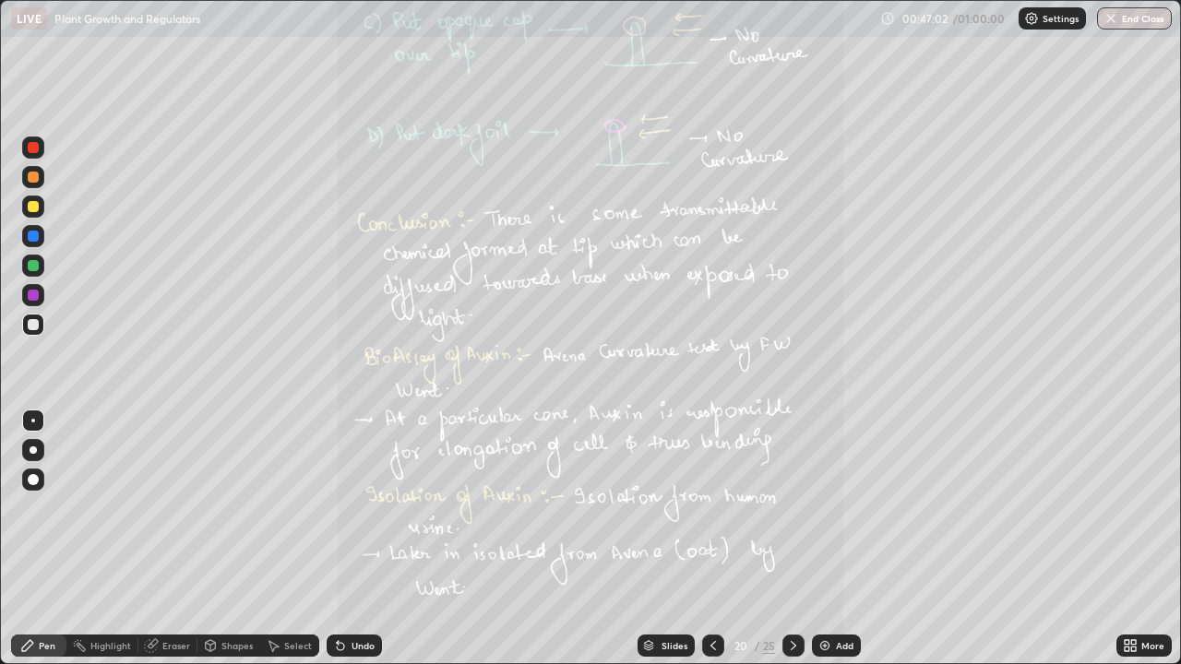
click at [1133, 539] on icon at bounding box center [1133, 649] width 5 height 5
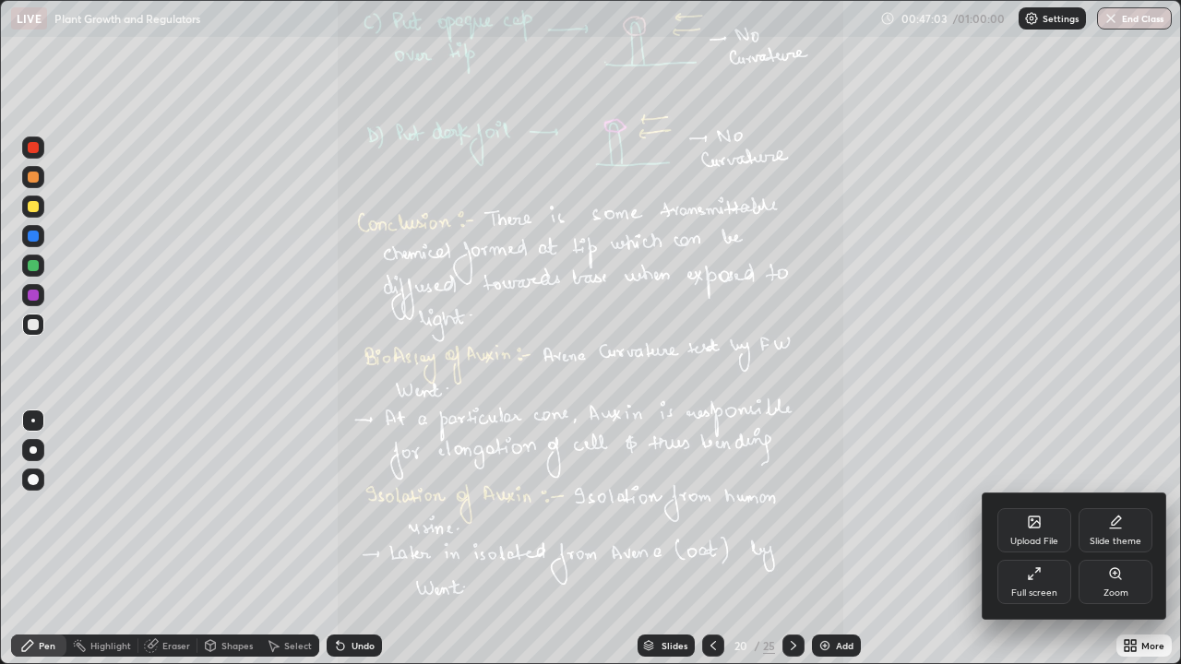
click at [1116, 539] on icon at bounding box center [1115, 573] width 10 height 10
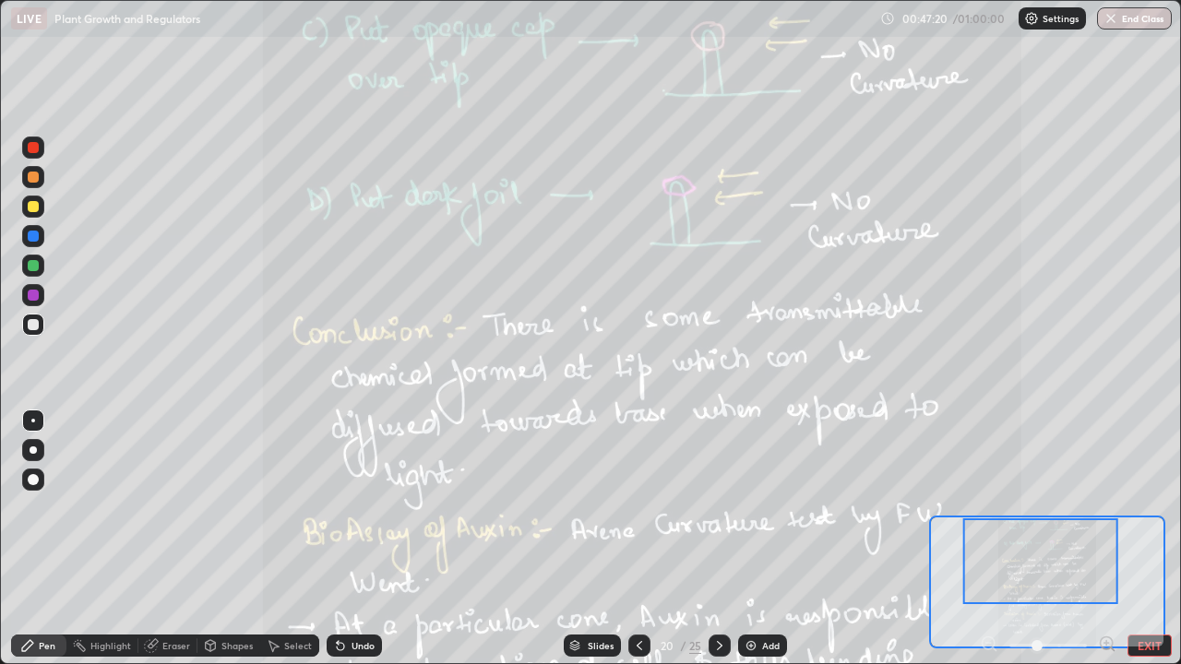
click at [1099, 539] on div at bounding box center [1040, 561] width 155 height 86
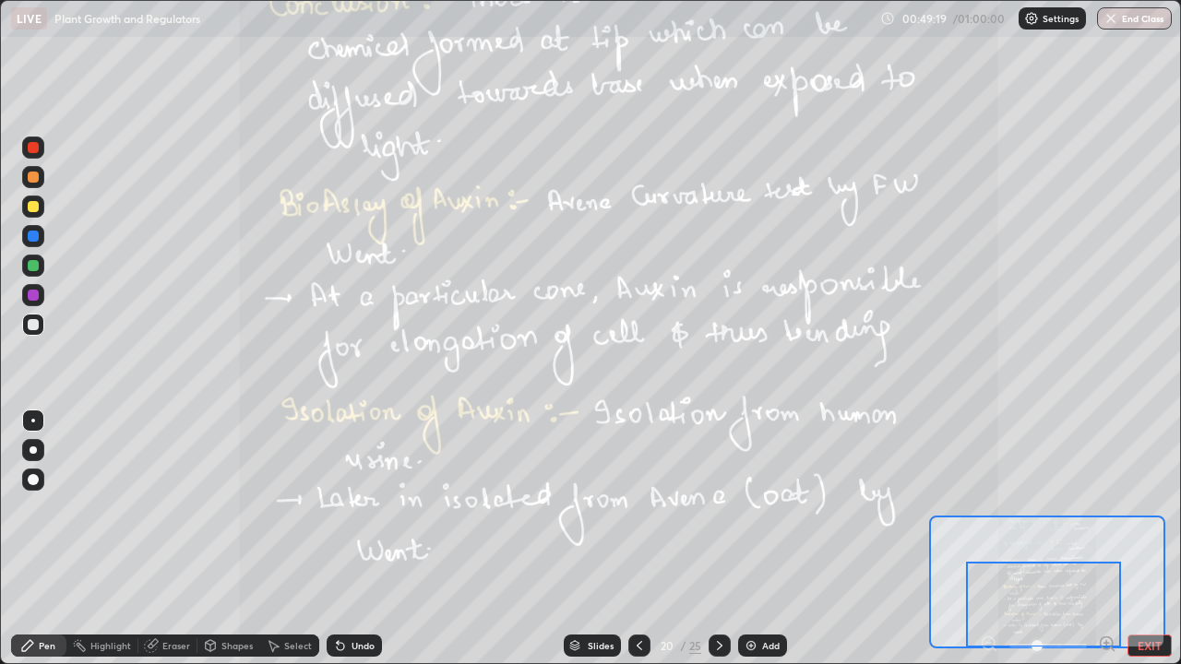
click at [718, 539] on icon at bounding box center [719, 645] width 15 height 15
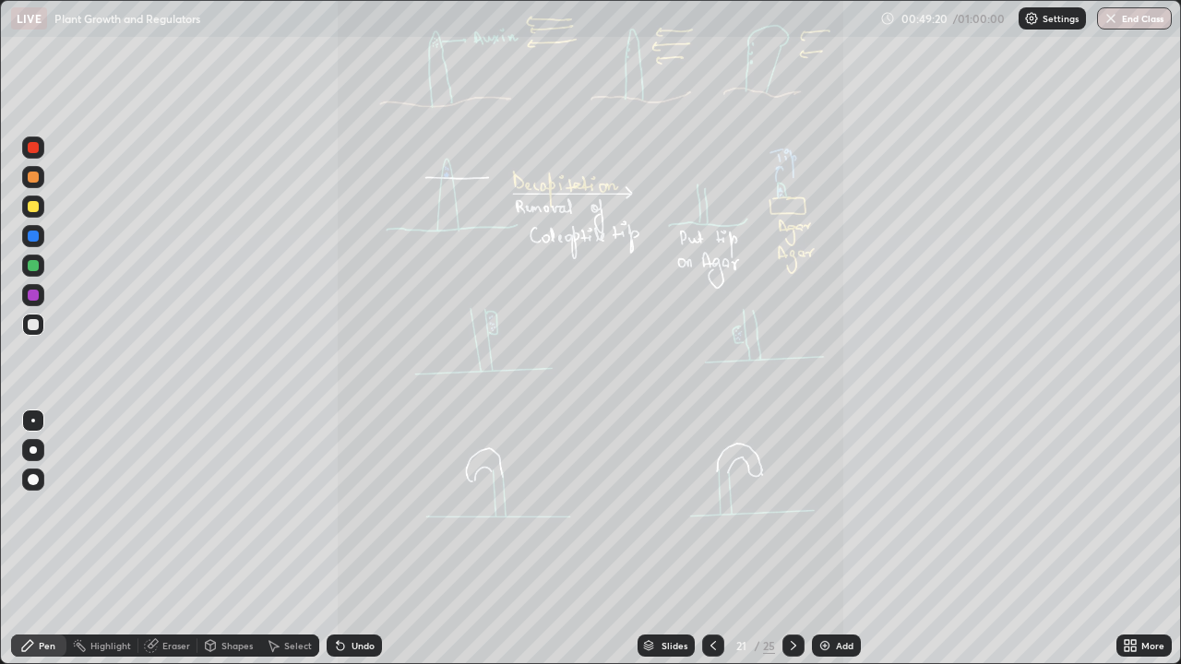
click at [1131, 539] on icon at bounding box center [1133, 642] width 5 height 5
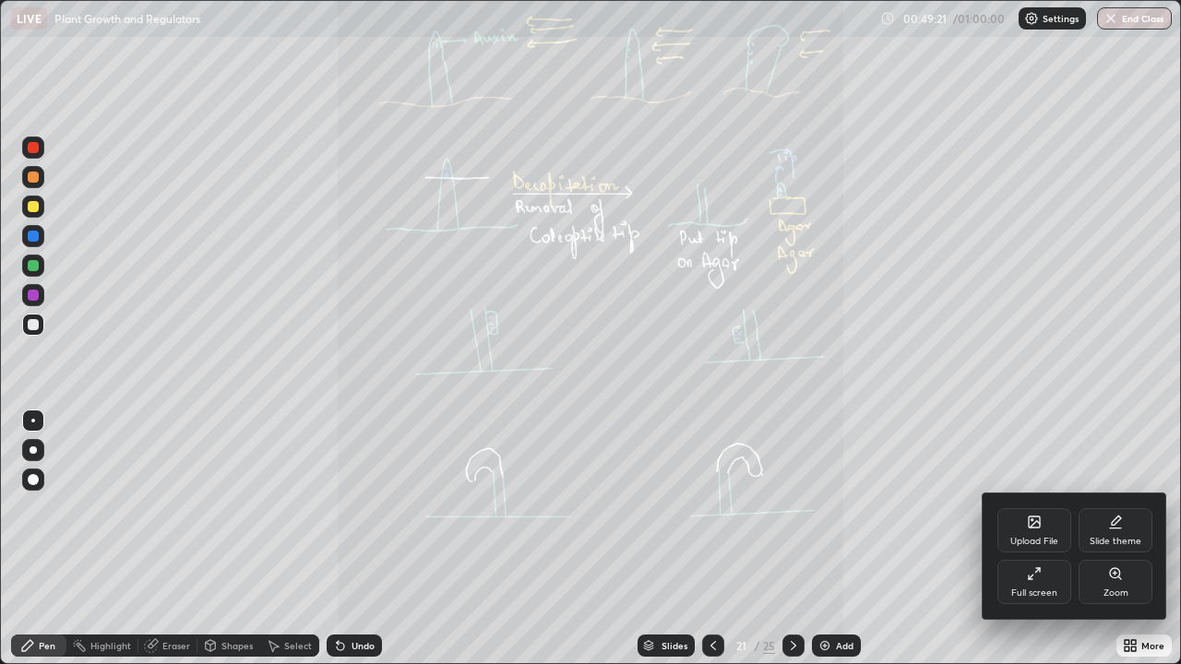
click at [1118, 539] on div "Zoom" at bounding box center [1115, 582] width 74 height 44
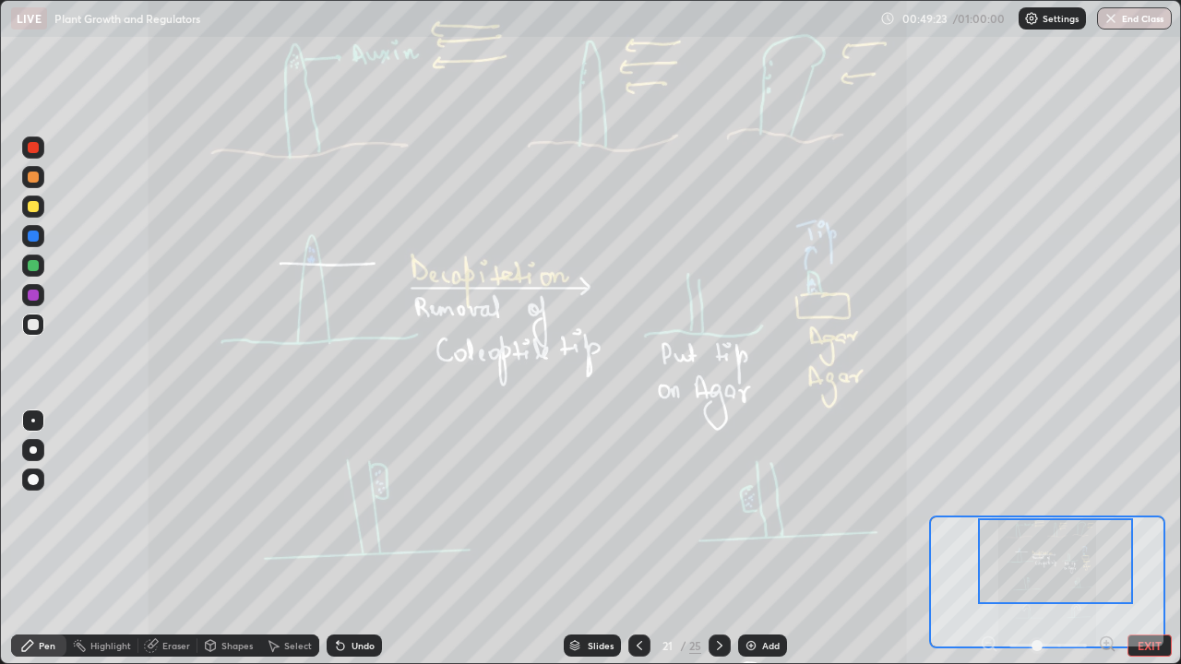
click at [1101, 539] on div at bounding box center [1055, 561] width 155 height 86
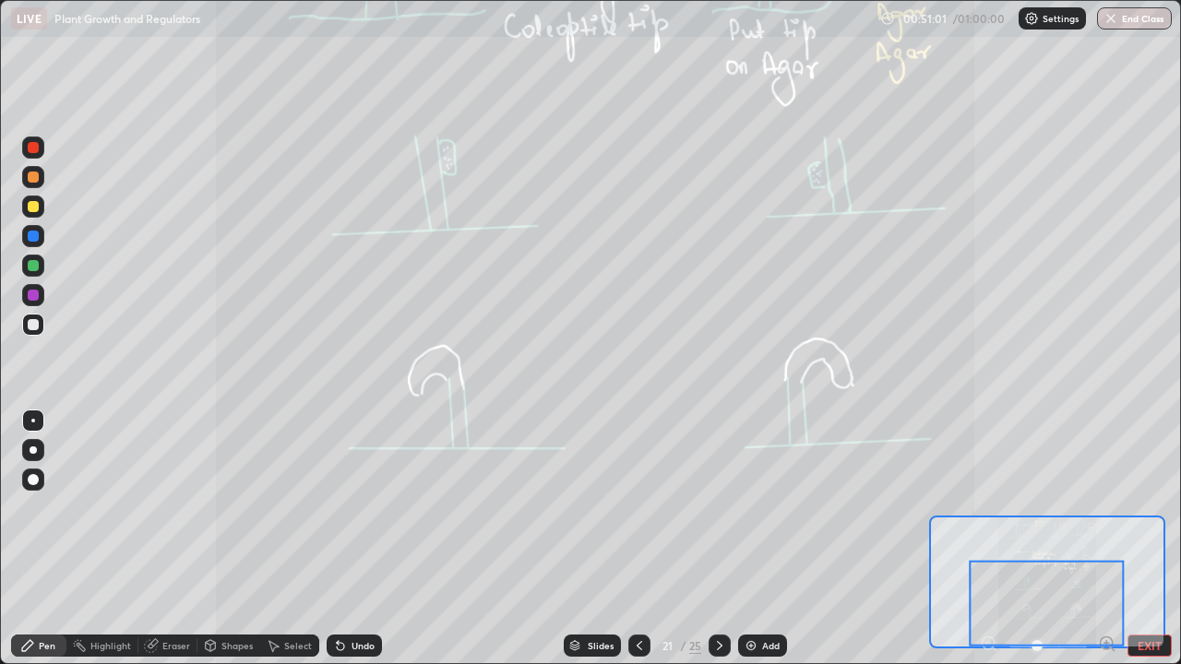
click at [708, 539] on div at bounding box center [719, 646] width 22 height 22
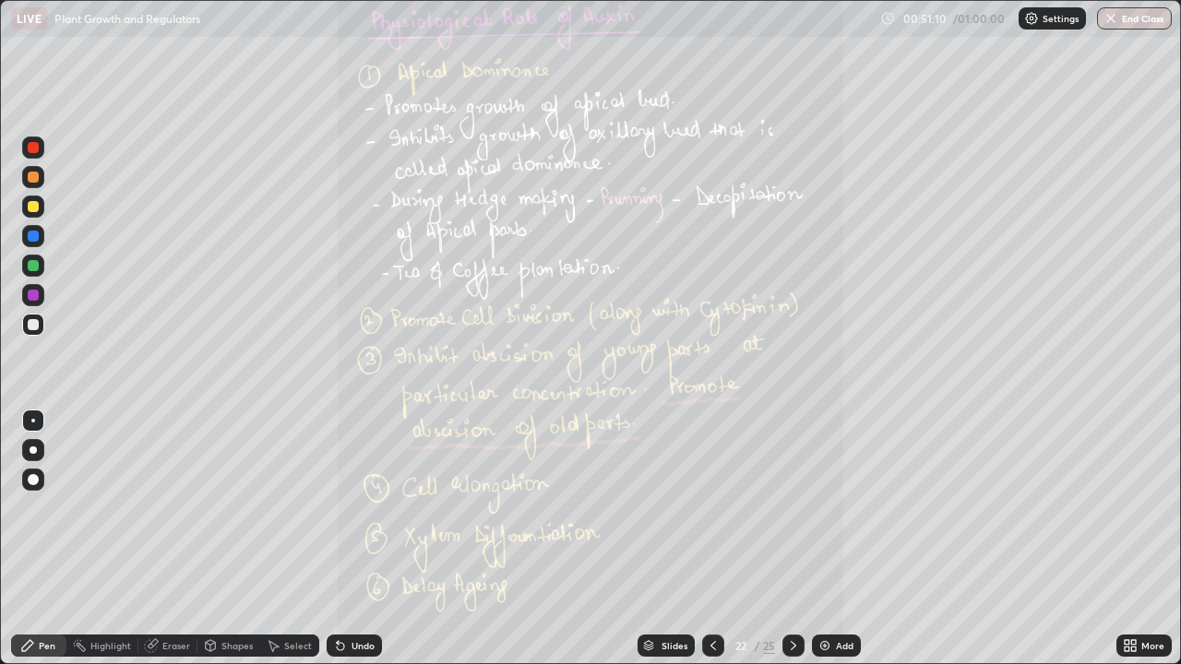
click at [791, 539] on icon at bounding box center [793, 645] width 15 height 15
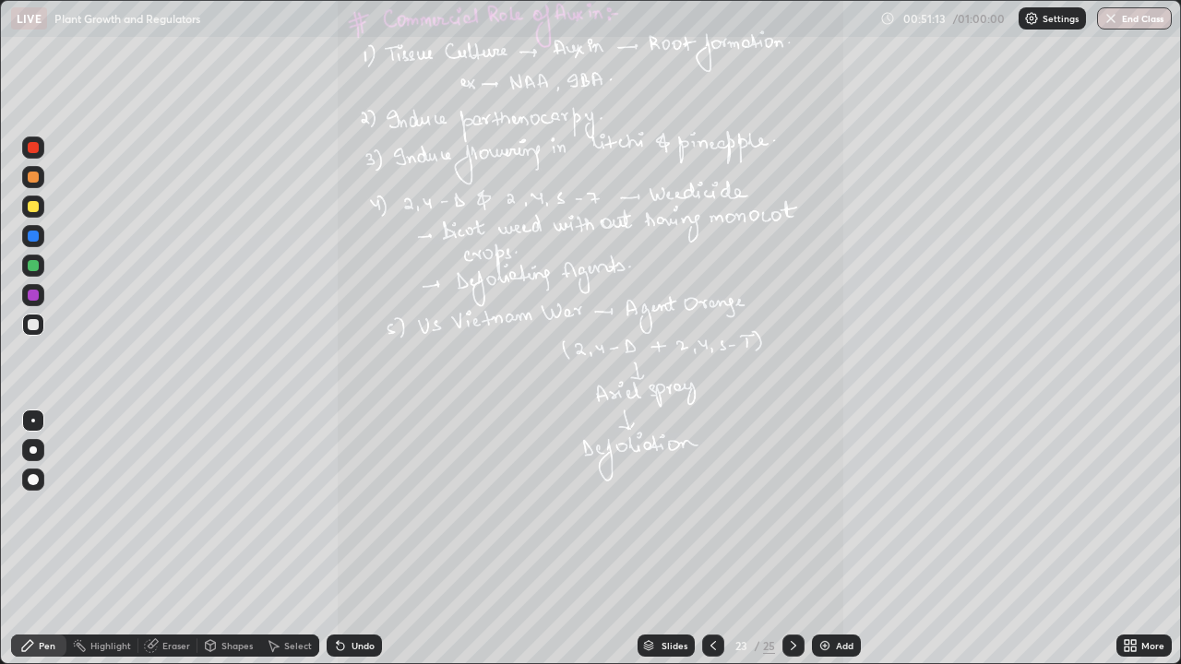
click at [790, 539] on icon at bounding box center [793, 645] width 15 height 15
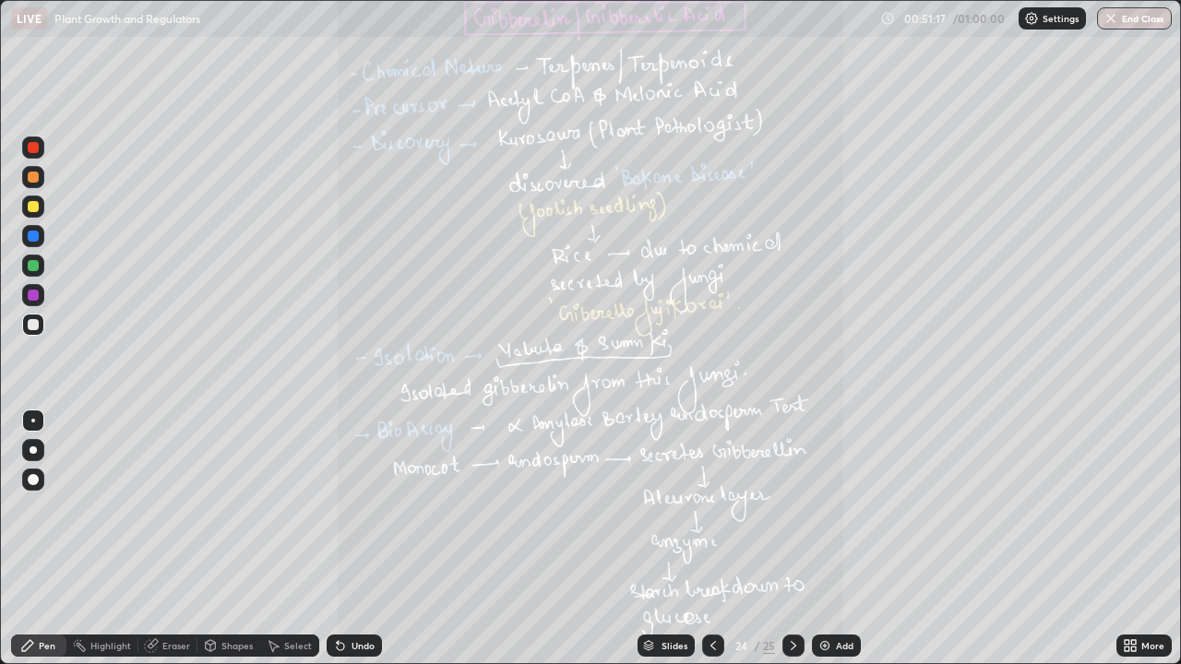
click at [709, 539] on icon at bounding box center [713, 645] width 15 height 15
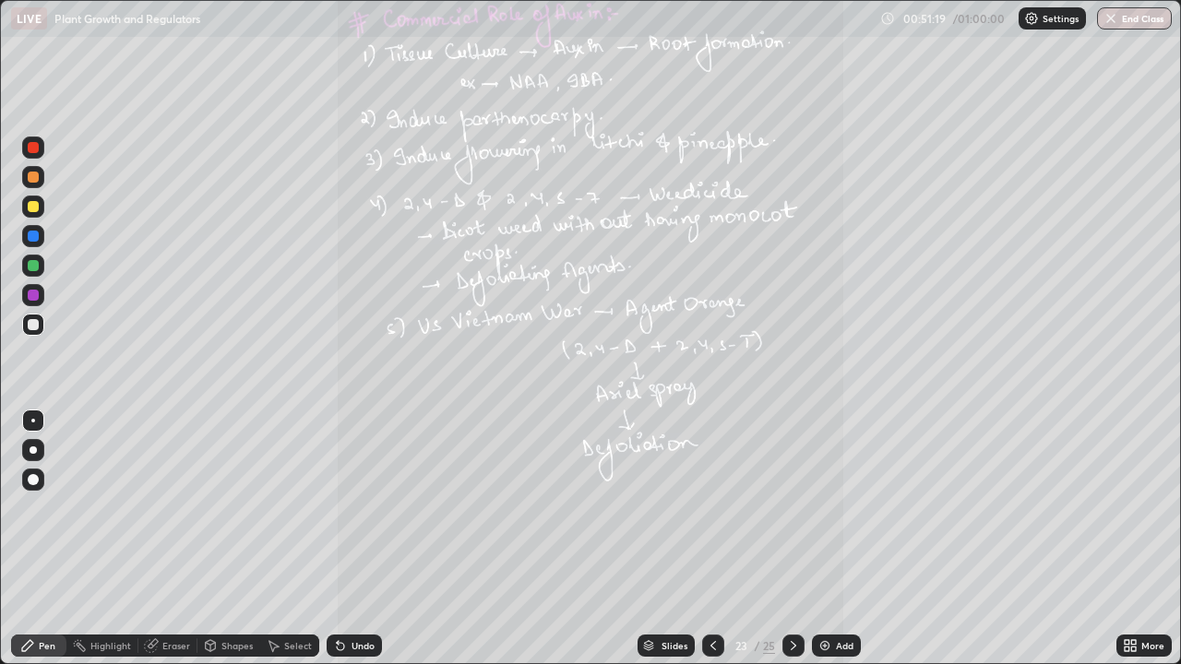
click at [710, 539] on icon at bounding box center [713, 645] width 6 height 9
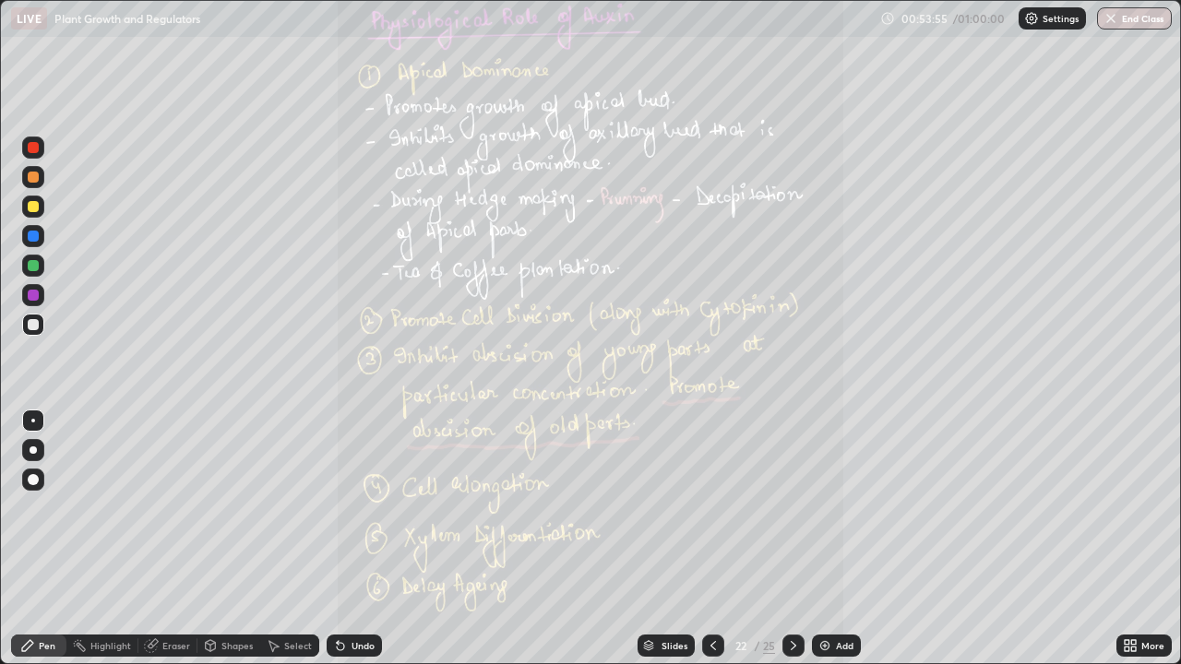
click at [1131, 539] on icon at bounding box center [1133, 649] width 5 height 5
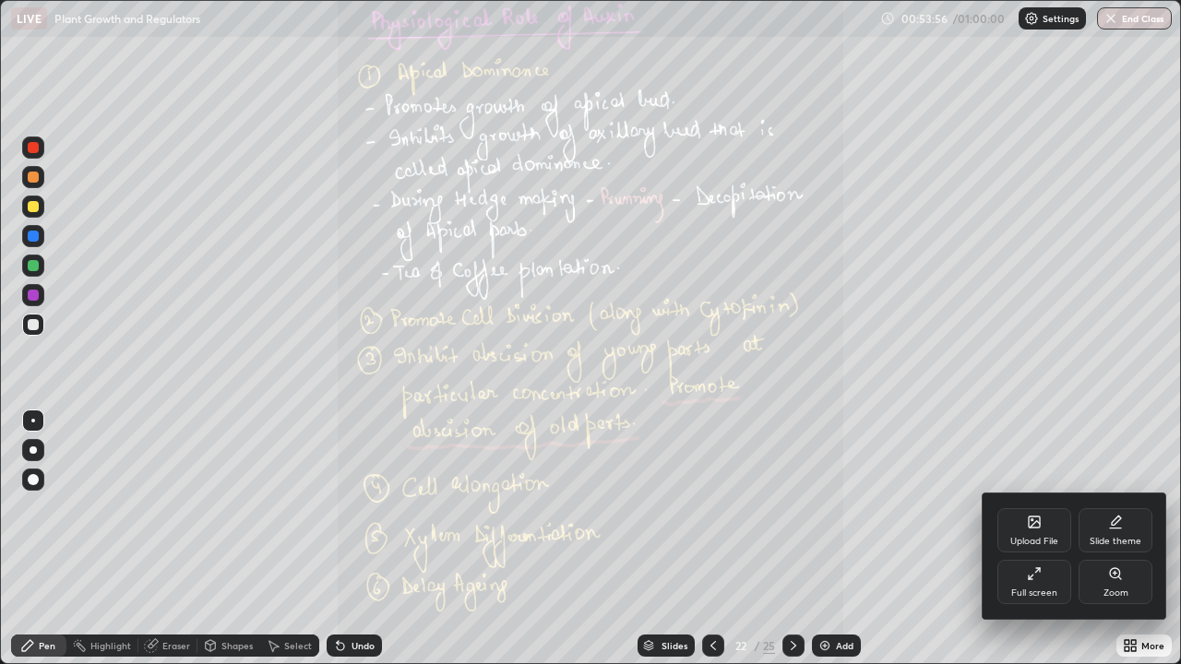
click at [1113, 539] on icon at bounding box center [1115, 573] width 15 height 15
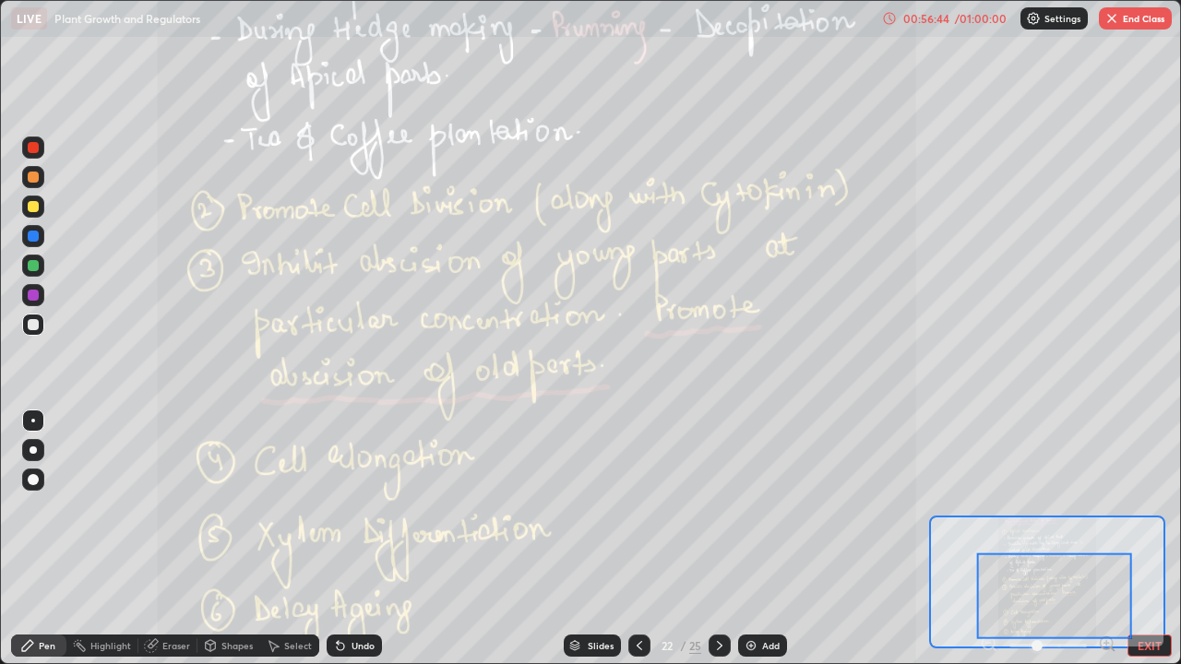
click at [637, 539] on icon at bounding box center [639, 645] width 15 height 15
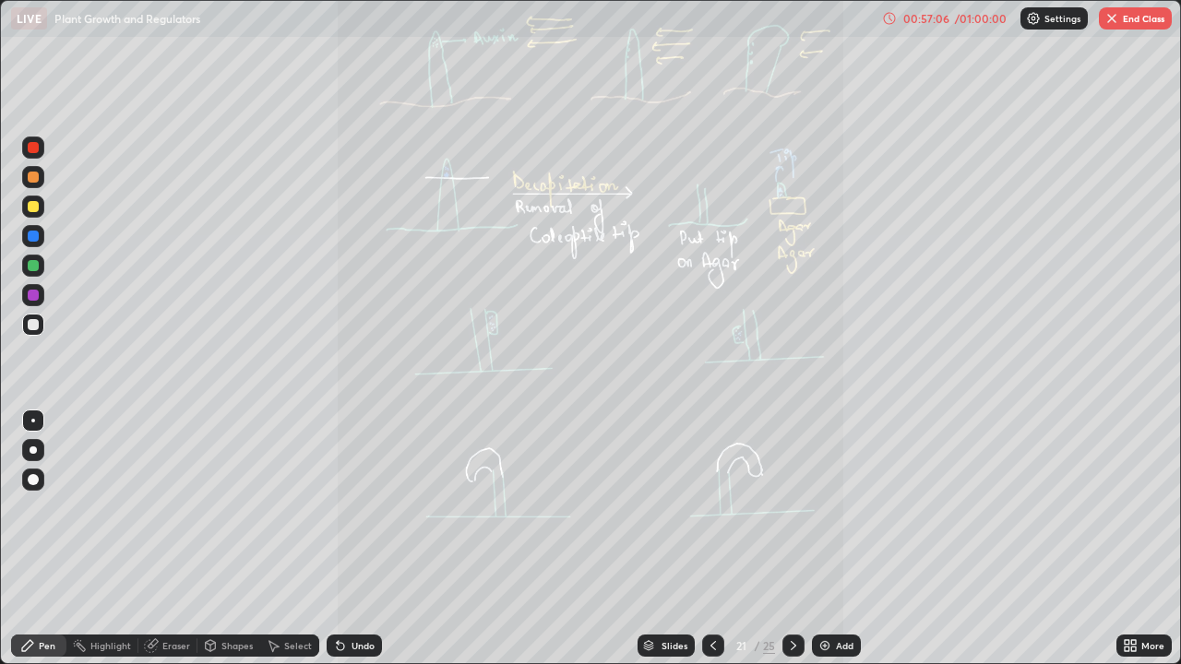
click at [711, 539] on icon at bounding box center [713, 645] width 15 height 15
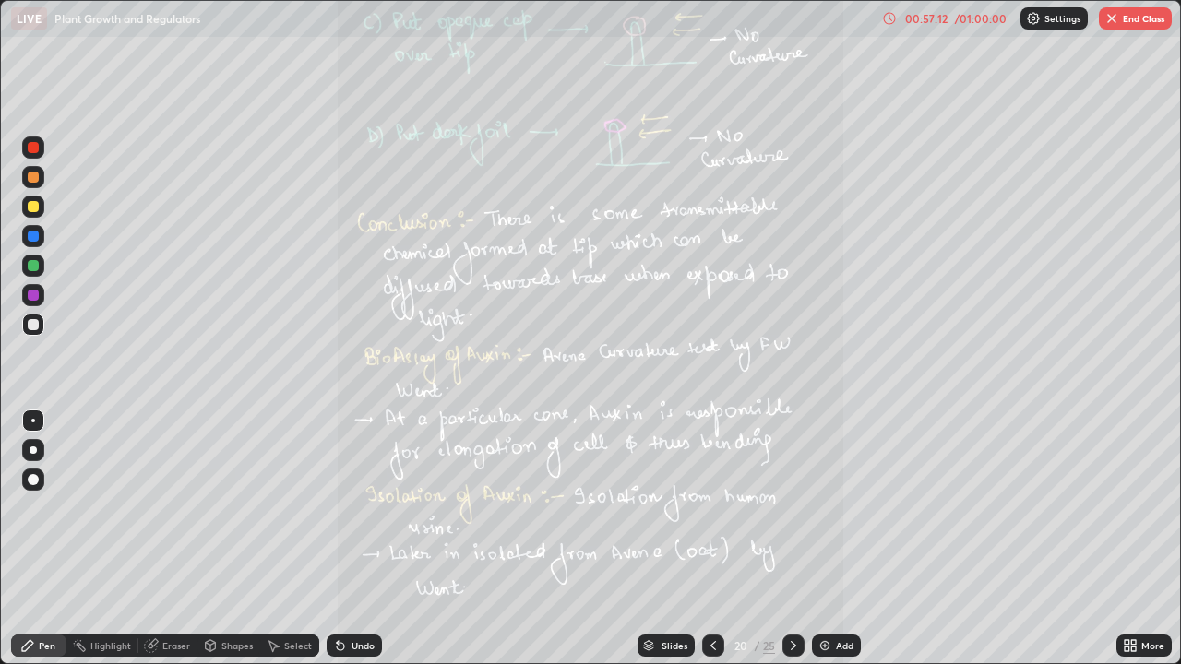
click at [790, 539] on icon at bounding box center [793, 645] width 15 height 15
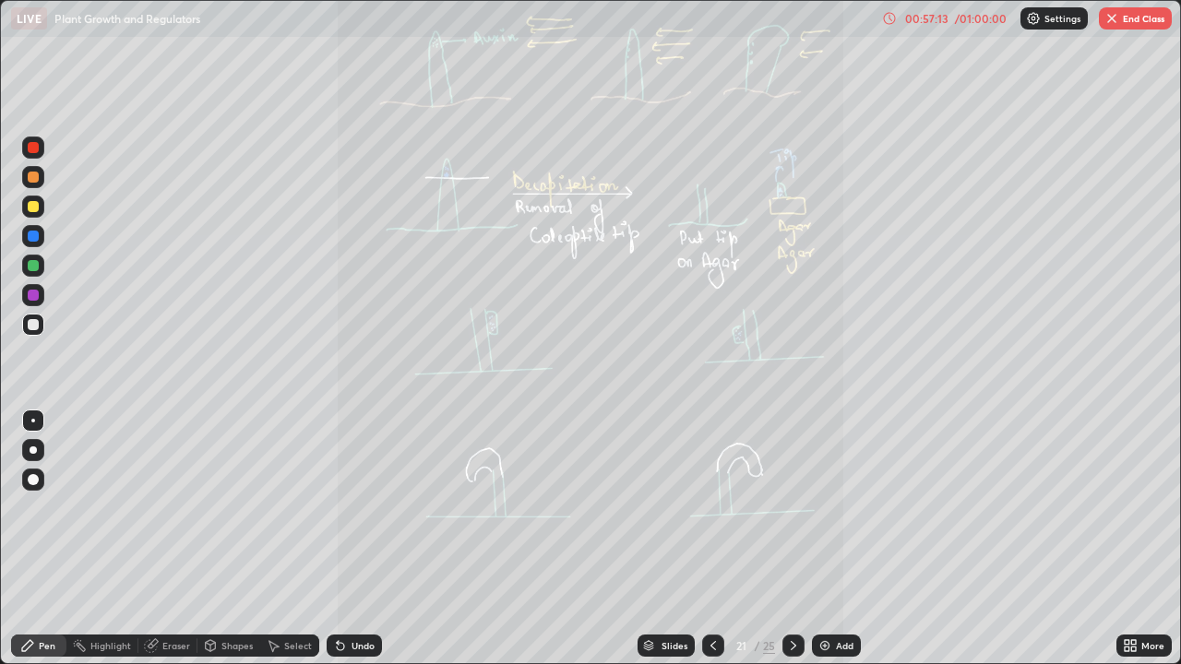
click at [791, 539] on icon at bounding box center [793, 645] width 15 height 15
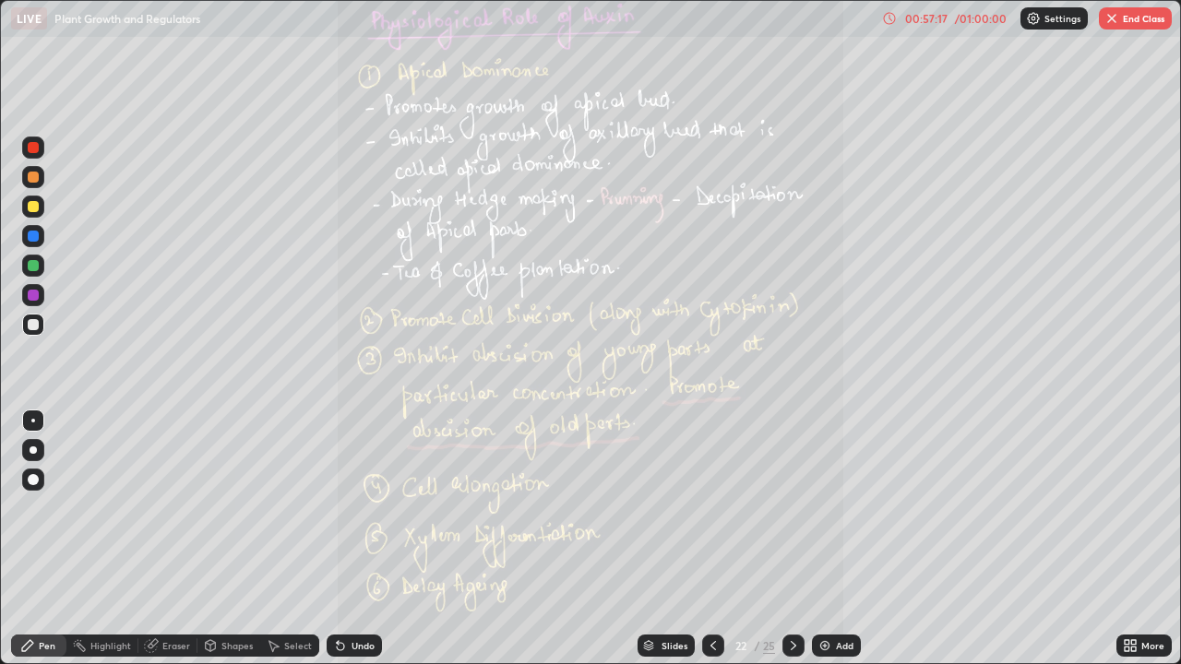
click at [707, 539] on icon at bounding box center [713, 645] width 15 height 15
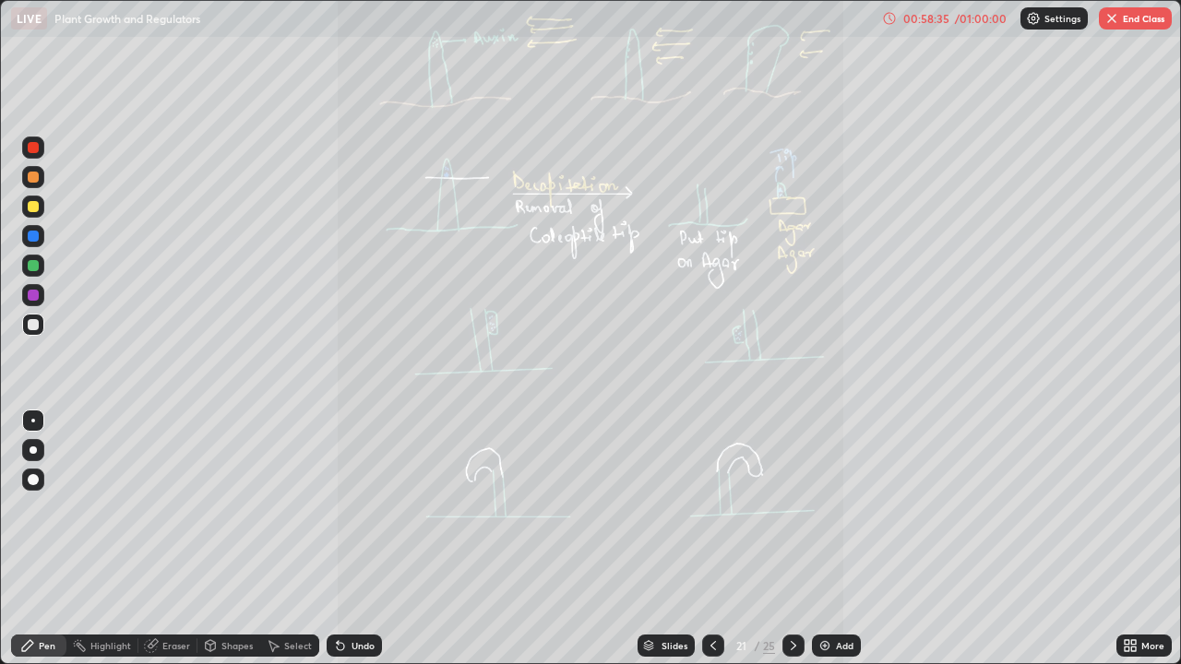
click at [791, 539] on icon at bounding box center [793, 645] width 15 height 15
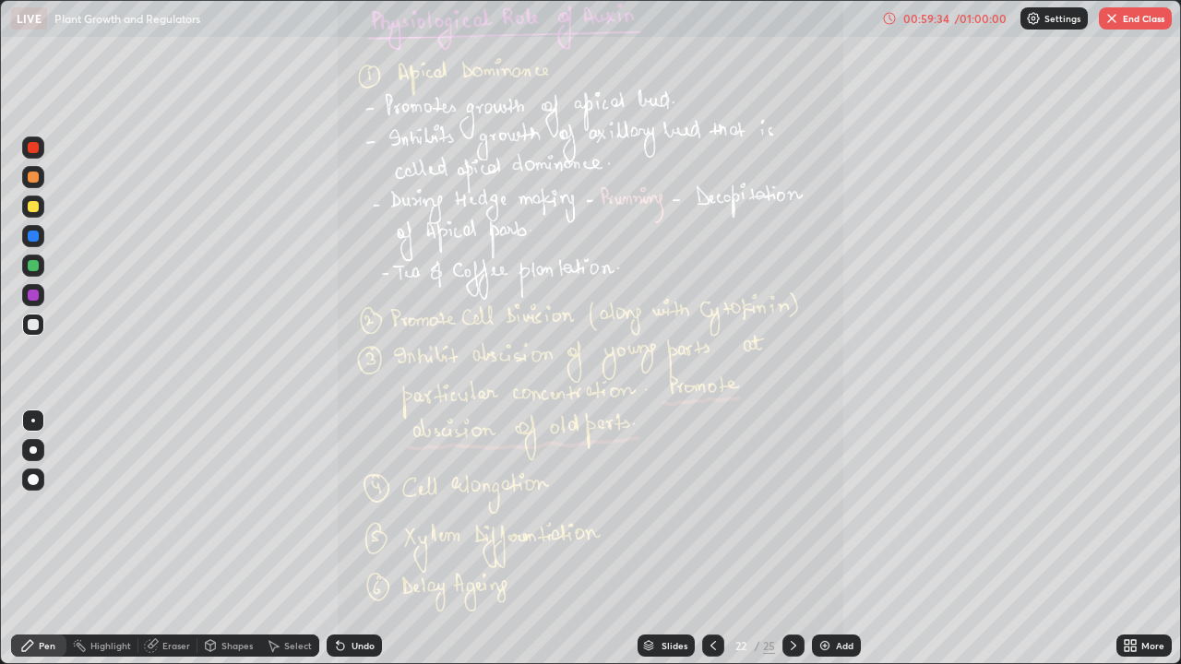
click at [1139, 12] on button "End Class" at bounding box center [1135, 18] width 73 height 22
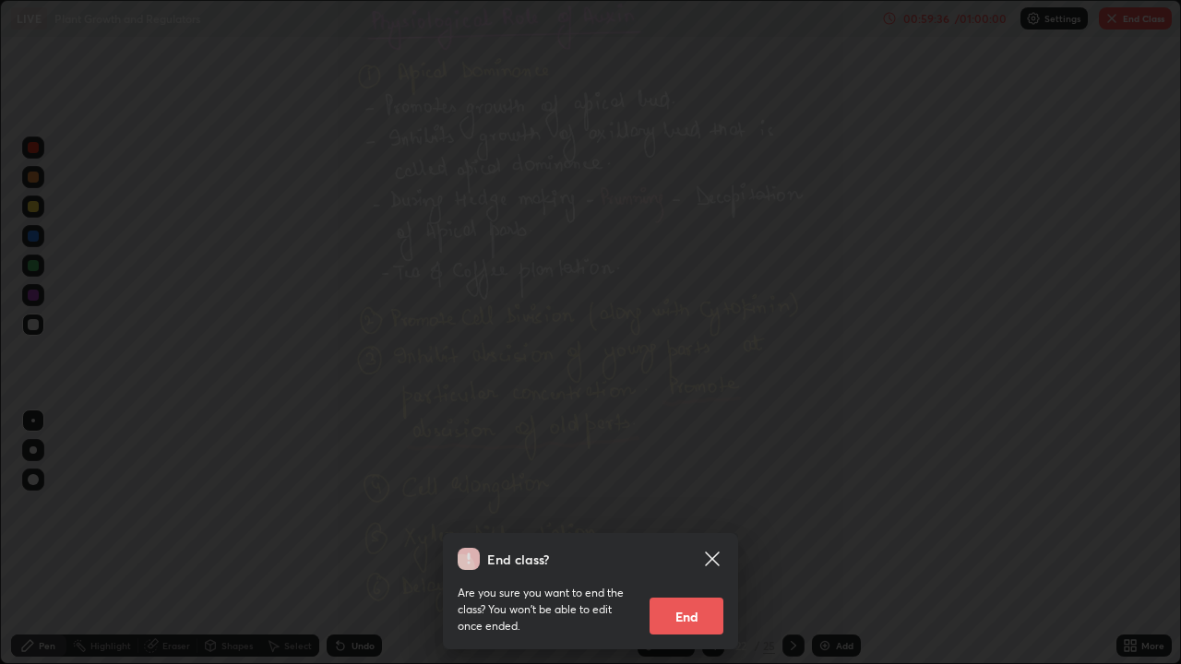
click at [699, 539] on button "End" at bounding box center [686, 616] width 74 height 37
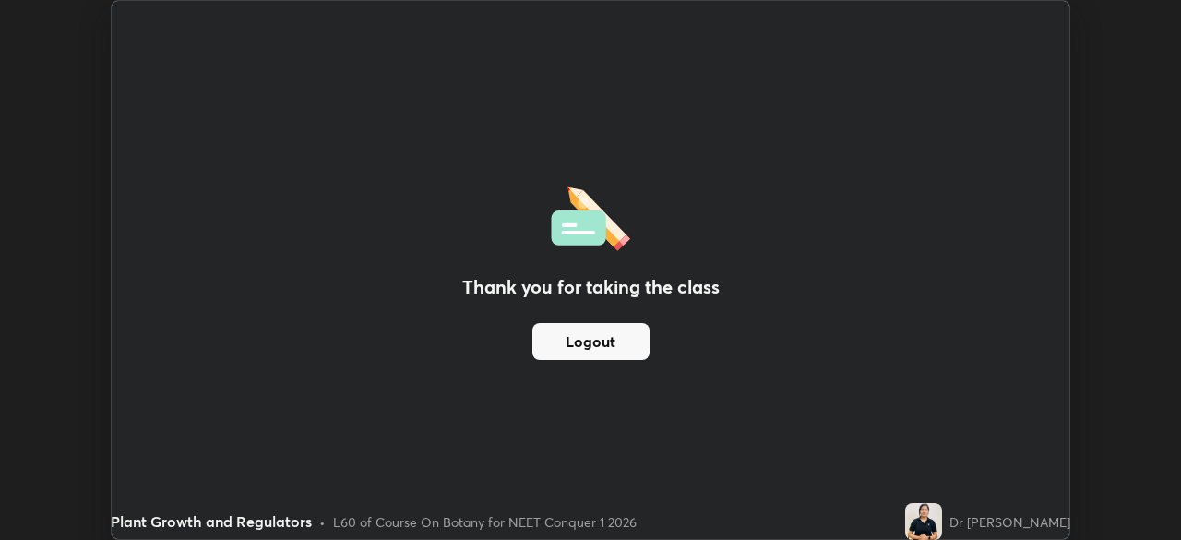
scroll to position [91706, 91065]
